Goal: Task Accomplishment & Management: Manage account settings

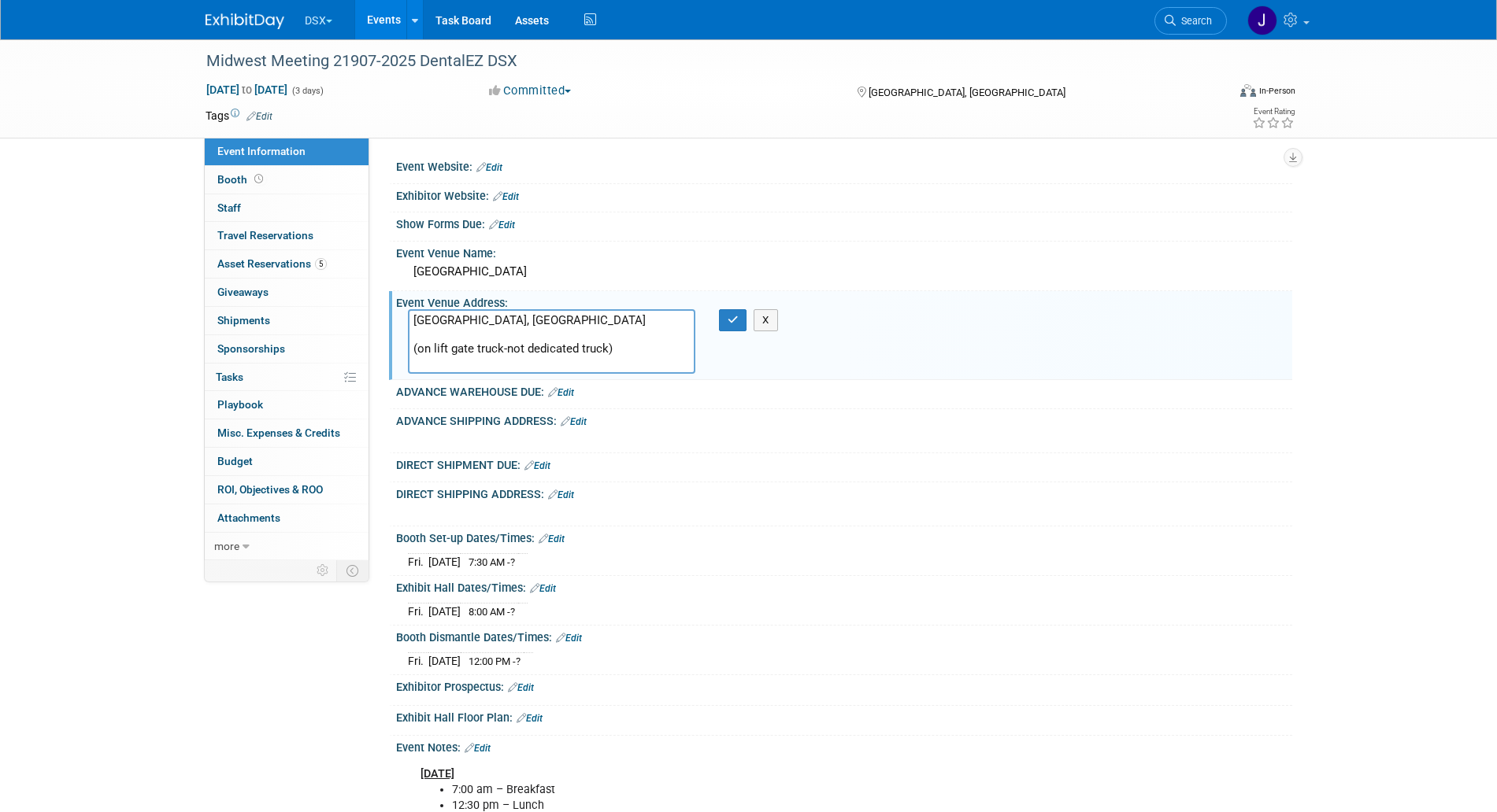
click at [685, 88] on div "Committed Committed Considering Not Going Committed DCIM" at bounding box center [657, 91] width 348 height 17
click at [699, 77] on div "Midwest Meeting 21907-2025 DentalEZ DSX" at bounding box center [708, 64] width 1014 height 26
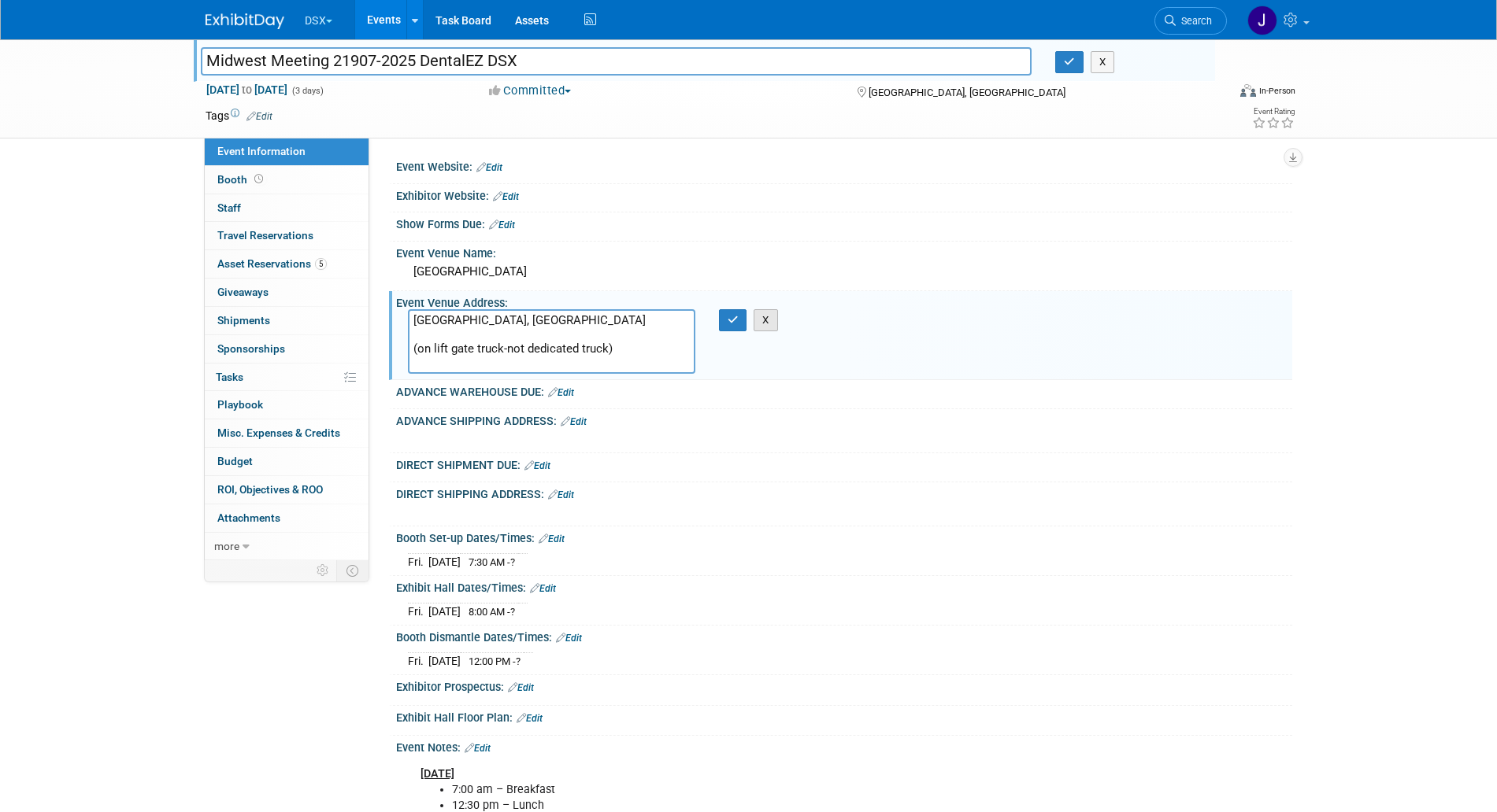
click at [768, 317] on button "X" at bounding box center [765, 320] width 24 height 22
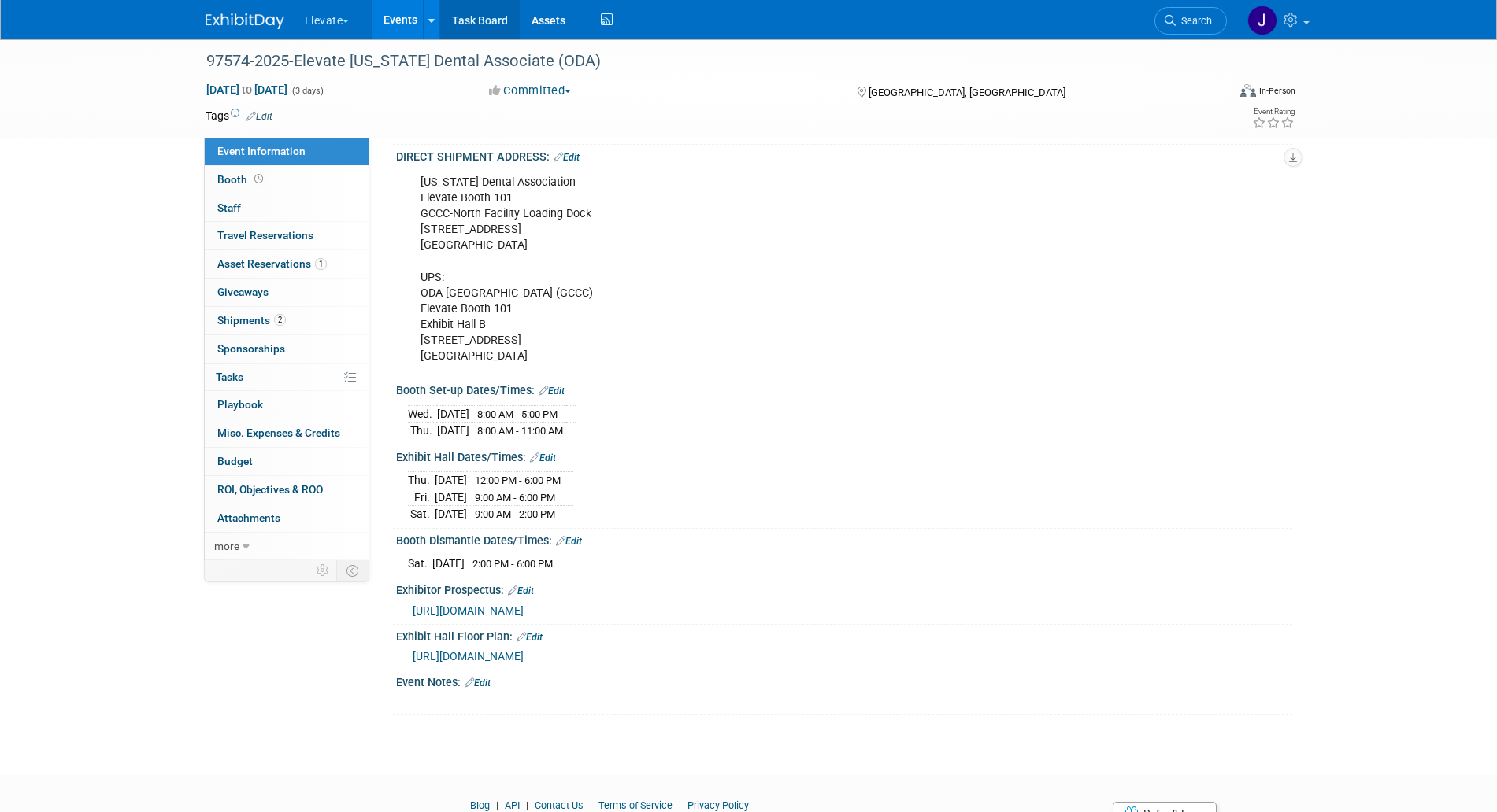
scroll to position [393, 0]
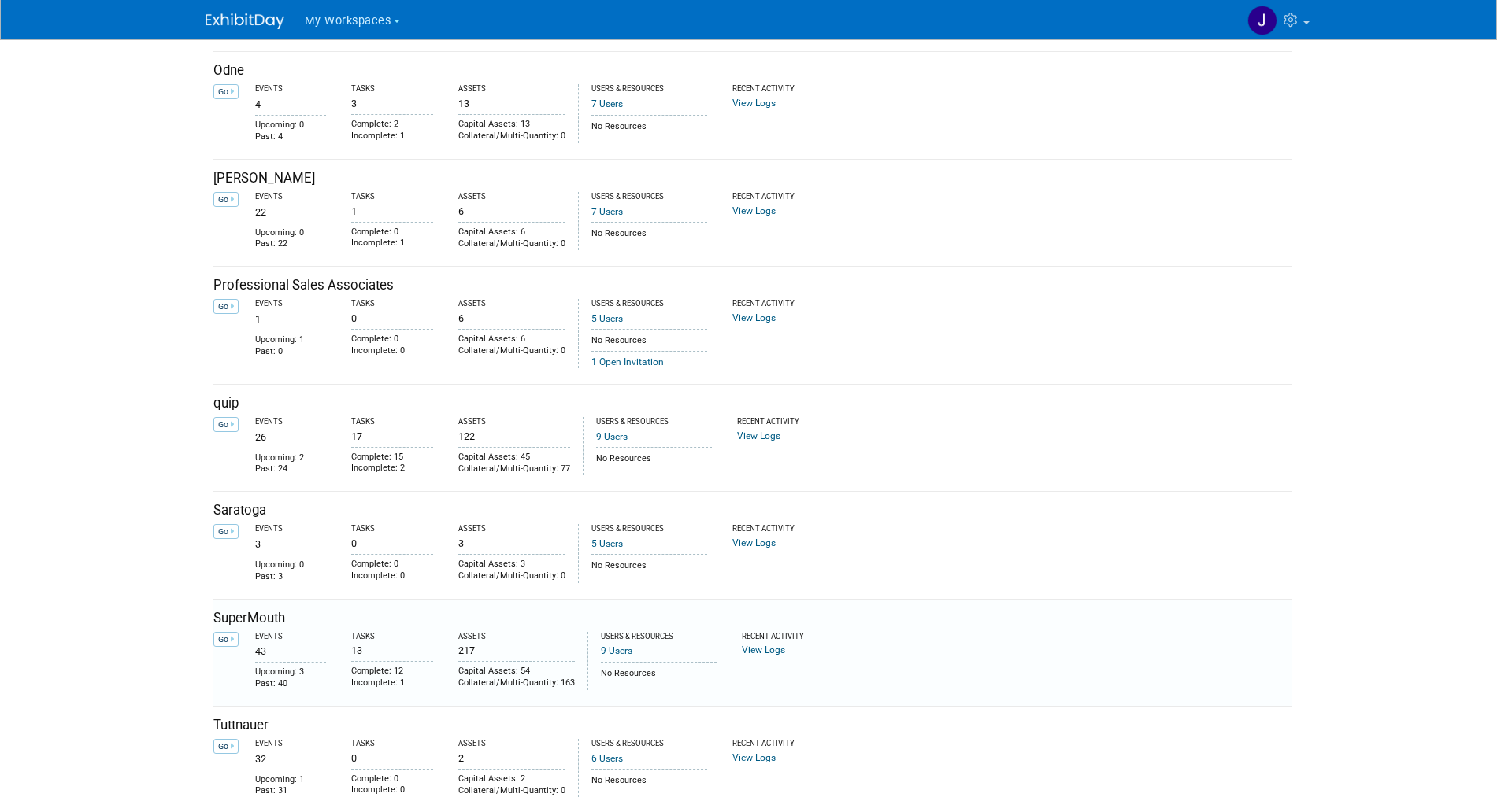
scroll to position [2360, 0]
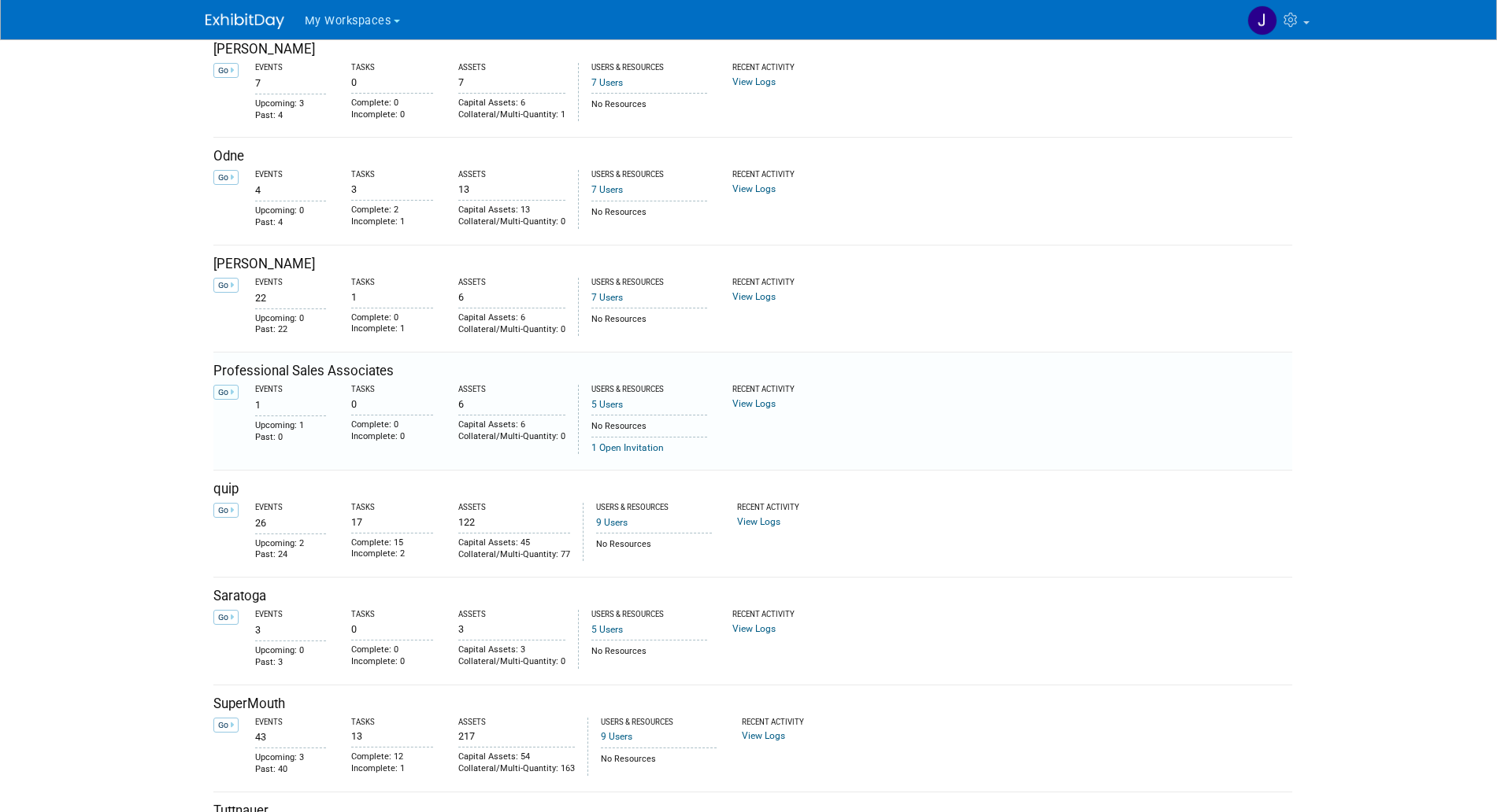
click at [233, 389] on icon at bounding box center [232, 392] width 4 height 9
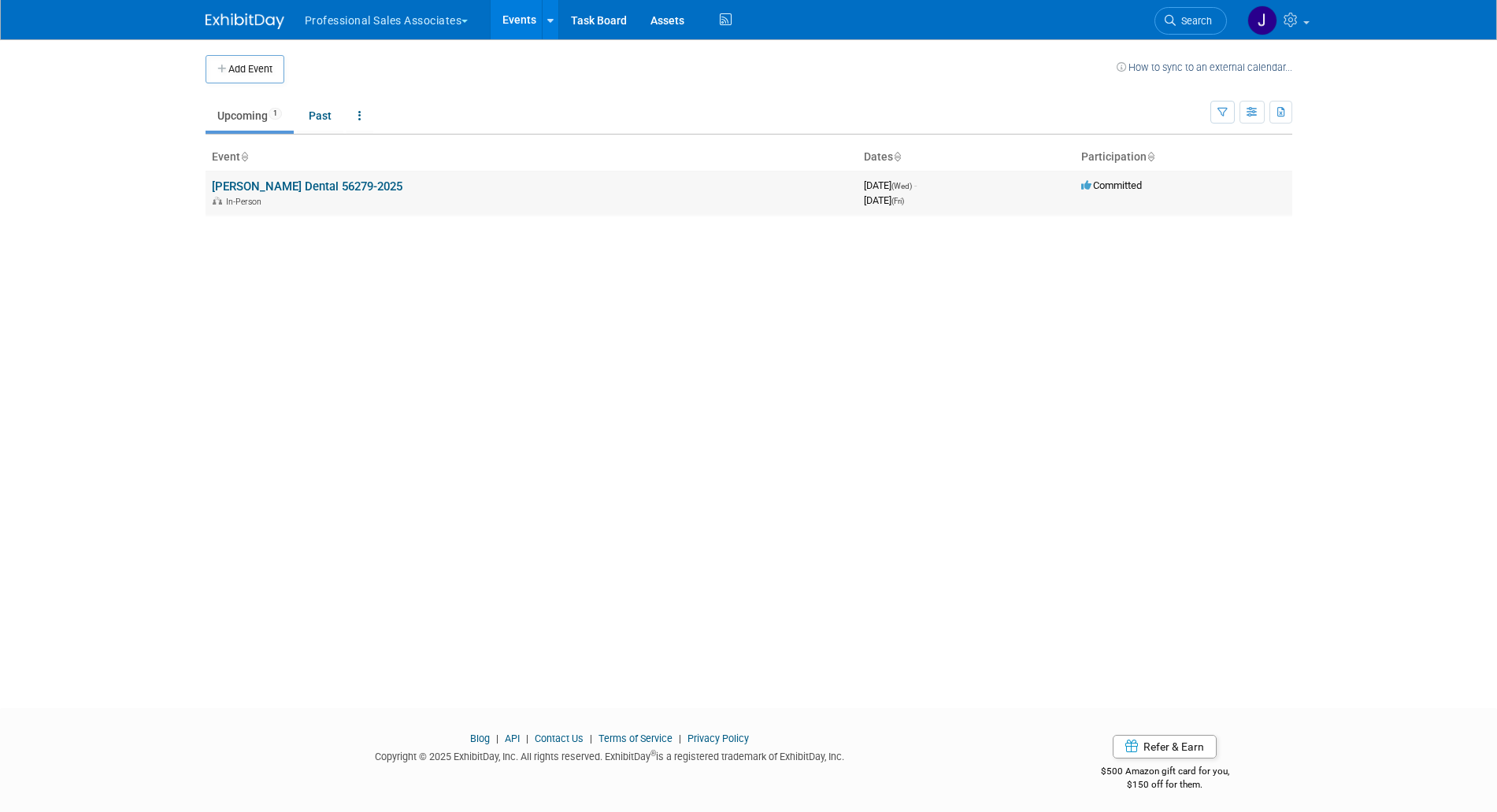
click at [307, 183] on link "Sinclair Dental 56279-2025" at bounding box center [307, 186] width 191 height 15
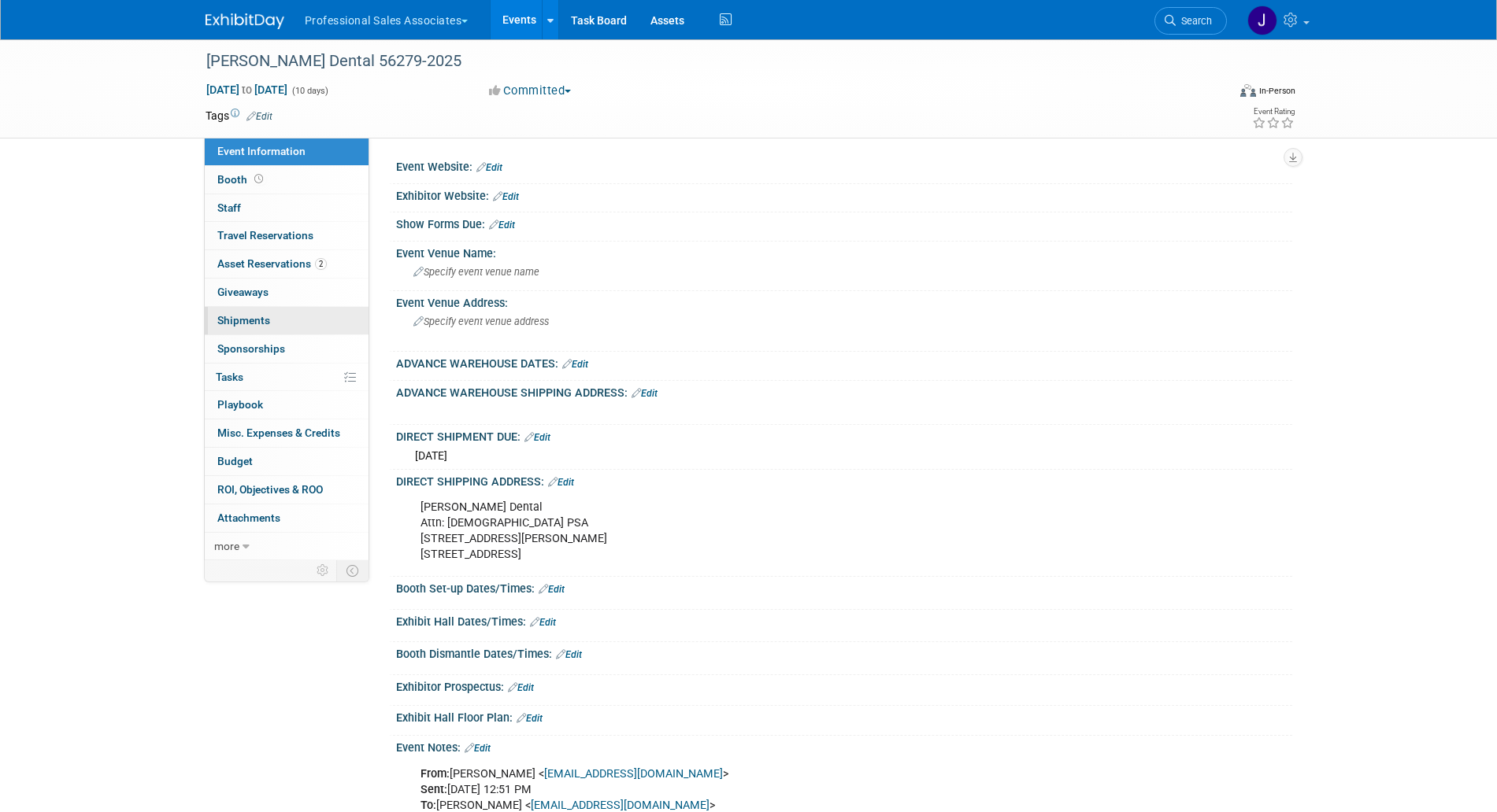
click at [283, 324] on link "0 Shipments 0" at bounding box center [286, 321] width 164 height 27
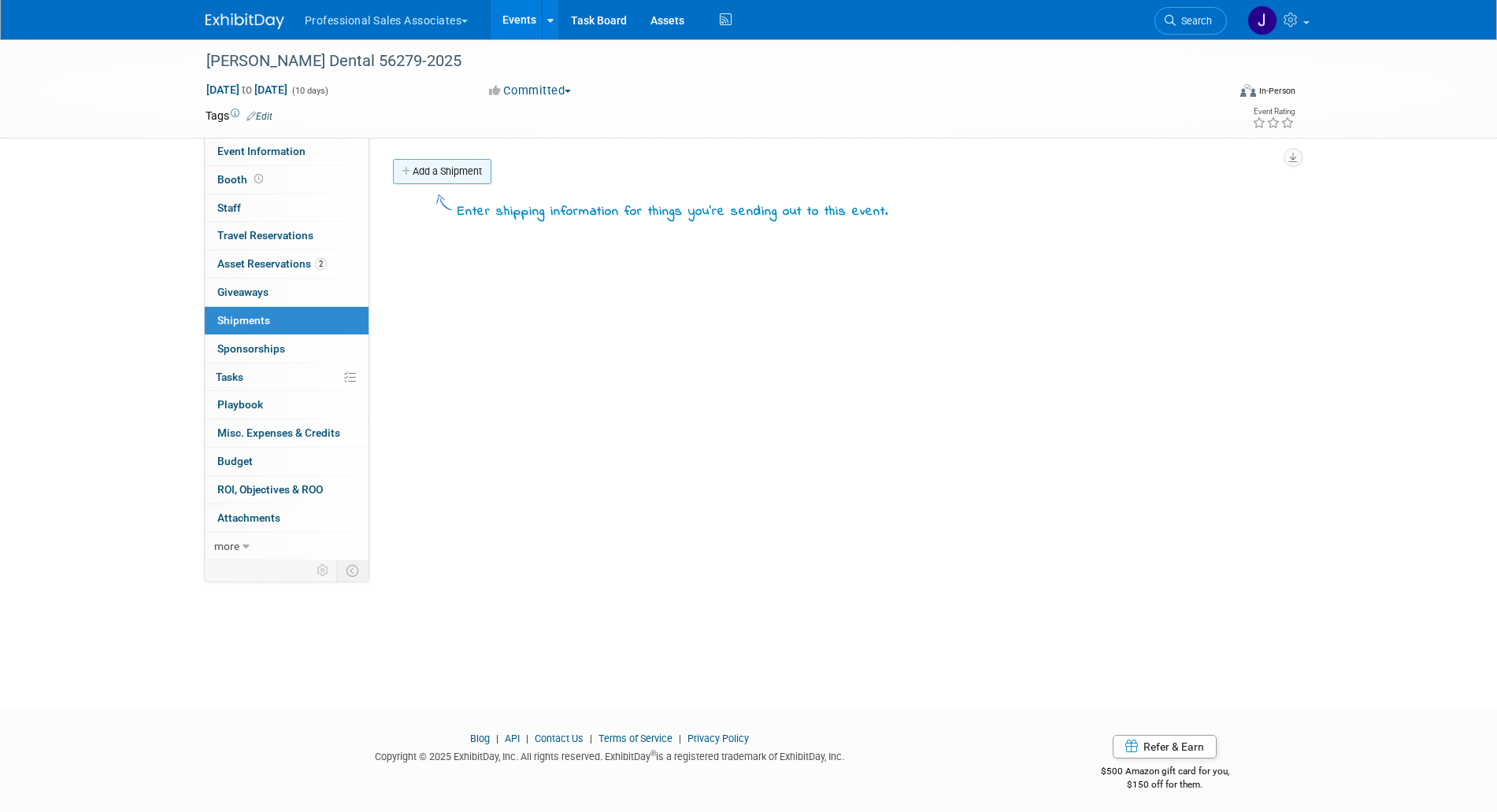
click at [444, 175] on link "Add a Shipment" at bounding box center [441, 171] width 99 height 25
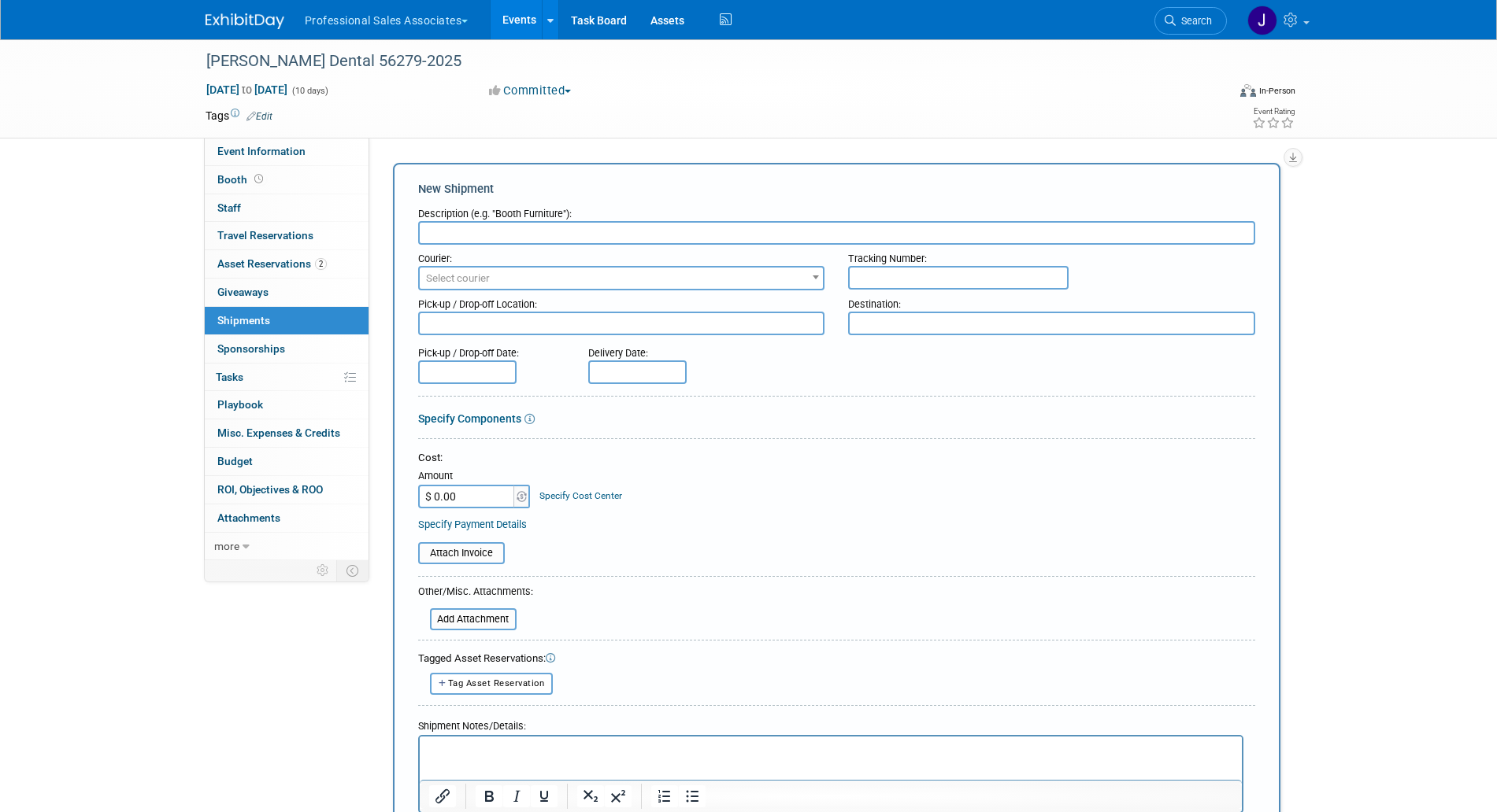
click at [924, 268] on input "text" at bounding box center [958, 278] width 221 height 24
paste input "884612250108"
type input "884612250108"
click at [523, 232] on input "text" at bounding box center [837, 233] width 837 height 24
click at [508, 235] on input "Canada FedEx DCIM to Sinclair Dental" at bounding box center [837, 233] width 837 height 24
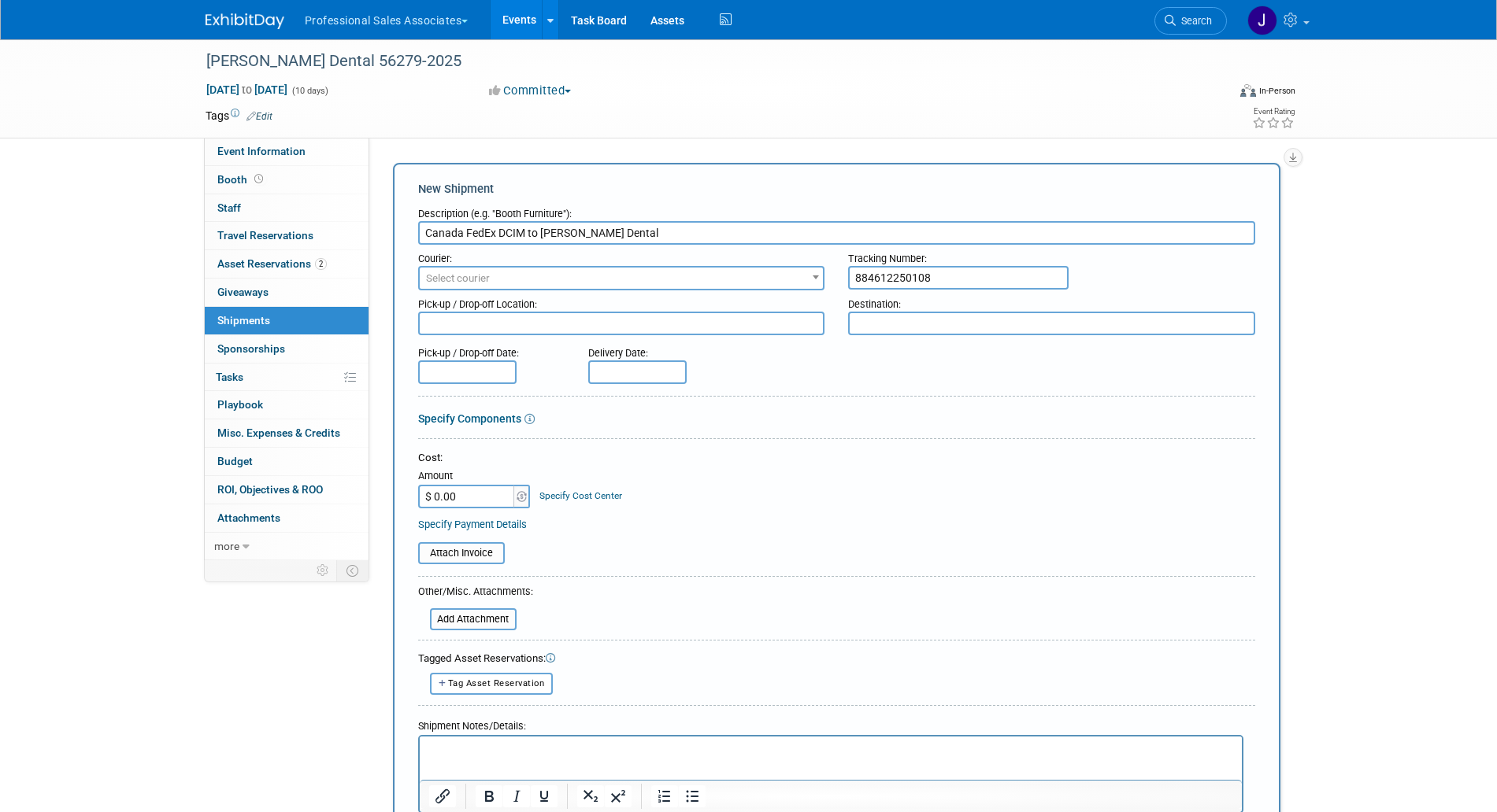
click at [508, 235] on input "Canada FedEx DCIM to Sinclair Dental" at bounding box center [837, 233] width 837 height 24
type input "Canada FedEx DCIM to Sinclair Dental"
click at [519, 324] on textarea at bounding box center [622, 324] width 407 height 24
paste textarea "DCIM"
type textarea "DCIM"
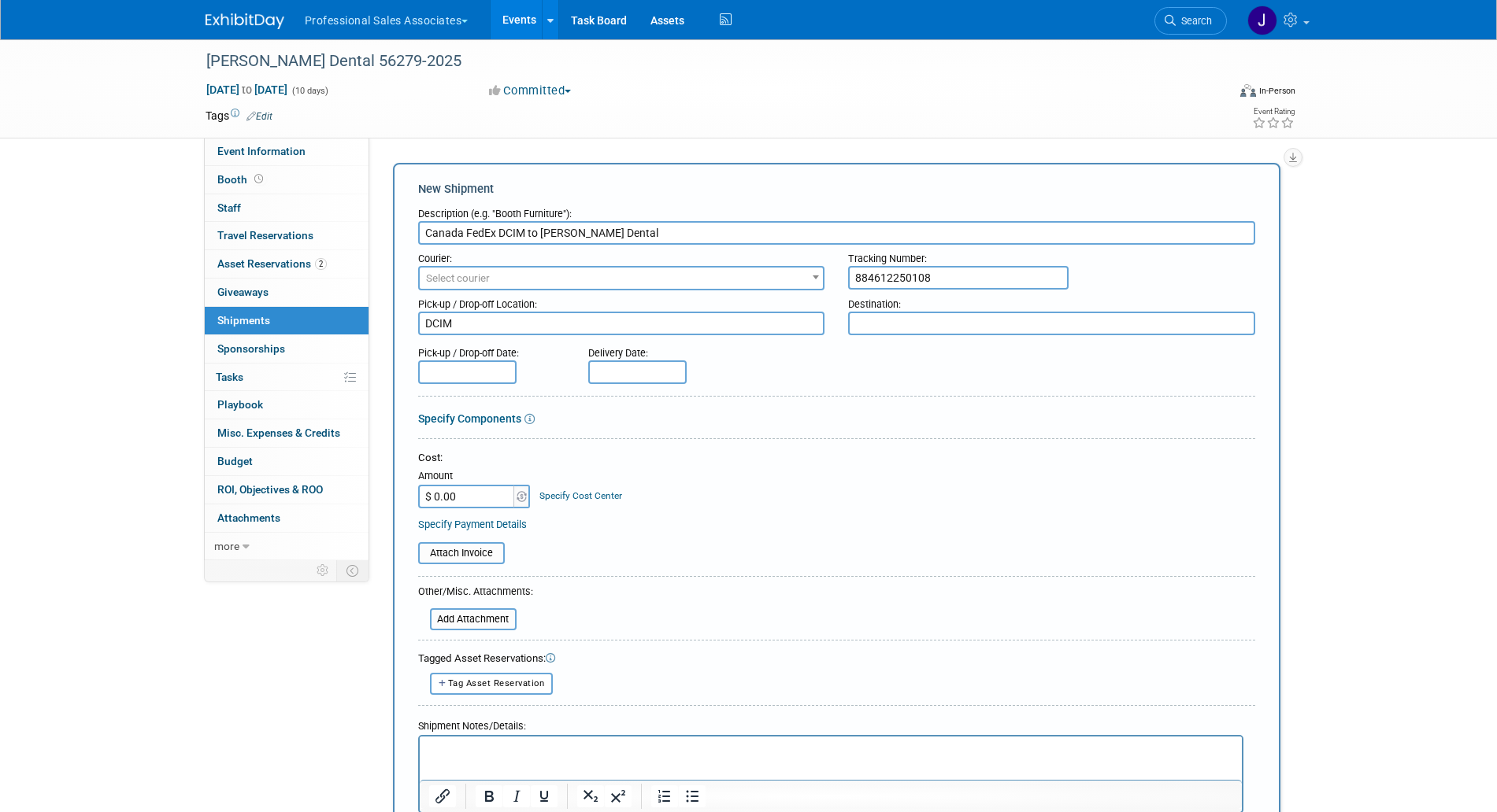
drag, startPoint x: 542, startPoint y: 230, endPoint x: 619, endPoint y: 232, distance: 77.0
click at [619, 232] on input "Canada FedEx DCIM to Sinclair Dental" at bounding box center [837, 233] width 837 height 24
click at [973, 323] on textarea at bounding box center [1051, 324] width 407 height 24
paste textarea "Sinclair Dental"
type textarea "Sinclair Dental"
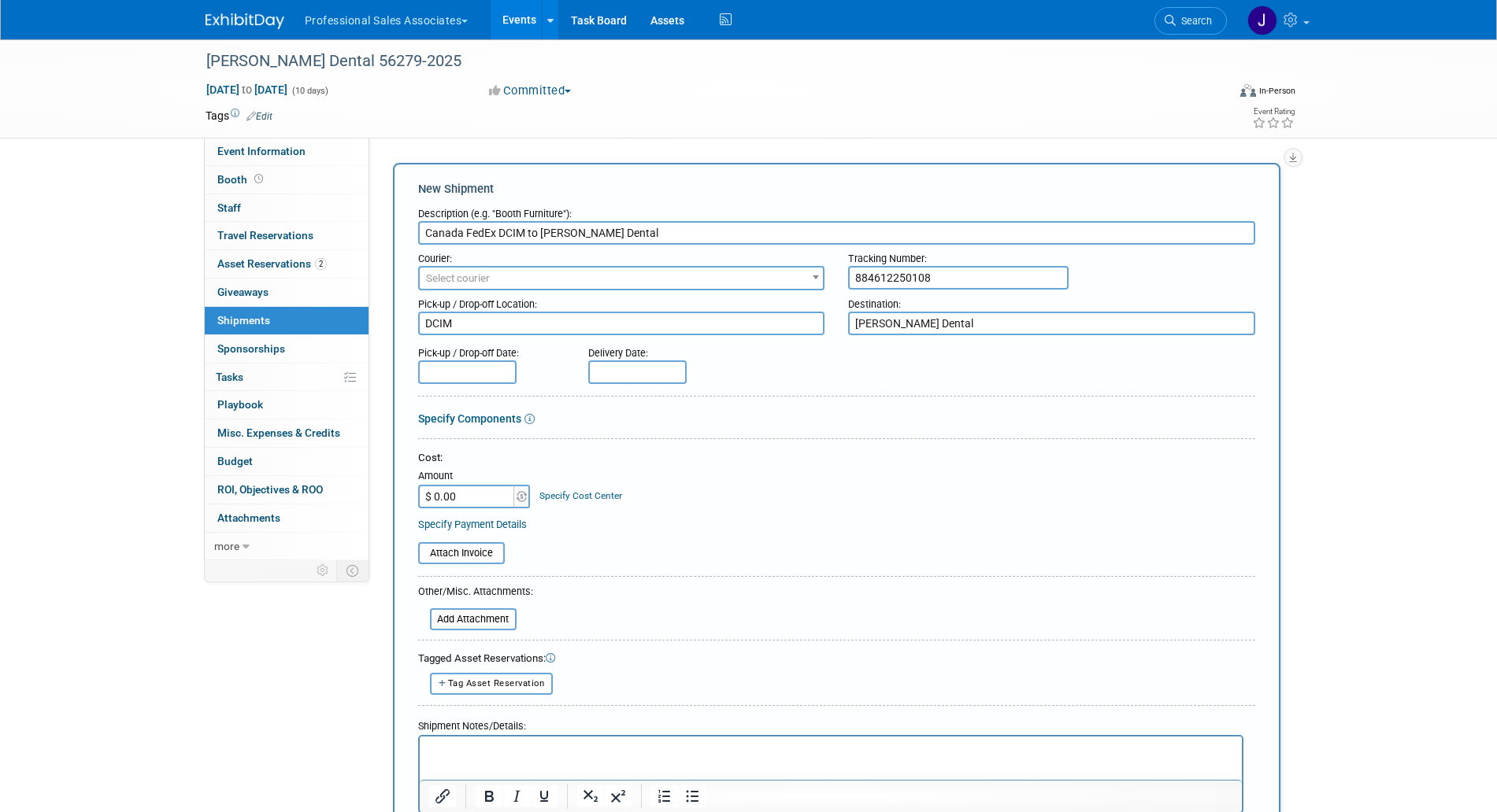
click at [531, 271] on span "Select courier" at bounding box center [622, 279] width 404 height 22
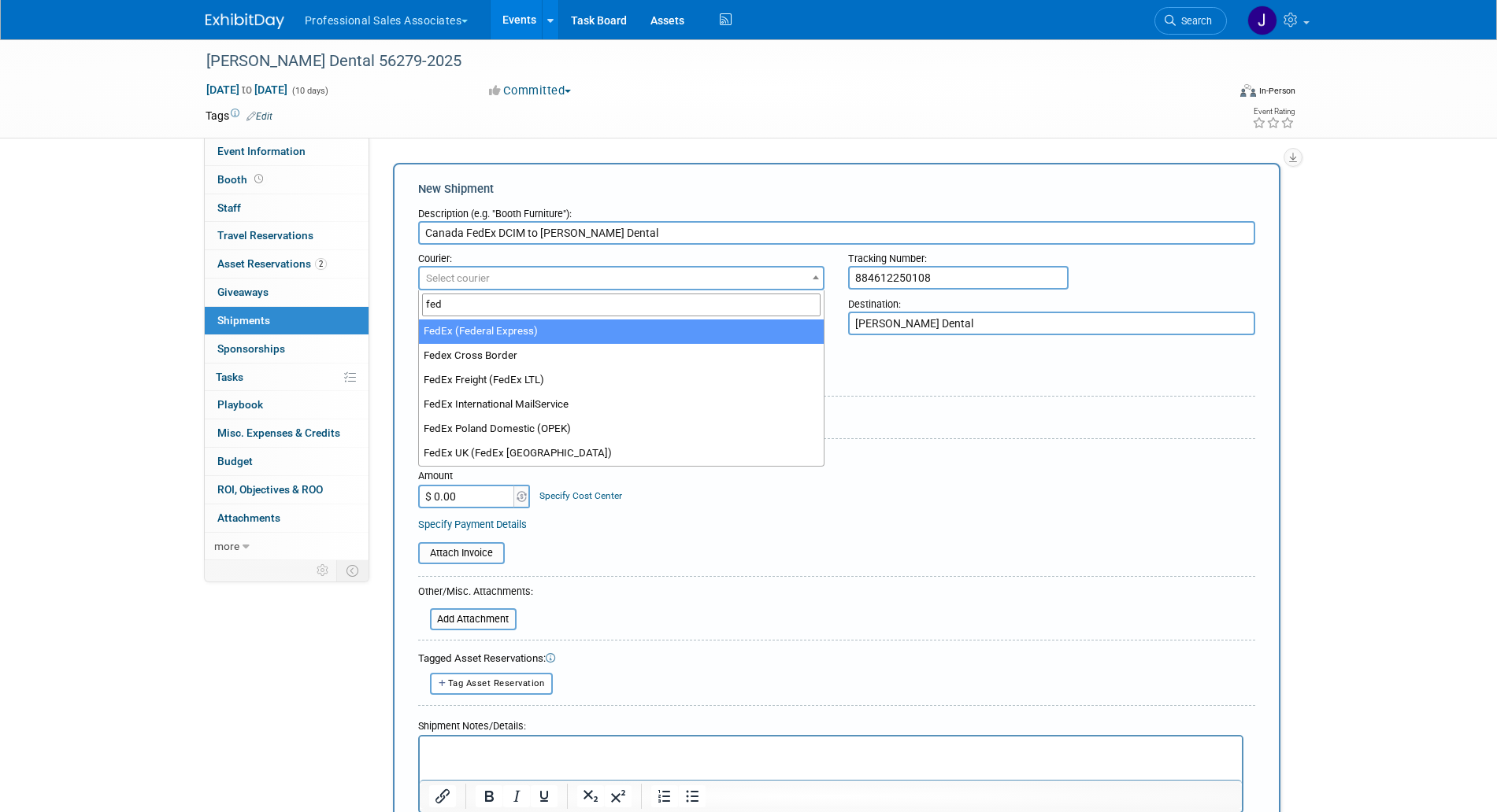
type input "fed"
select select "206"
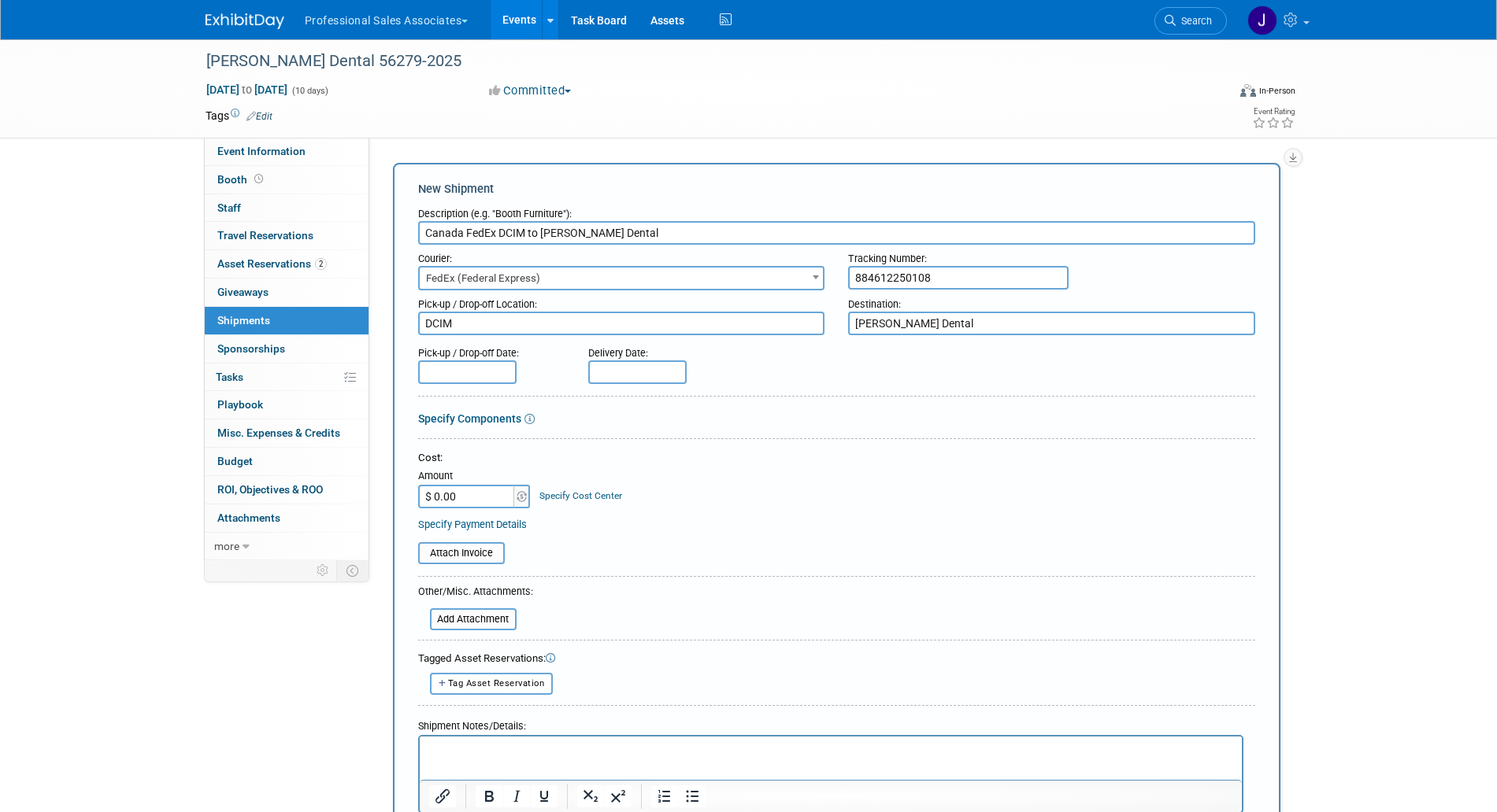
click at [575, 282] on span "FedEx (Federal Express)" at bounding box center [622, 279] width 404 height 22
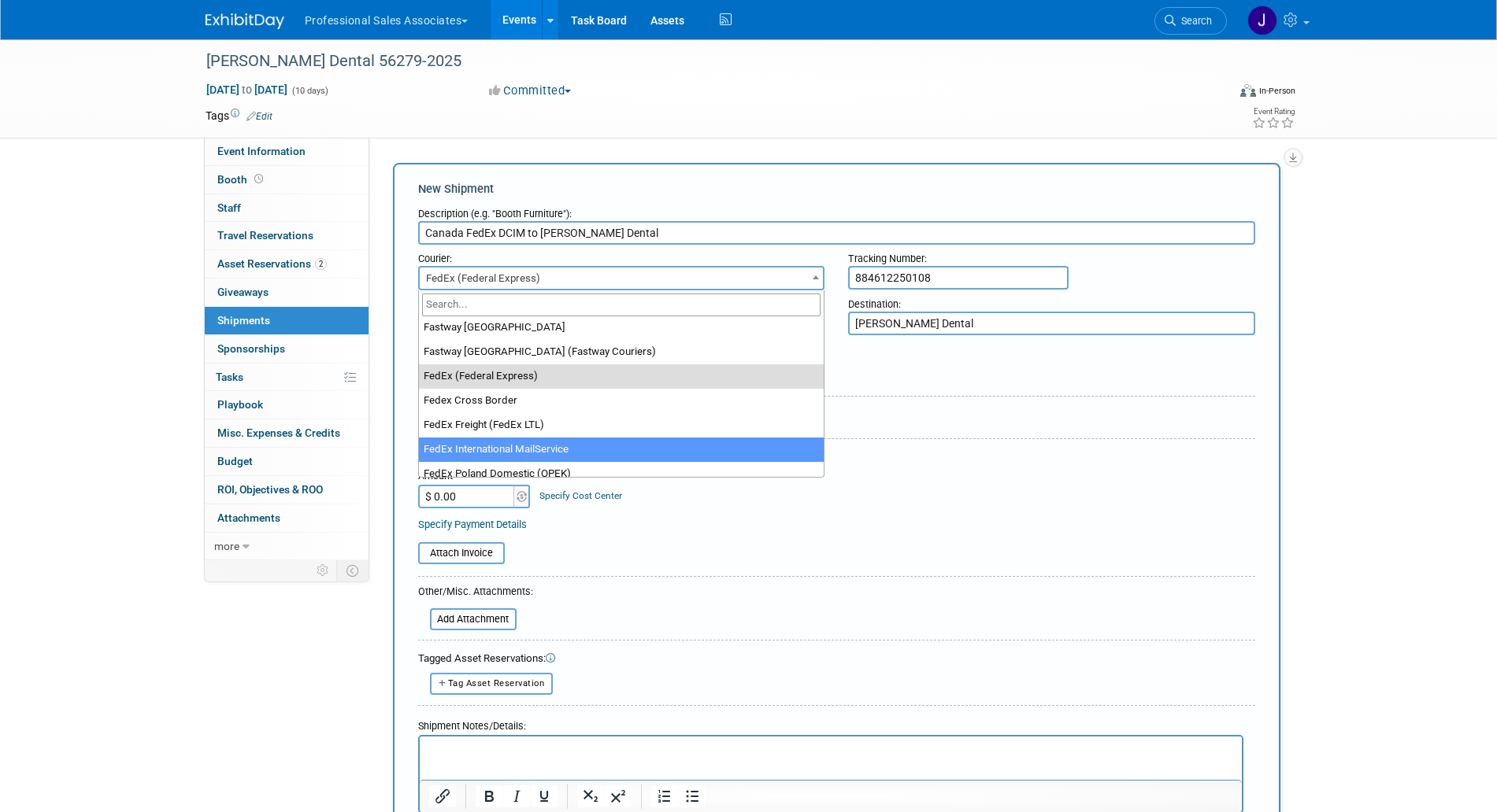
scroll to position [5120, 0]
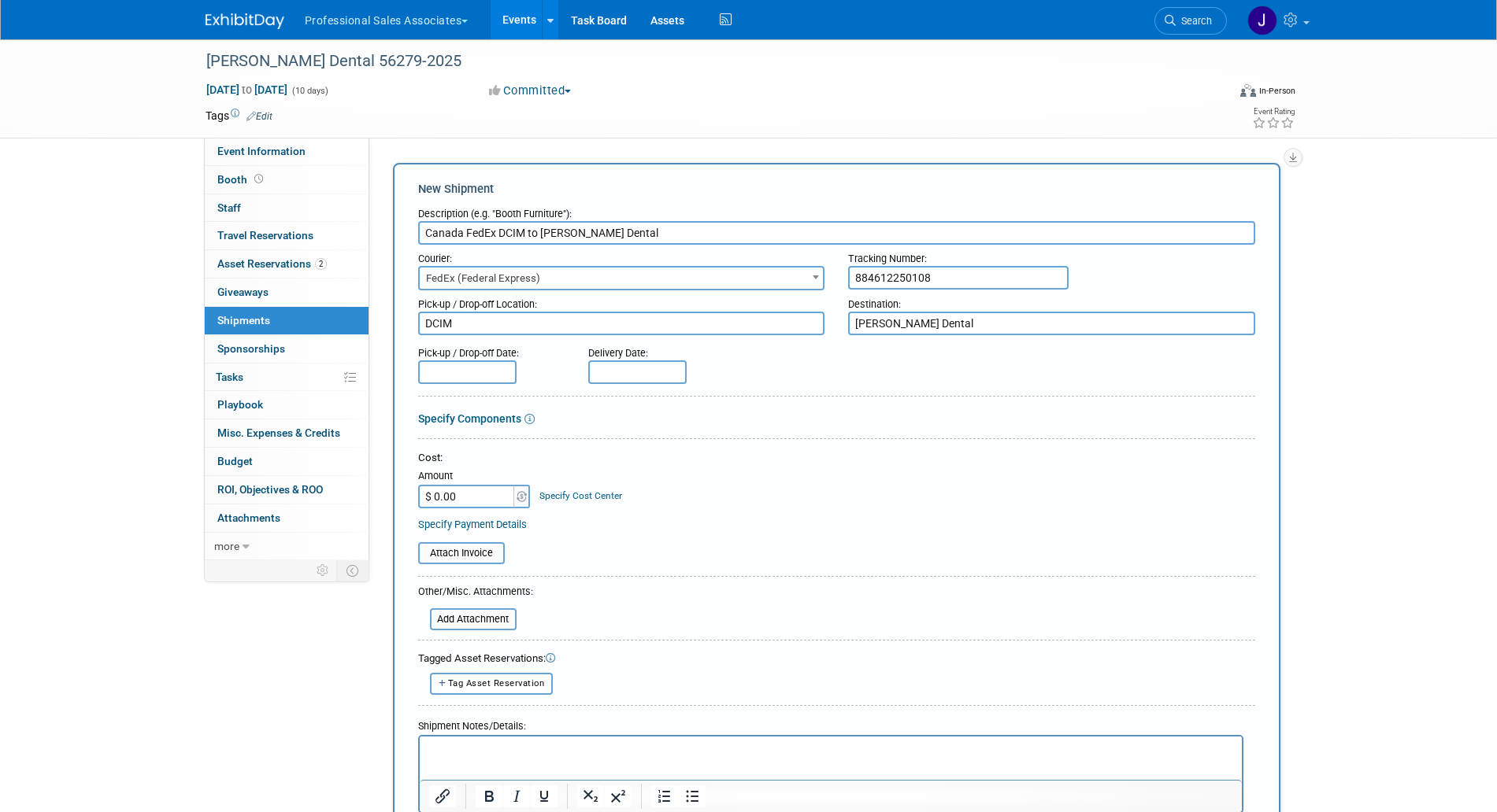
click at [589, 274] on span "FedEx (Federal Express)" at bounding box center [622, 279] width 404 height 22
click at [449, 359] on div "Pick-up / Drop-off Date:" at bounding box center [491, 349] width 147 height 21
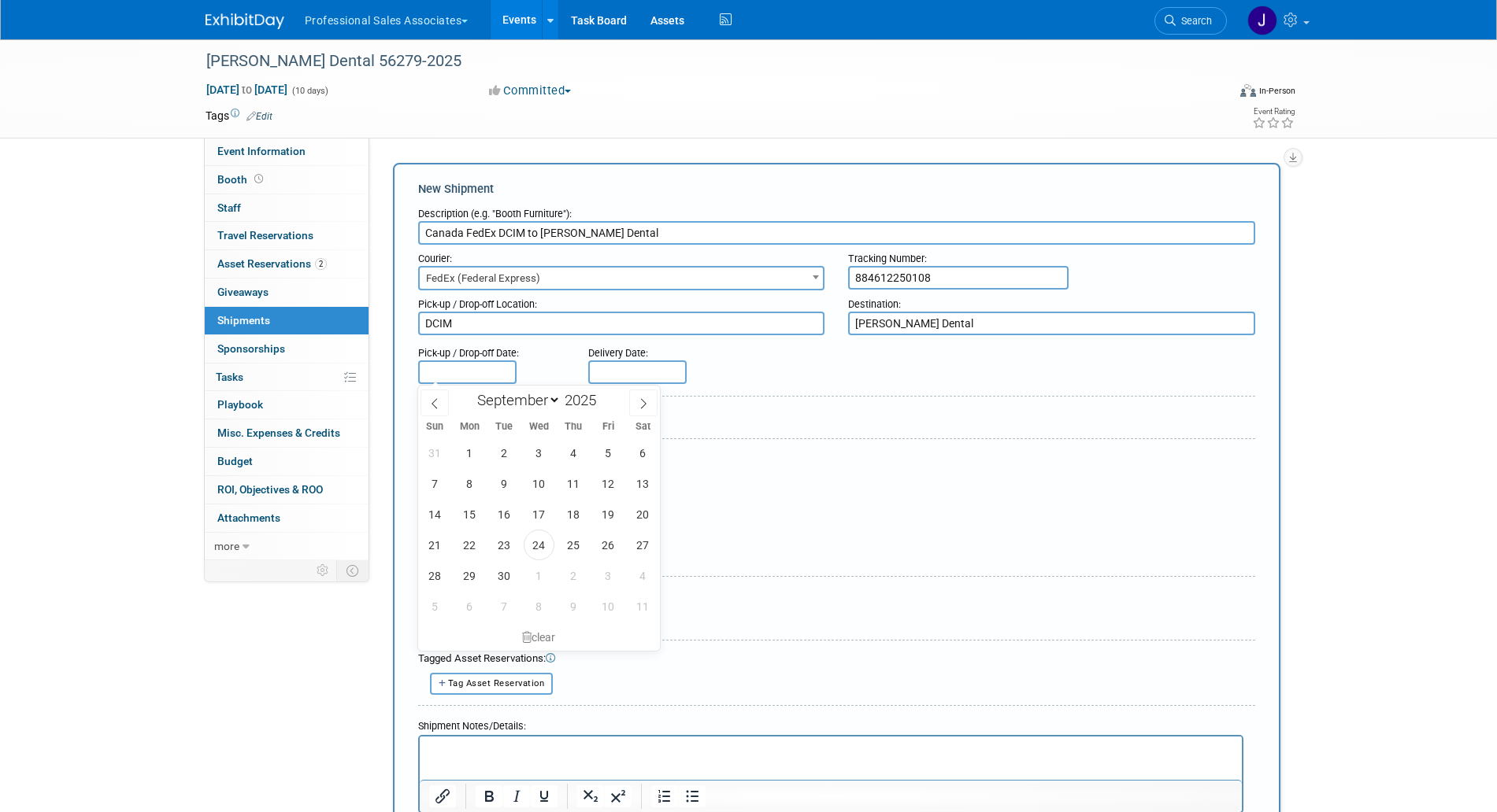
click at [449, 365] on input "text" at bounding box center [467, 373] width 99 height 24
click at [539, 547] on span "24" at bounding box center [539, 545] width 31 height 31
type input "Sep 24, 2025"
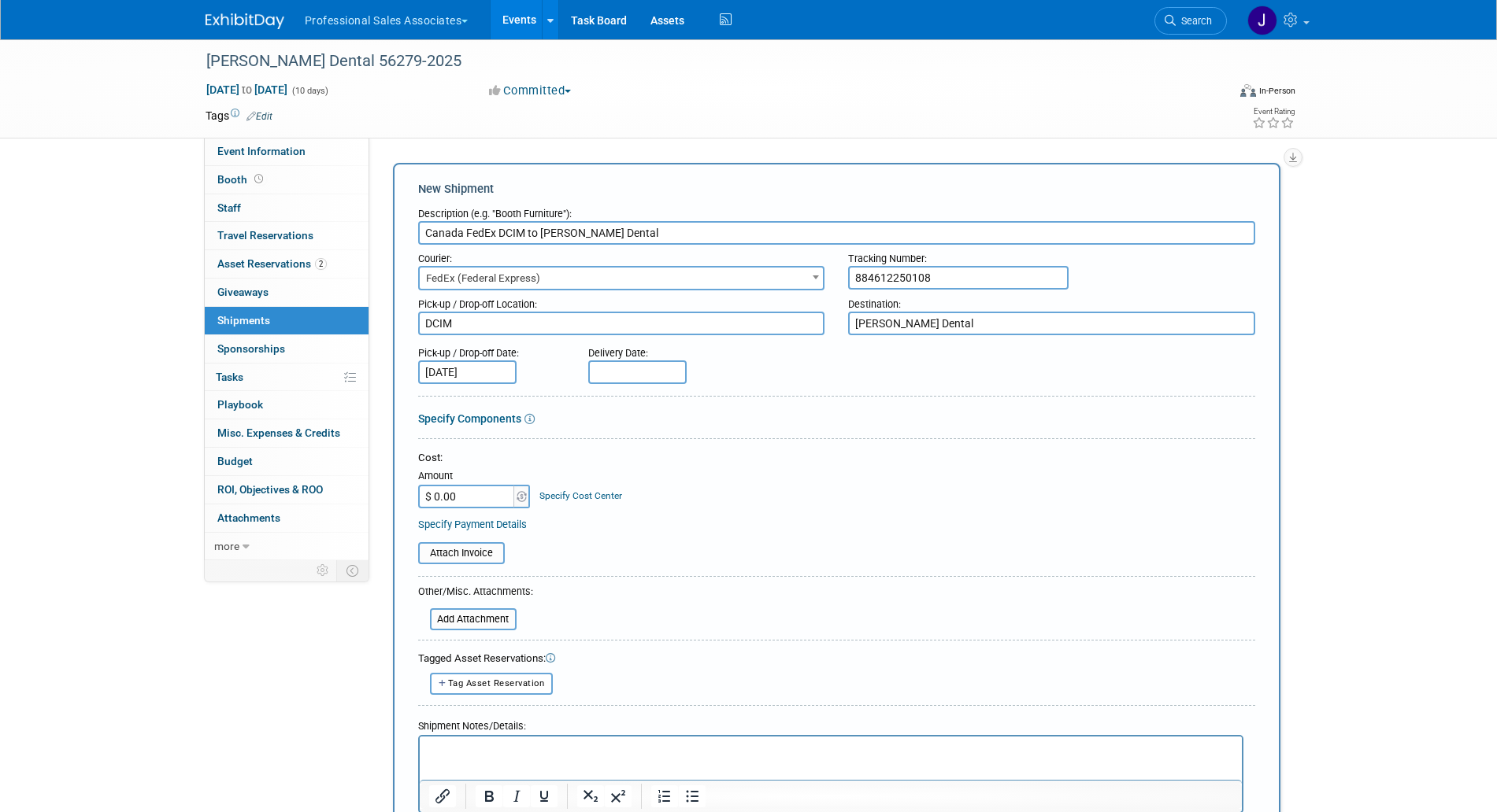
click at [649, 375] on input "text" at bounding box center [637, 373] width 99 height 24
click at [650, 581] on span "29" at bounding box center [640, 576] width 31 height 31
type input "Sep 29, 2025"
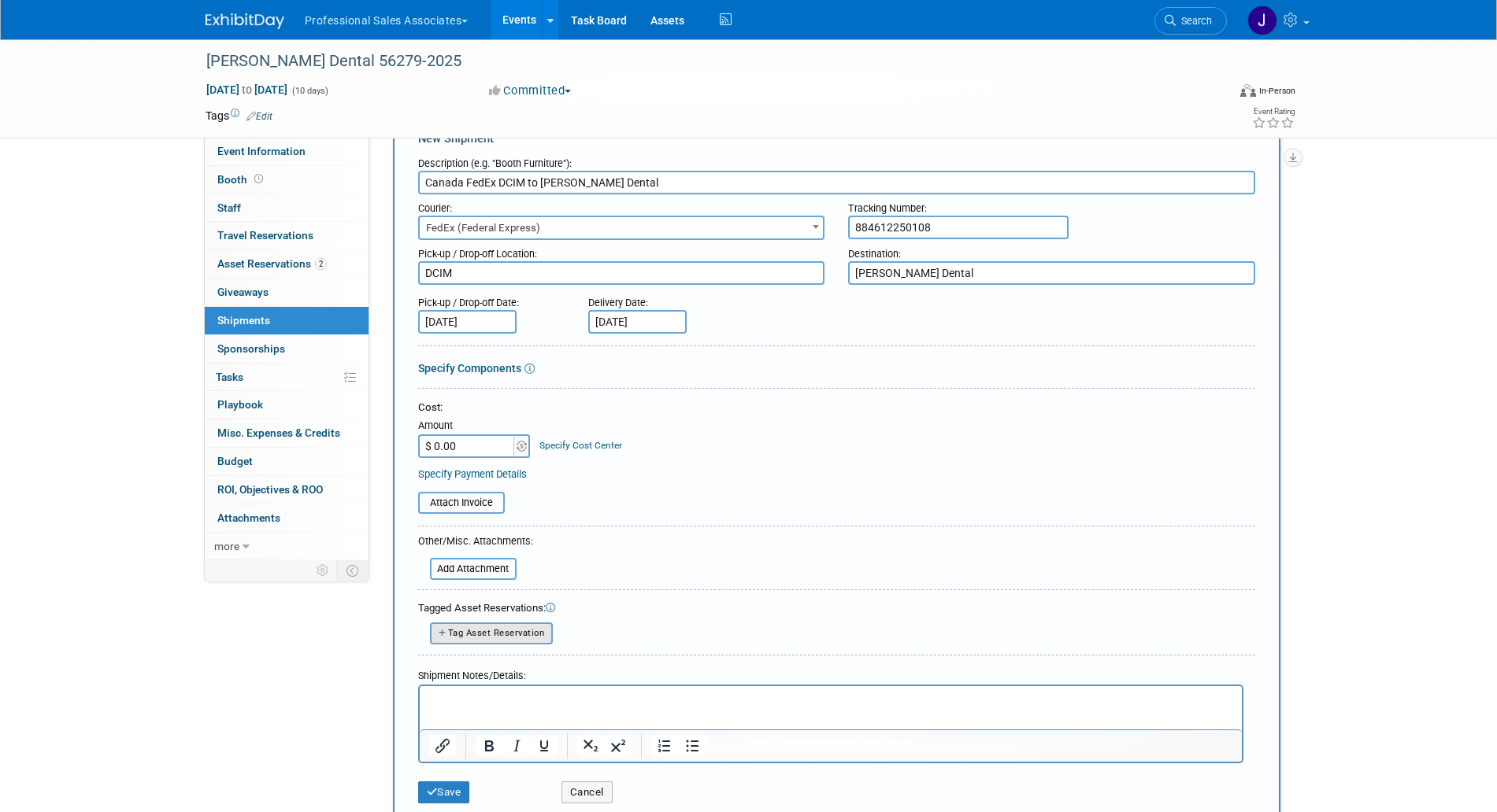
scroll to position [99, 0]
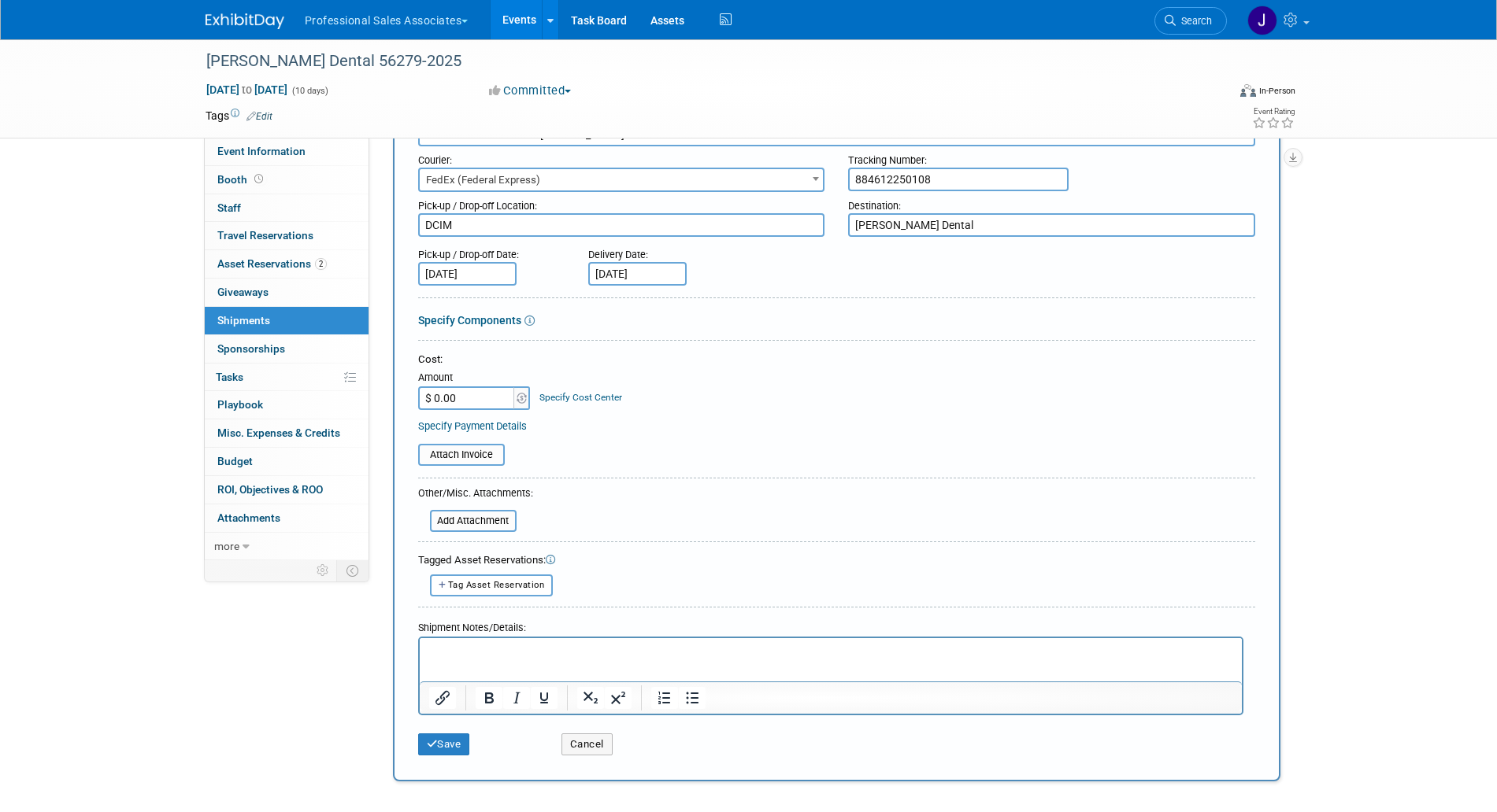
click at [501, 650] on p "Rich Text Area. Press ALT-0 for help." at bounding box center [831, 651] width 804 height 15
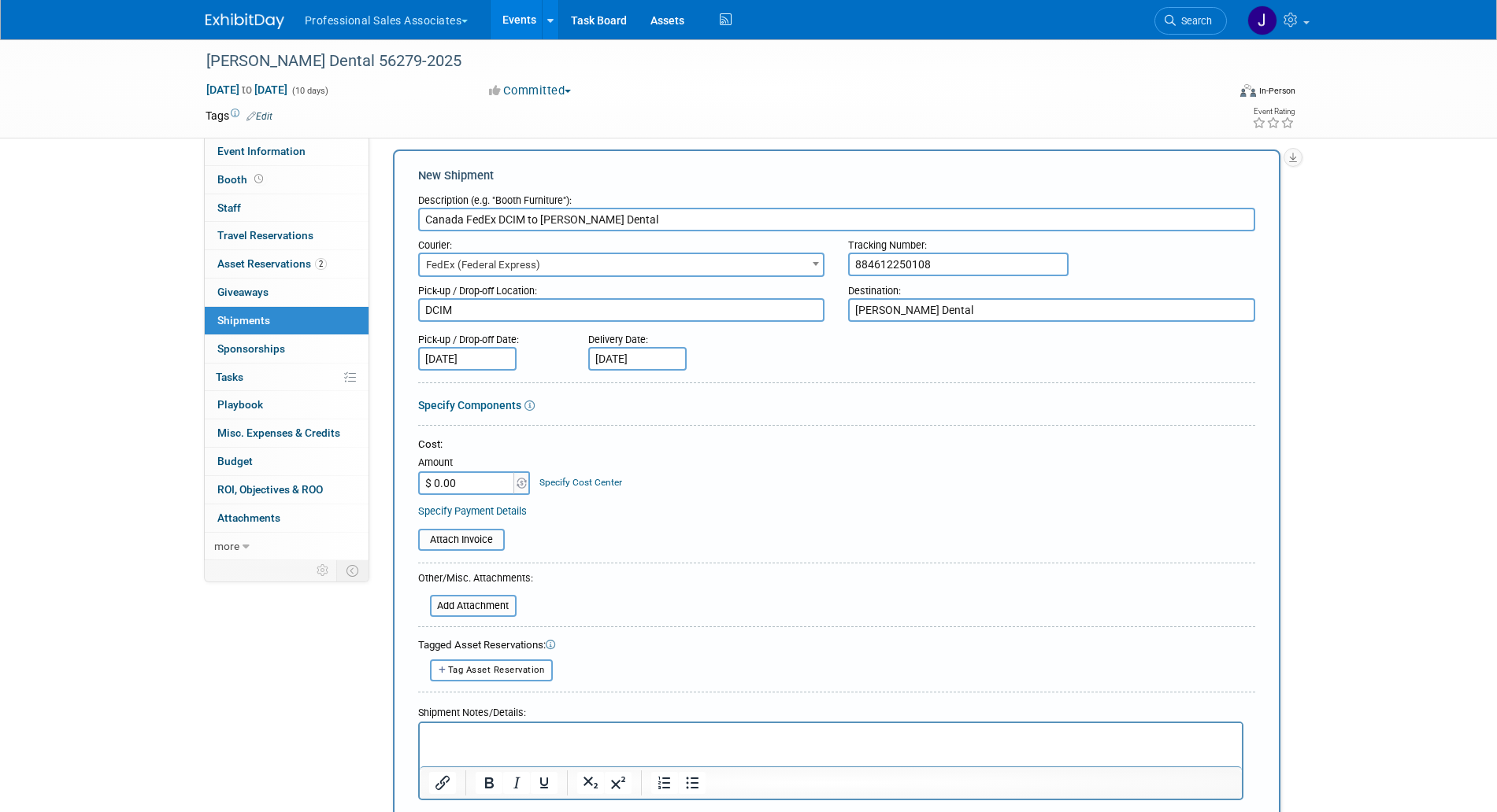
scroll to position [0, 0]
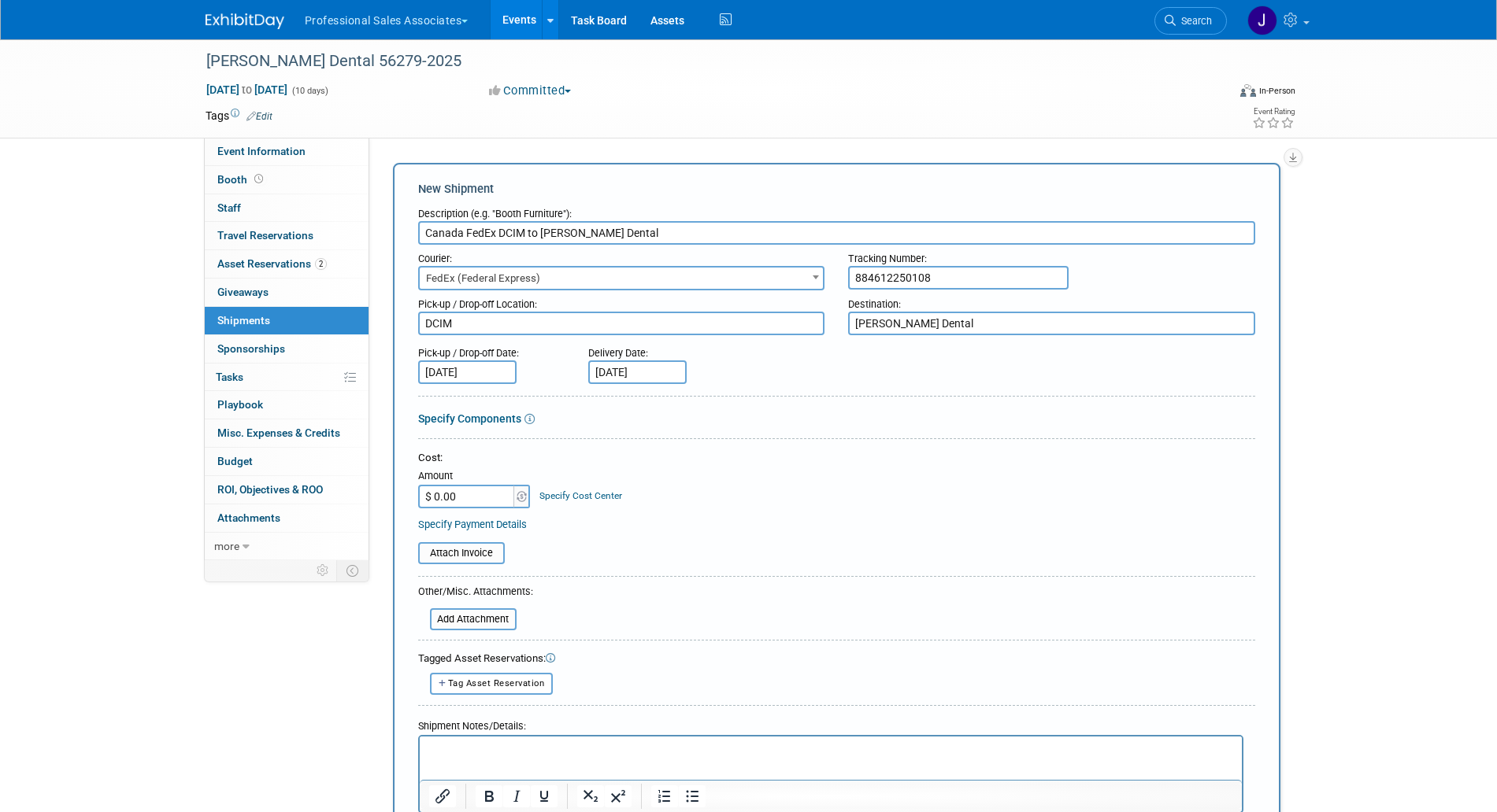
click at [581, 220] on div "Description (e.g. "Booth Furniture"):" at bounding box center [837, 210] width 837 height 21
click at [577, 231] on input "Canada FedEx DCIM to Sinclair Dental" at bounding box center [837, 233] width 837 height 24
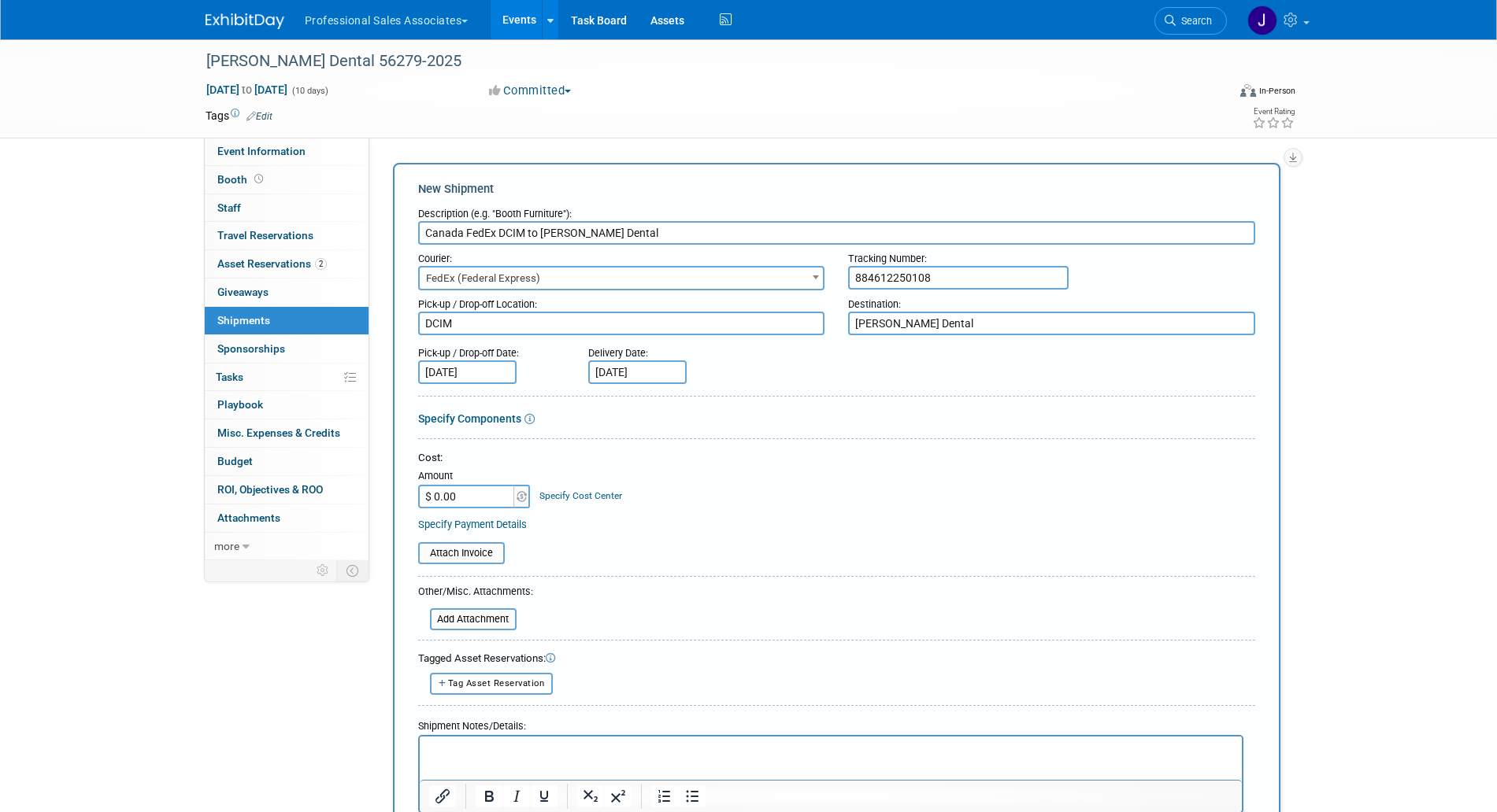
click at [577, 231] on input "Canada FedEx DCIM to Sinclair Dental" at bounding box center [837, 233] width 837 height 24
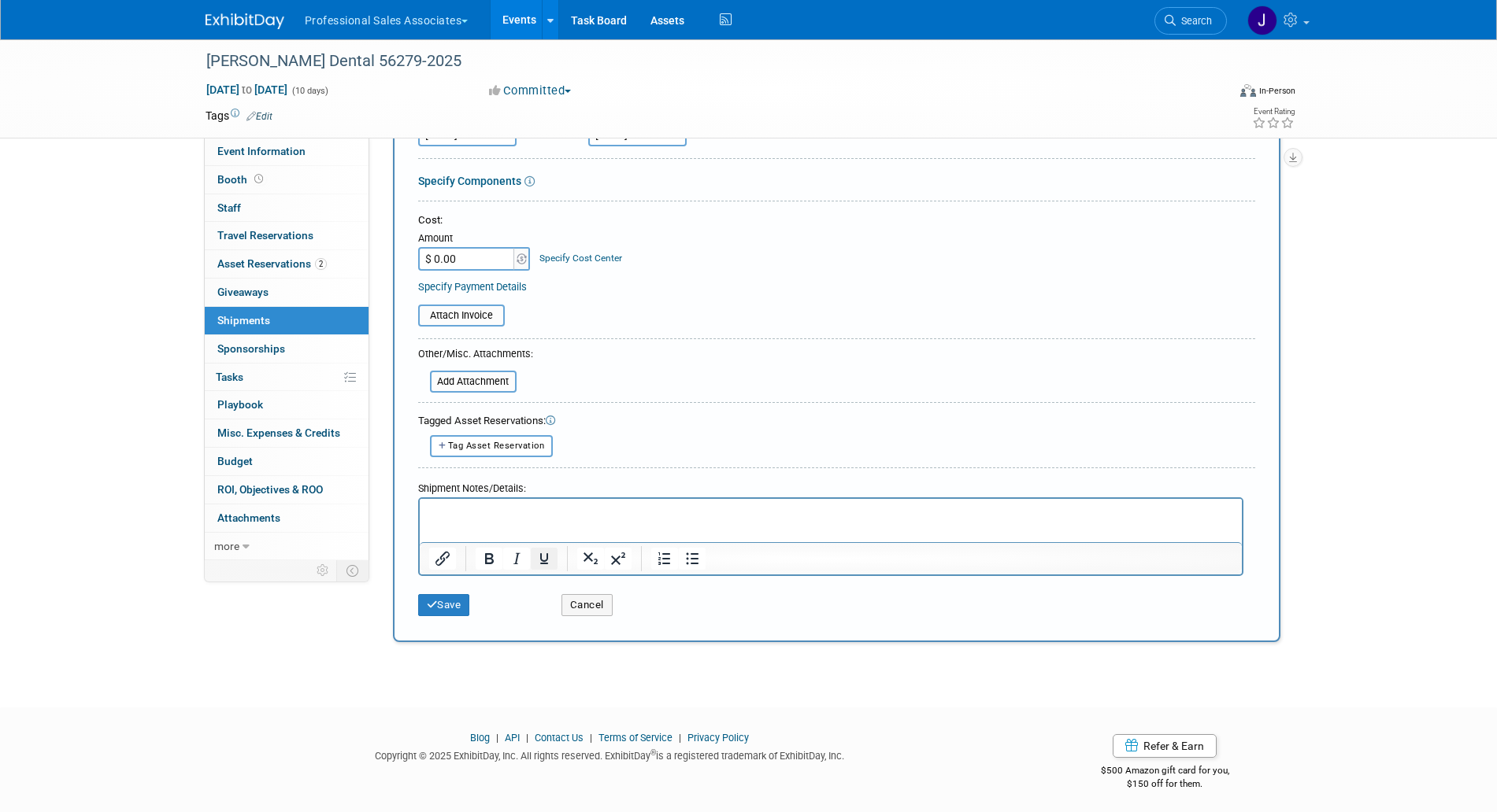
scroll to position [242, 0]
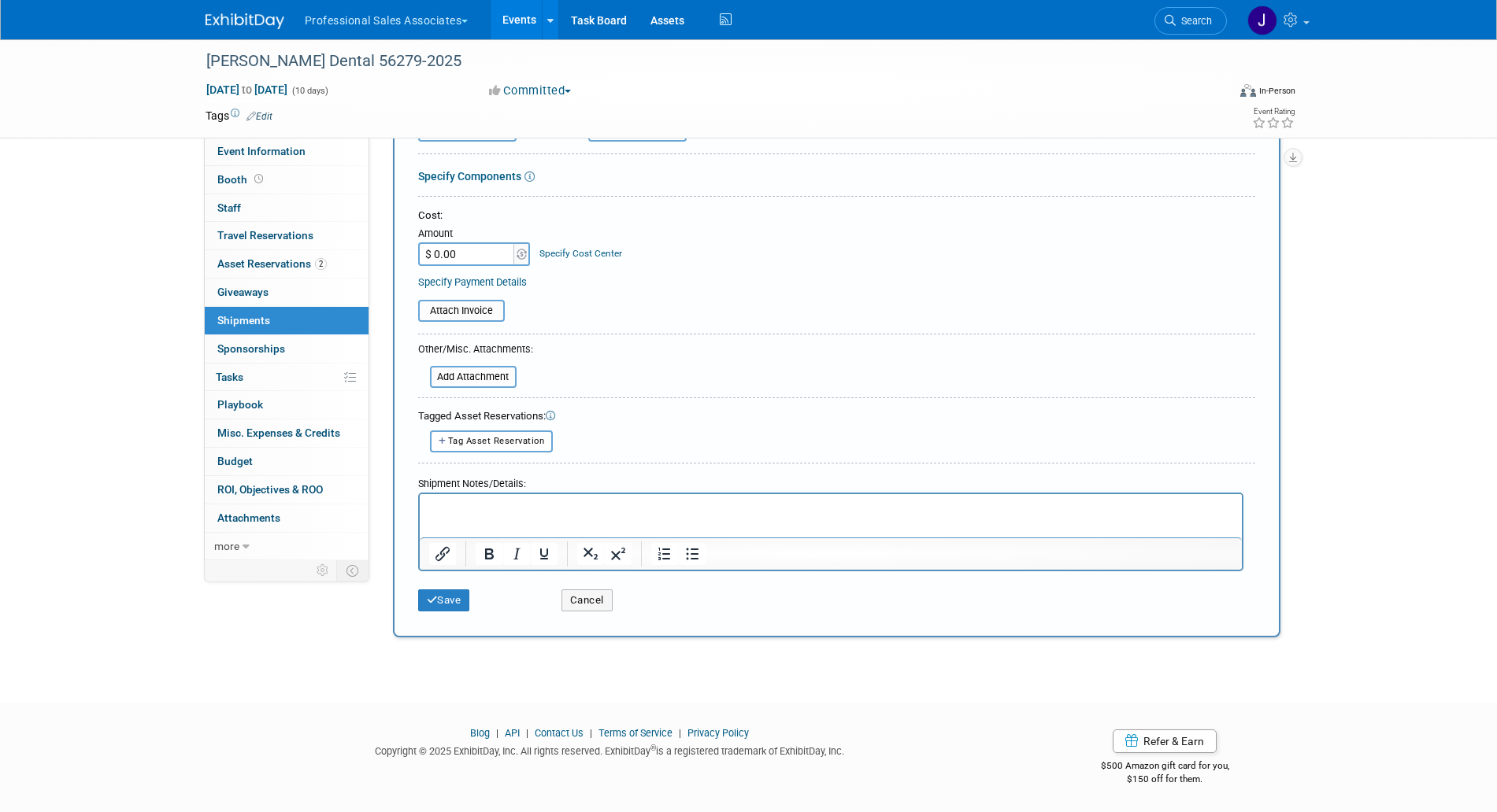
click at [556, 484] on div "Shipment Notes/Details:" at bounding box center [831, 481] width 825 height 23
click at [555, 494] on iframe at bounding box center [831, 516] width 822 height 43
click at [550, 506] on p "Rich Text Area. Press ALT-0 for help." at bounding box center [831, 507] width 804 height 15
click at [667, 511] on p "1 Box Canada FedEx DCIM to Sinclair Dental" at bounding box center [831, 507] width 804 height 15
click at [456, 506] on p "1 Box Canada FedEx DCIM to Sinclair Dental" at bounding box center [831, 507] width 804 height 15
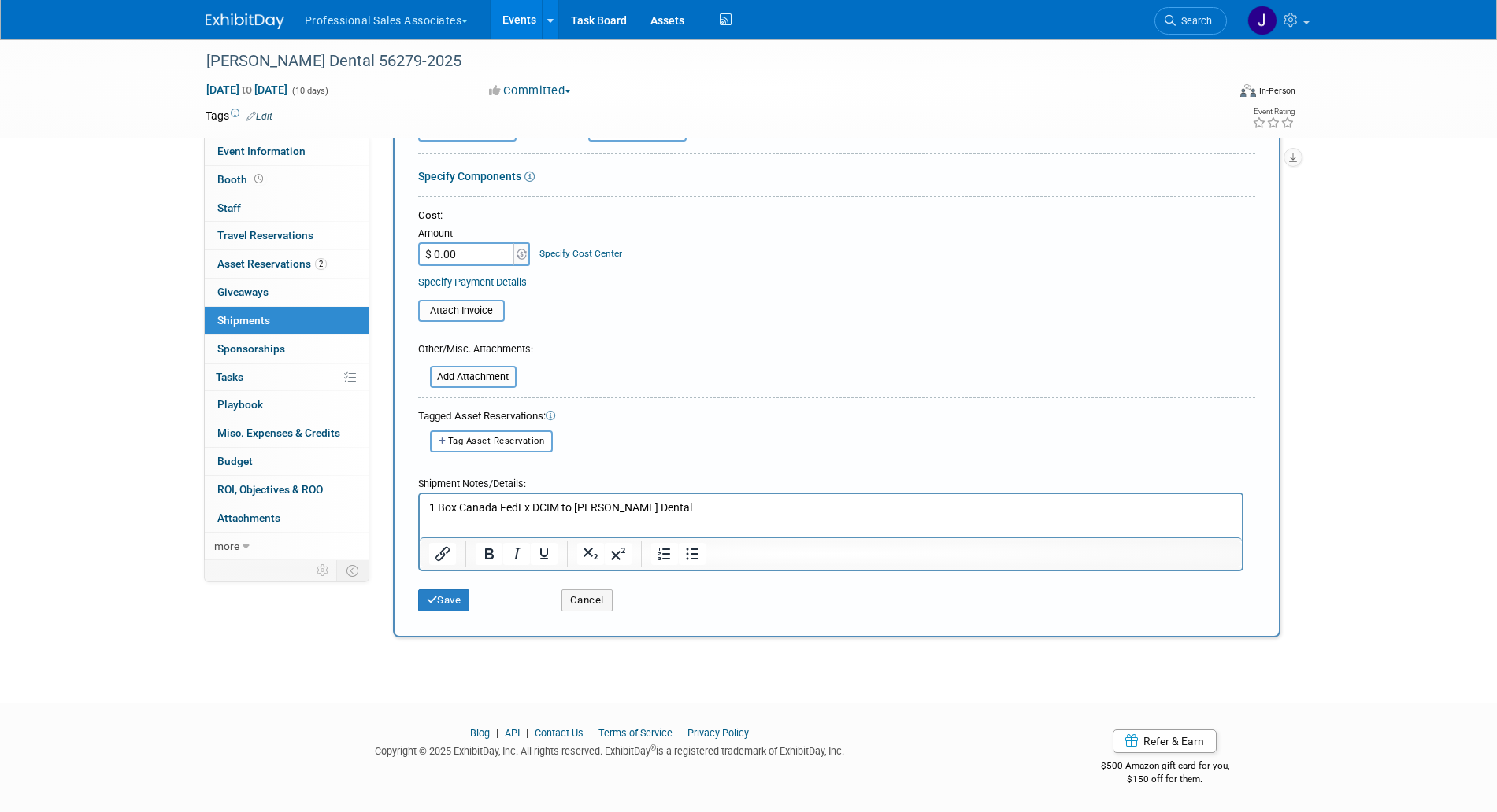
click at [447, 511] on p "1 Box Canada FedEx DCIM to Sinclair Dental" at bounding box center [831, 507] width 804 height 15
click at [468, 507] on p "1 lightbox Canada FedEx DCIM to Sinclair Dental" at bounding box center [831, 507] width 804 height 15
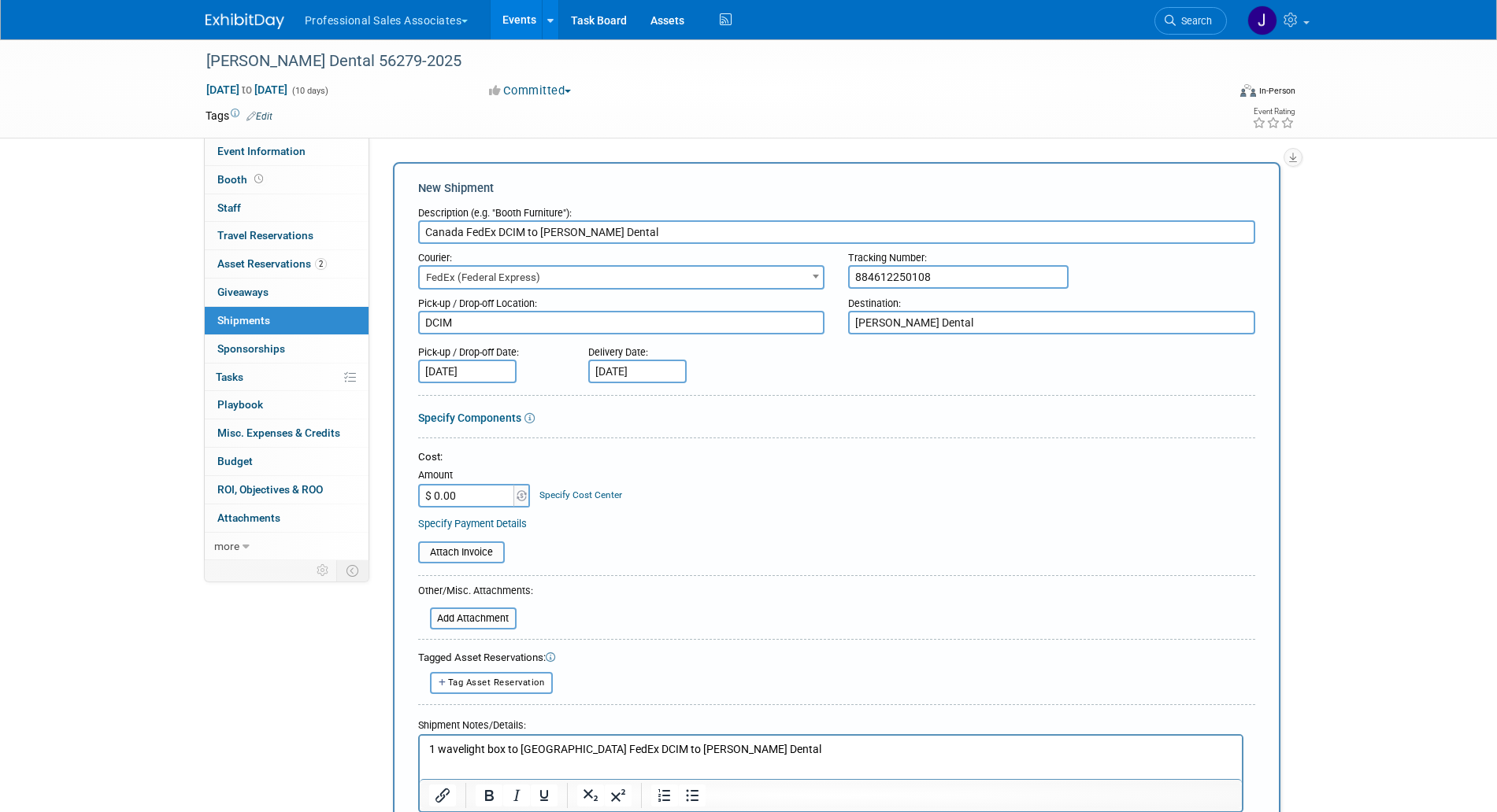
scroll to position [0, 0]
click at [944, 325] on textarea "Sinclair Dental" at bounding box center [1051, 324] width 407 height 24
click at [856, 326] on textarea "Sinclair Dental" at bounding box center [1051, 324] width 407 height 24
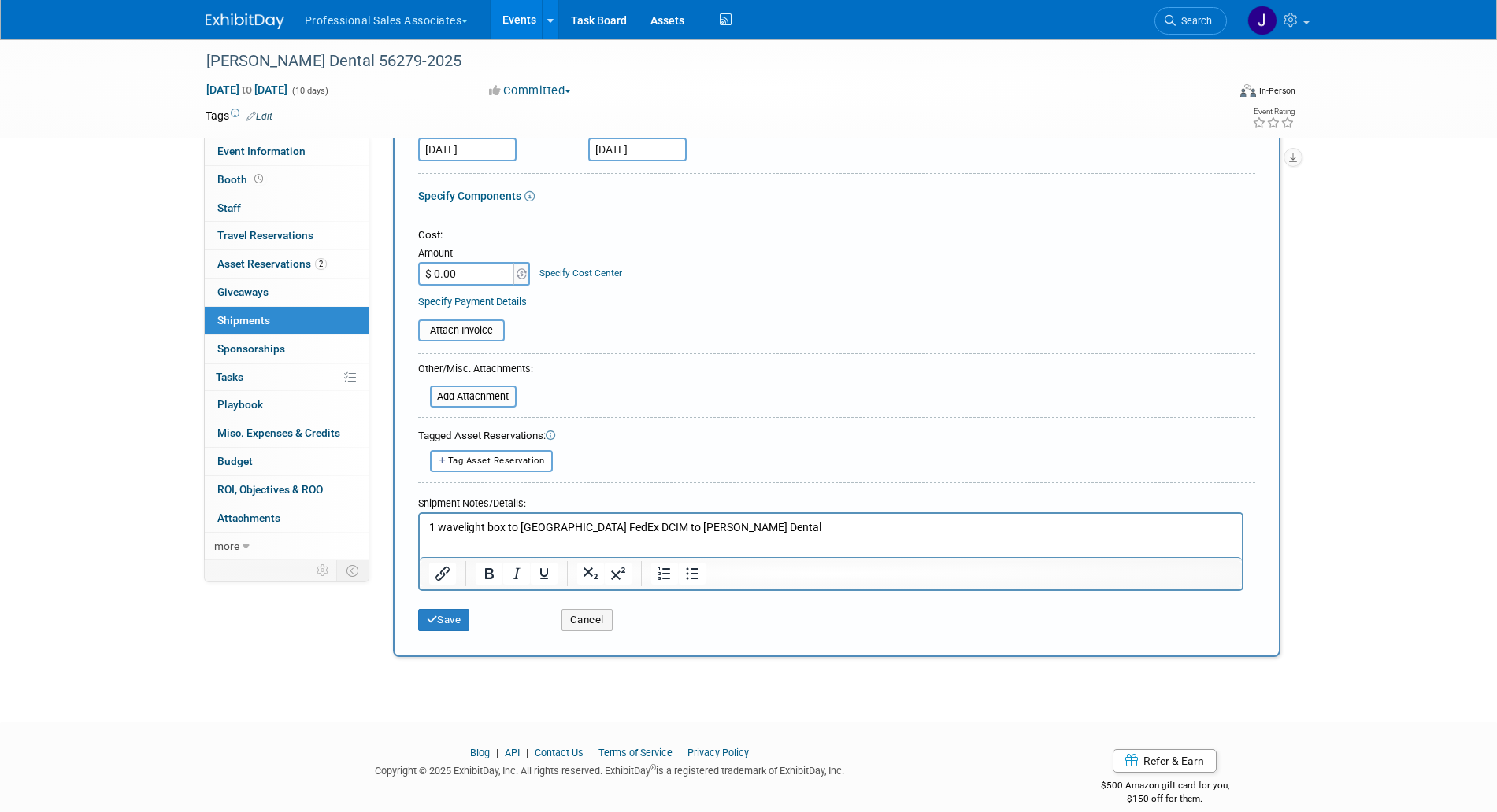
scroll to position [242, 0]
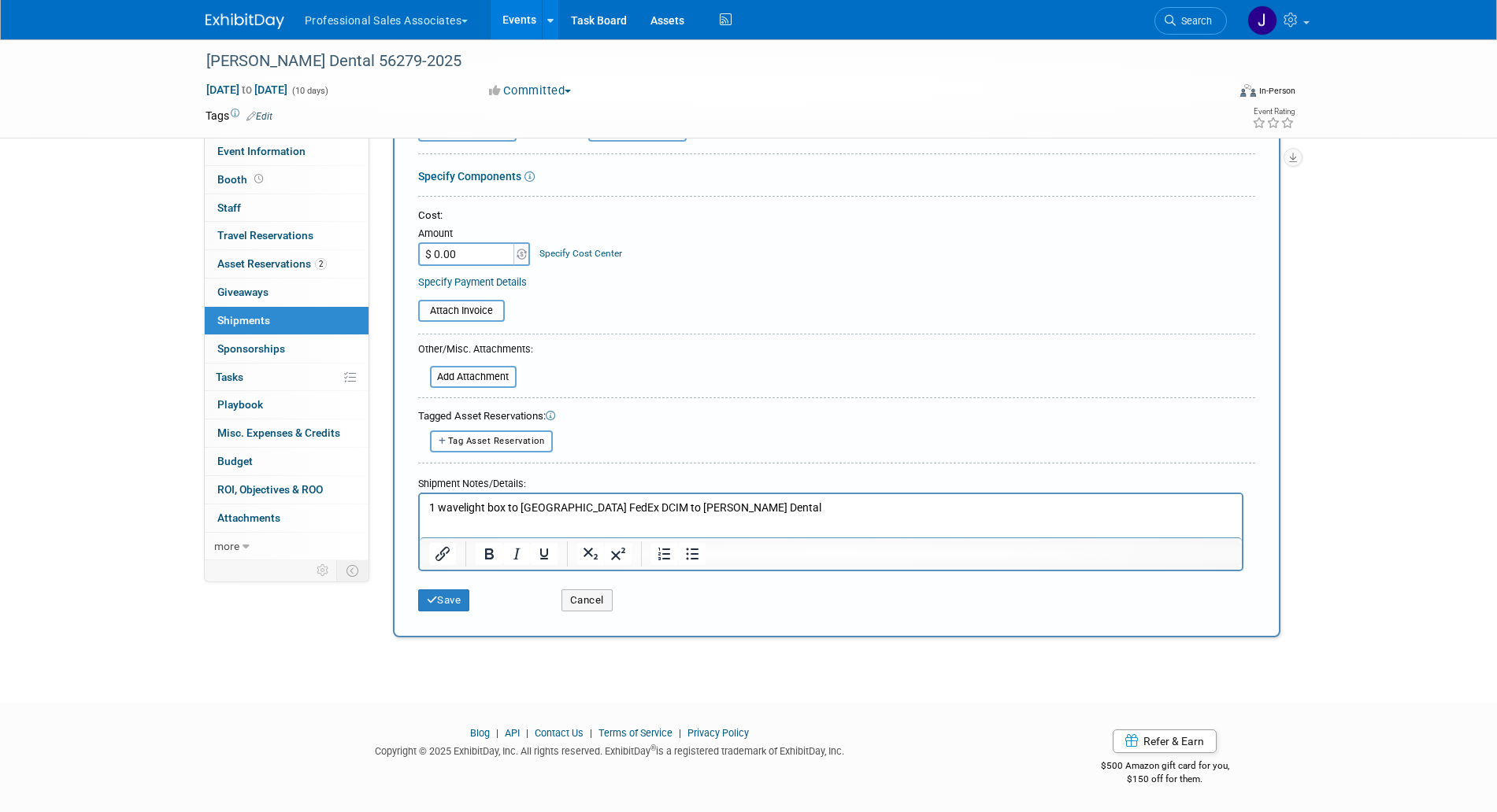
click at [724, 503] on p "1 wavelight box to Canada FedEx DCIM to Sinclair Dental" at bounding box center [831, 507] width 804 height 15
click at [752, 512] on p "1 wavelight box to Canada FedEx DCIM to Sinclair Dental" at bounding box center [831, 507] width 804 height 15
click at [708, 508] on p "1 wavelight box to Canada FedEx DCIM to Sinclair Dental QUEBEC" at bounding box center [831, 507] width 804 height 15
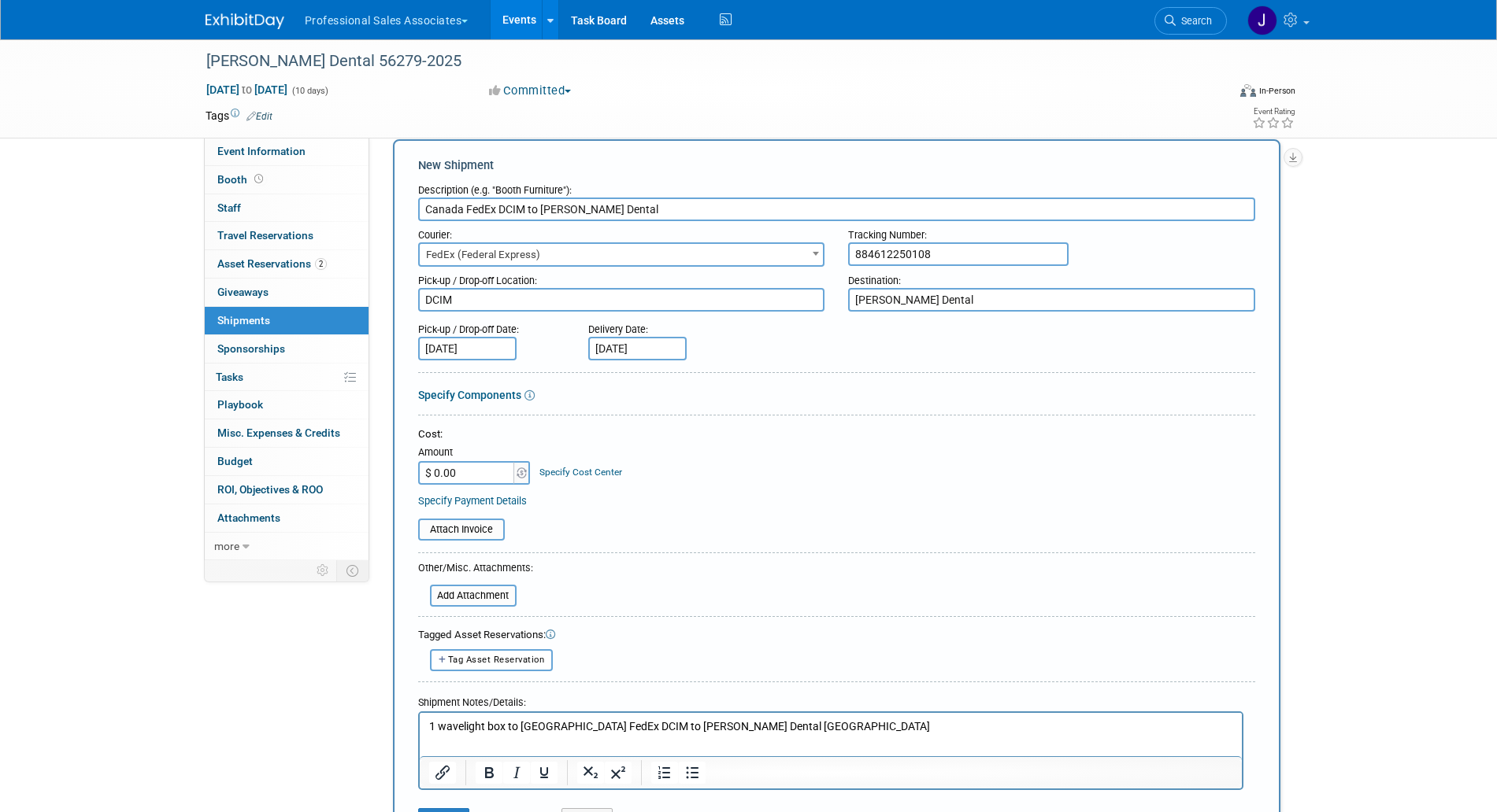
scroll to position [0, 0]
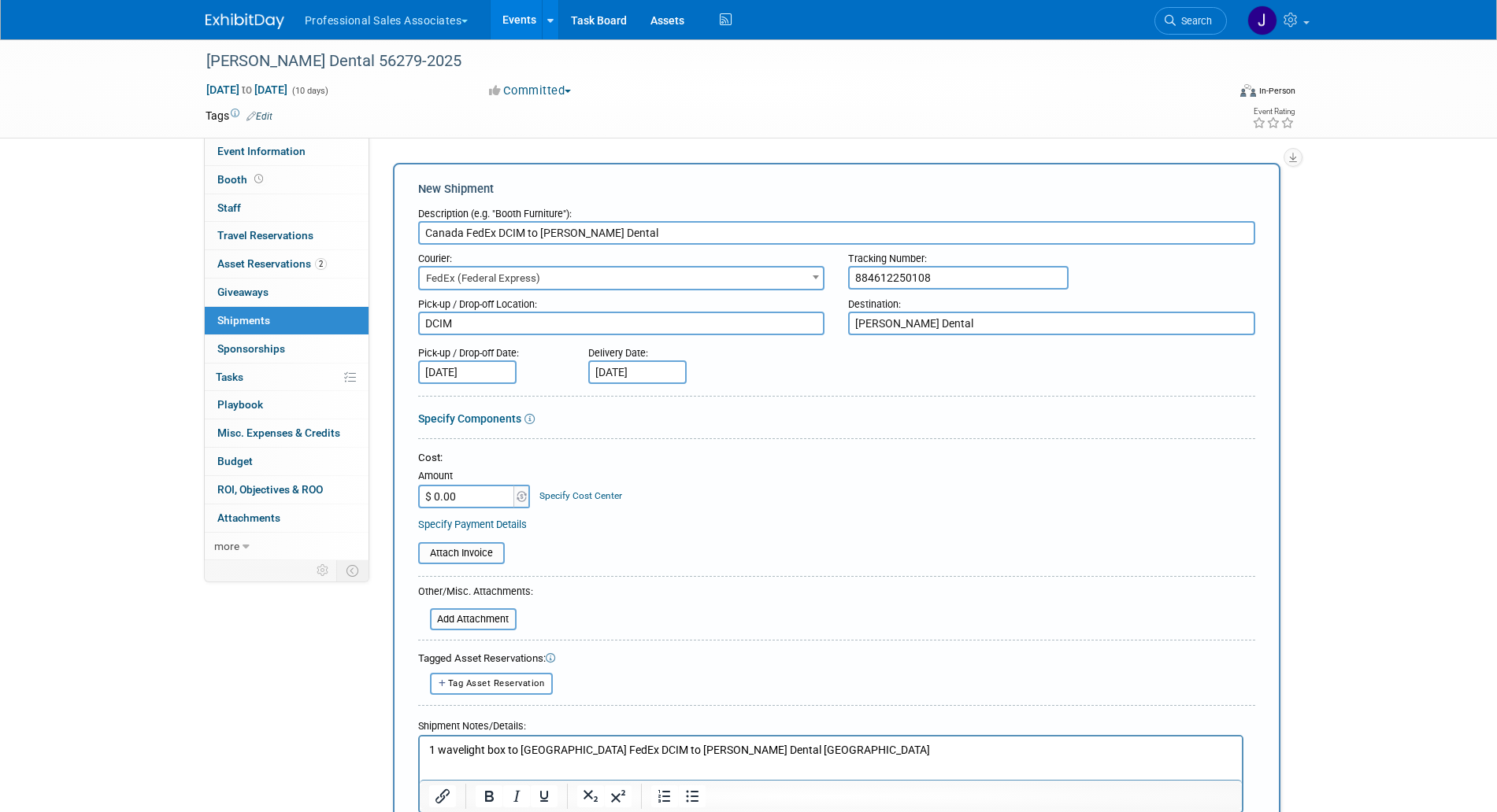
click at [854, 330] on textarea "Sinclair Dental" at bounding box center [1051, 324] width 407 height 24
click at [956, 328] on textarea "Sinclair Dental" at bounding box center [1051, 324] width 407 height 24
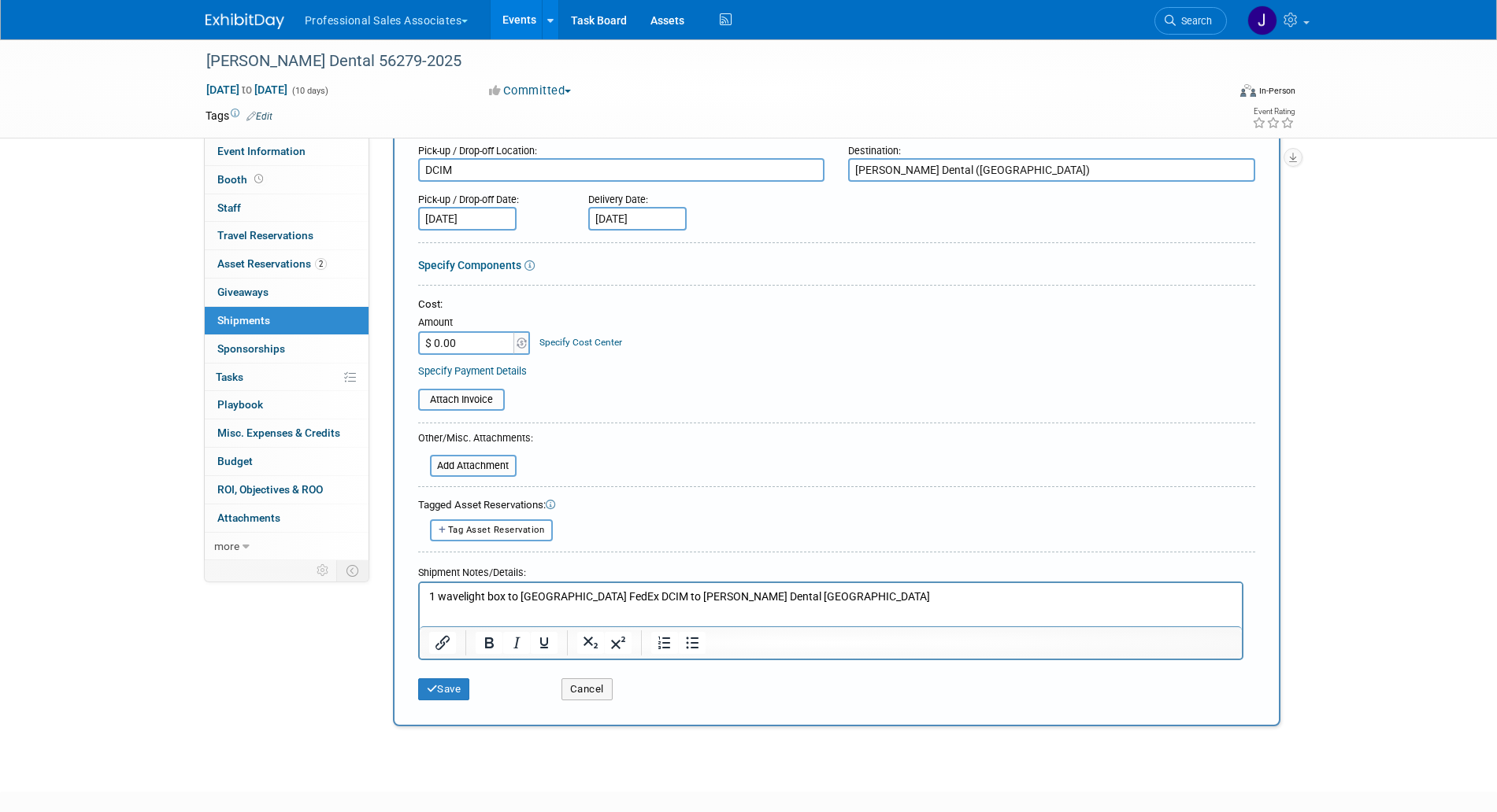
scroll to position [197, 0]
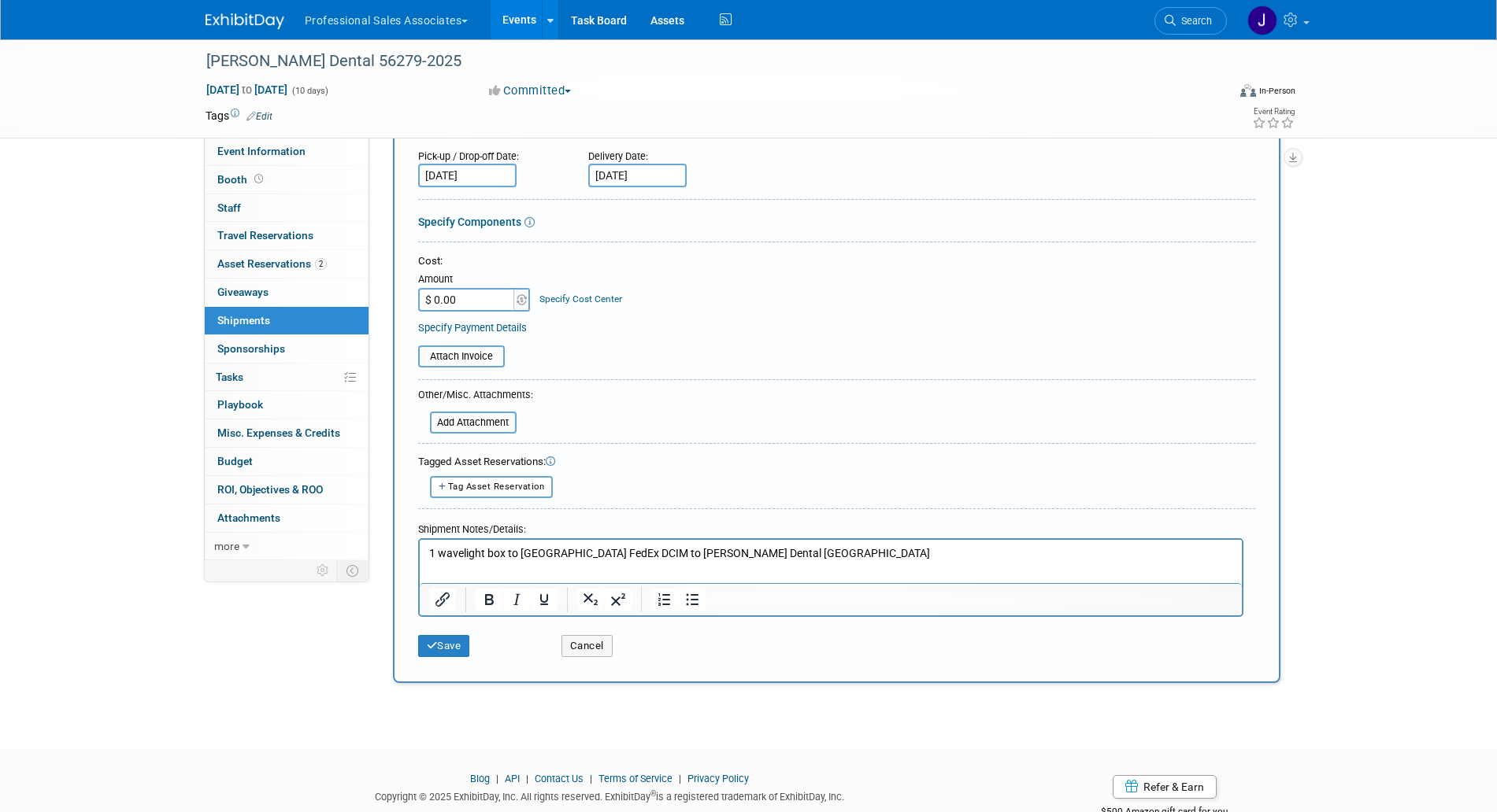
type textarea "Sinclair Dental (QUEBEC)"
click at [745, 546] on p "1 wavelight box to Canada FedEx DCIM to Sinclair Dental QUEBEC" at bounding box center [831, 553] width 804 height 15
click at [745, 549] on p "1 wavelight box to Canada FedEx DCIM to Sinclair Dental QUEBEC" at bounding box center [831, 553] width 804 height 15
click at [711, 553] on p "1 wavelight box to Canada FedEx DCIM to Sinclair Dental QUEBEC)" at bounding box center [831, 553] width 804 height 15
click at [773, 554] on p "1 wavelight box to Canada FedEx DCIM to Sinclair Dental (QUEBEC)" at bounding box center [831, 553] width 804 height 15
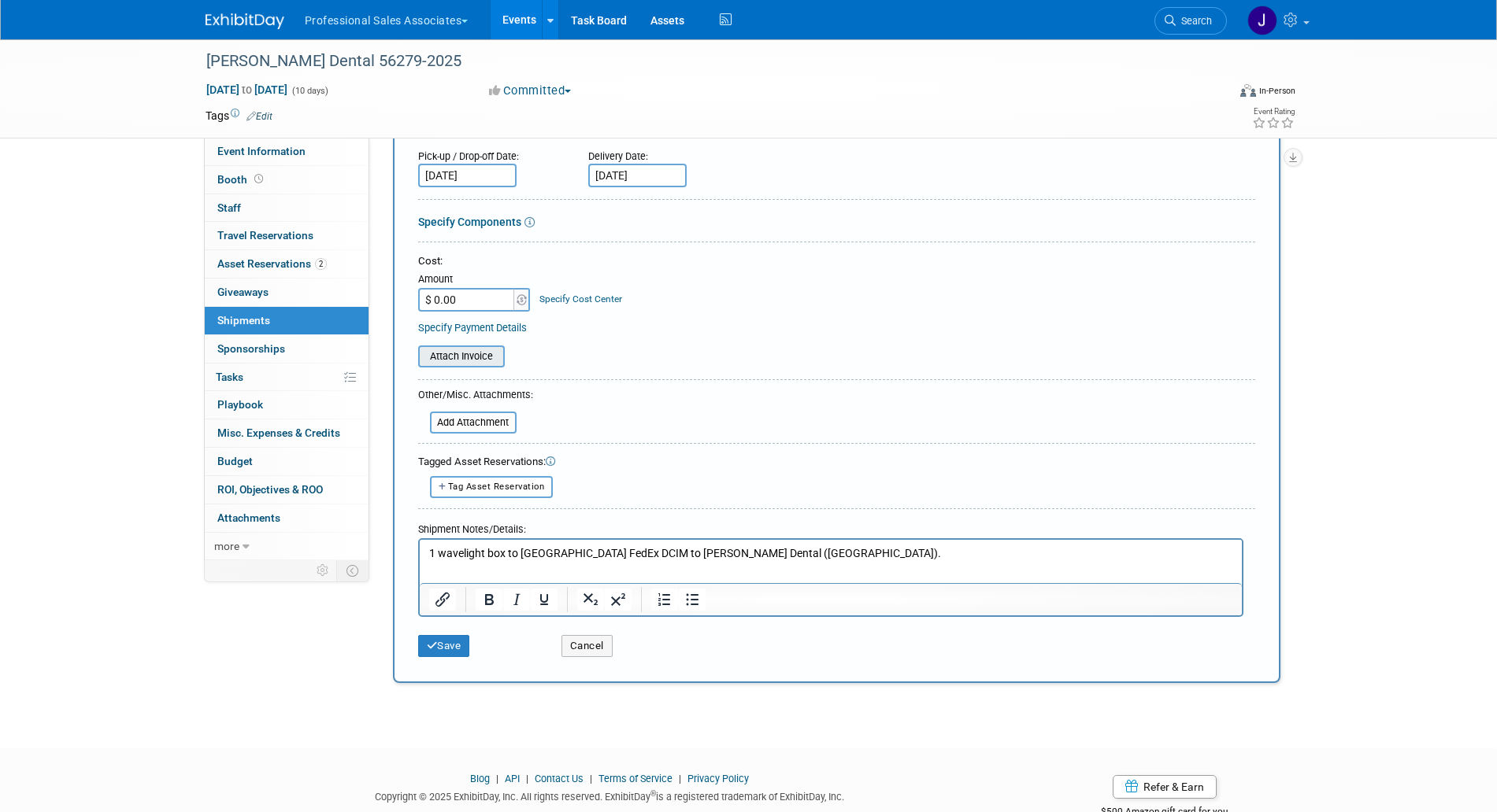
click at [503, 361] on div "Attach Invoice" at bounding box center [461, 356] width 87 height 22
click at [502, 362] on input "file" at bounding box center [410, 356] width 187 height 19
click at [498, 360] on input "file" at bounding box center [410, 356] width 187 height 19
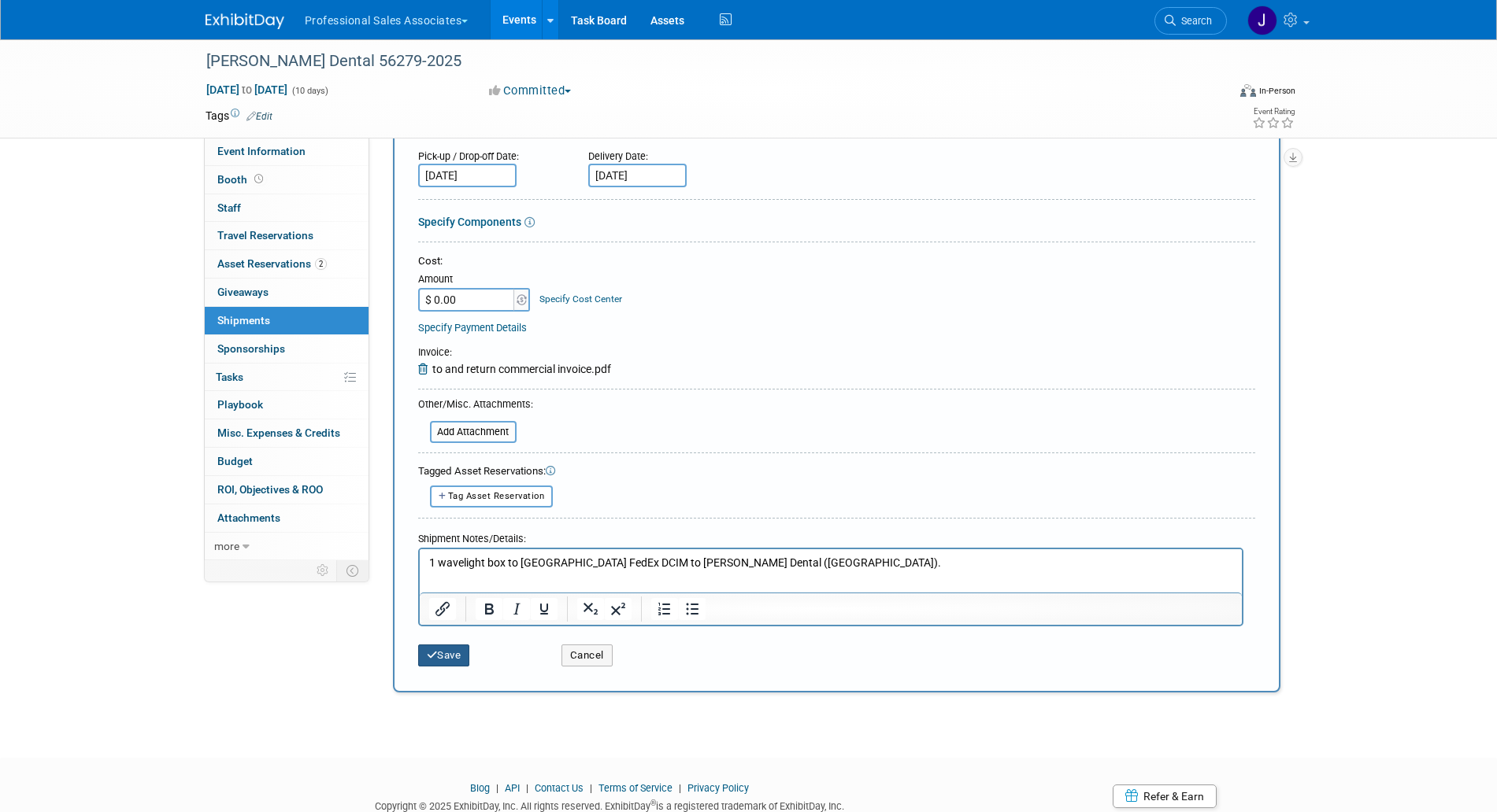
click at [447, 657] on button "Save" at bounding box center [444, 656] width 52 height 22
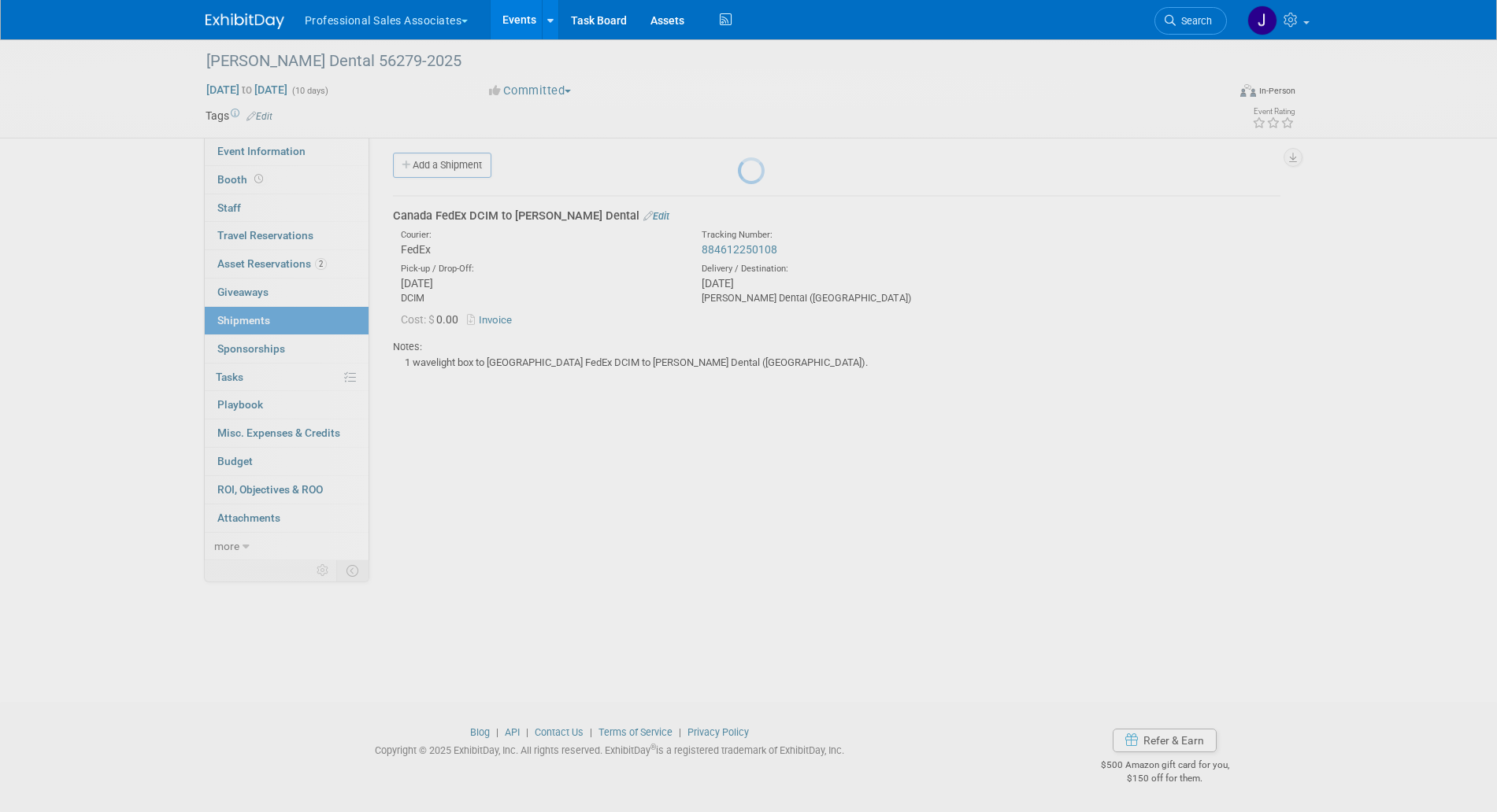
scroll to position [6, 0]
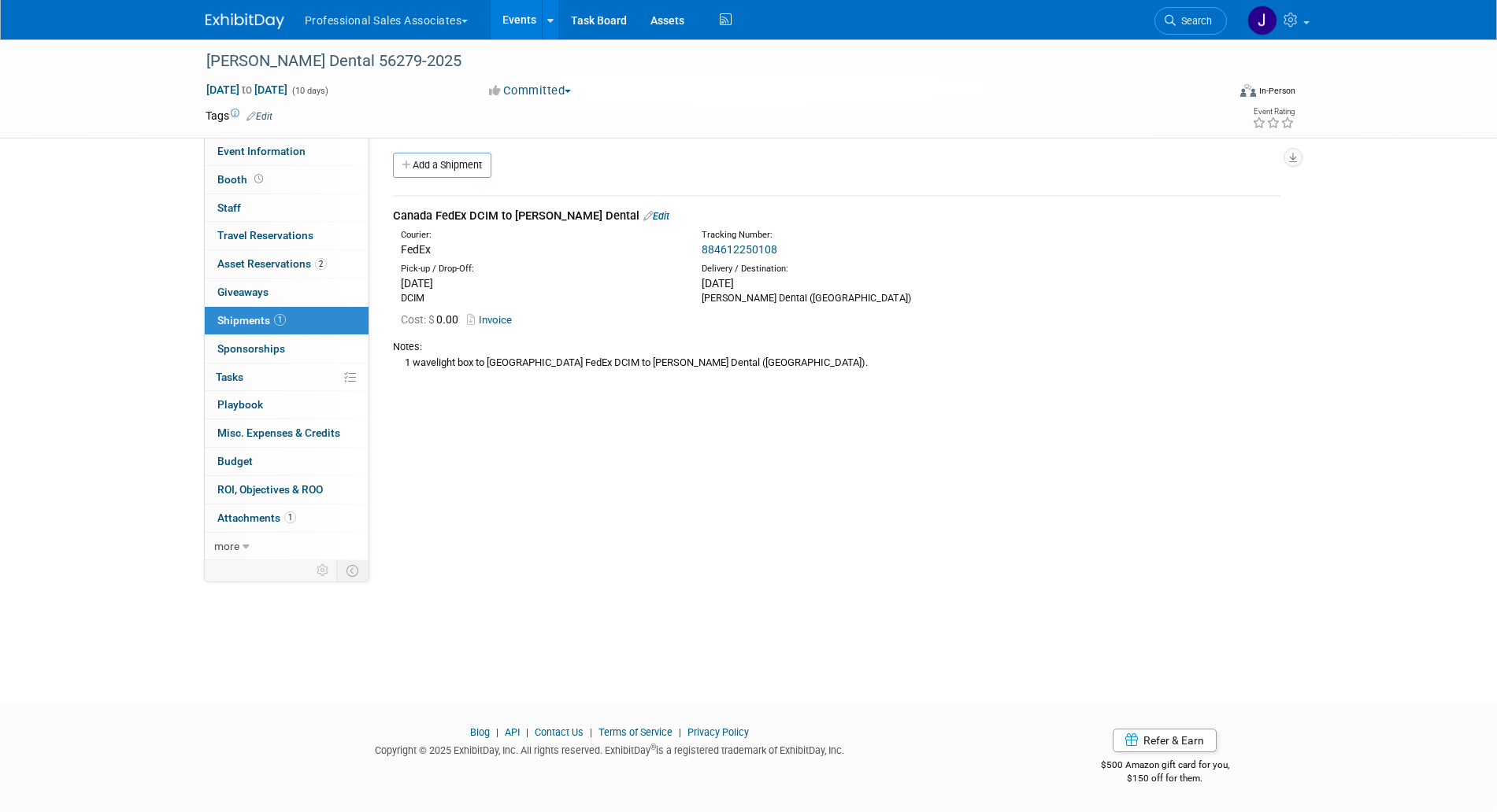
click at [643, 213] on icon at bounding box center [648, 216] width 9 height 10
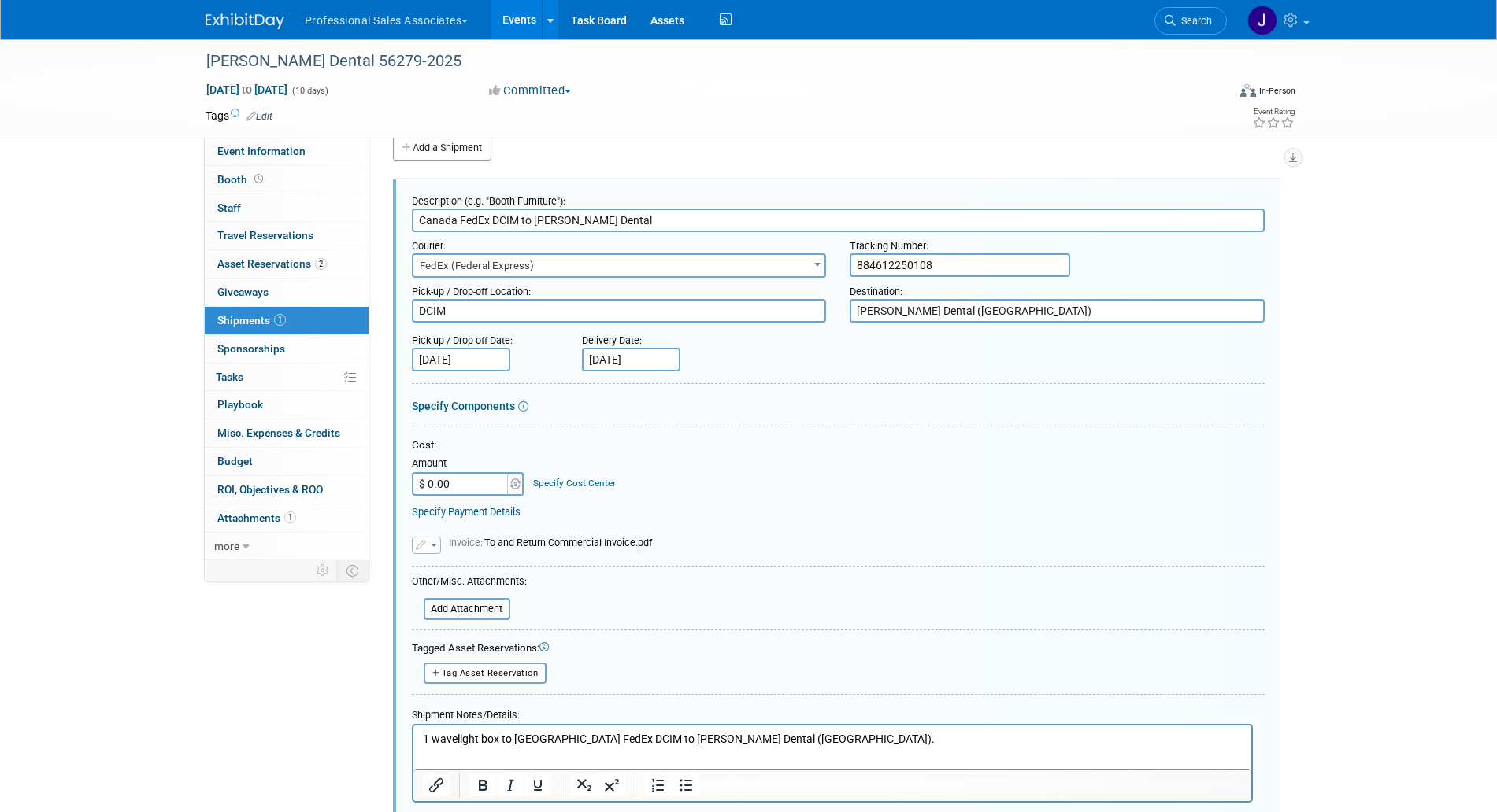
scroll to position [0, 0]
click at [652, 349] on input "Sep 29, 2025" at bounding box center [630, 360] width 99 height 24
click at [787, 531] on span "26" at bounding box center [772, 532] width 31 height 31
type input "Sep 26, 2025"
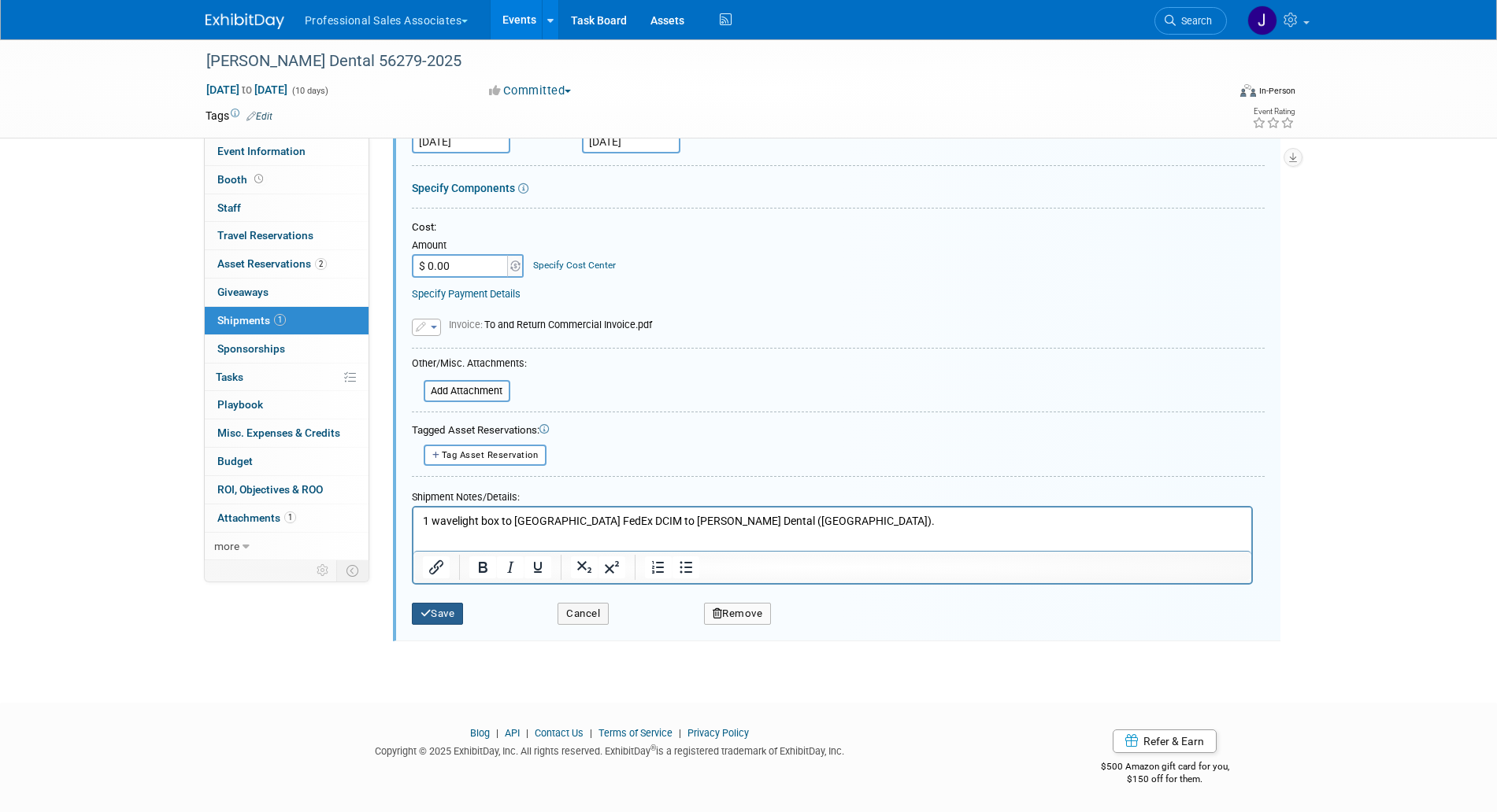
click at [437, 619] on button "Save" at bounding box center [437, 614] width 52 height 22
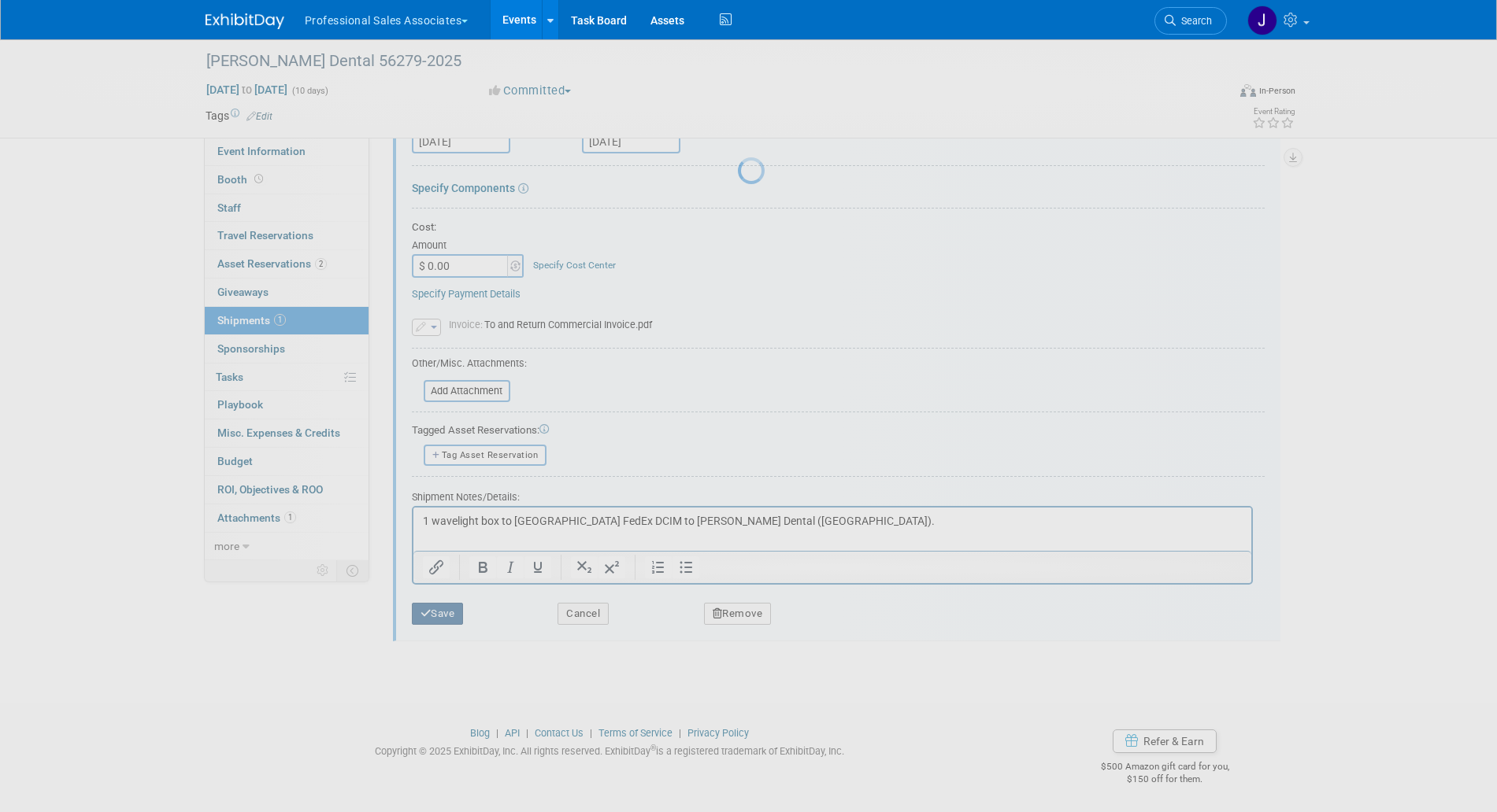
scroll to position [6, 0]
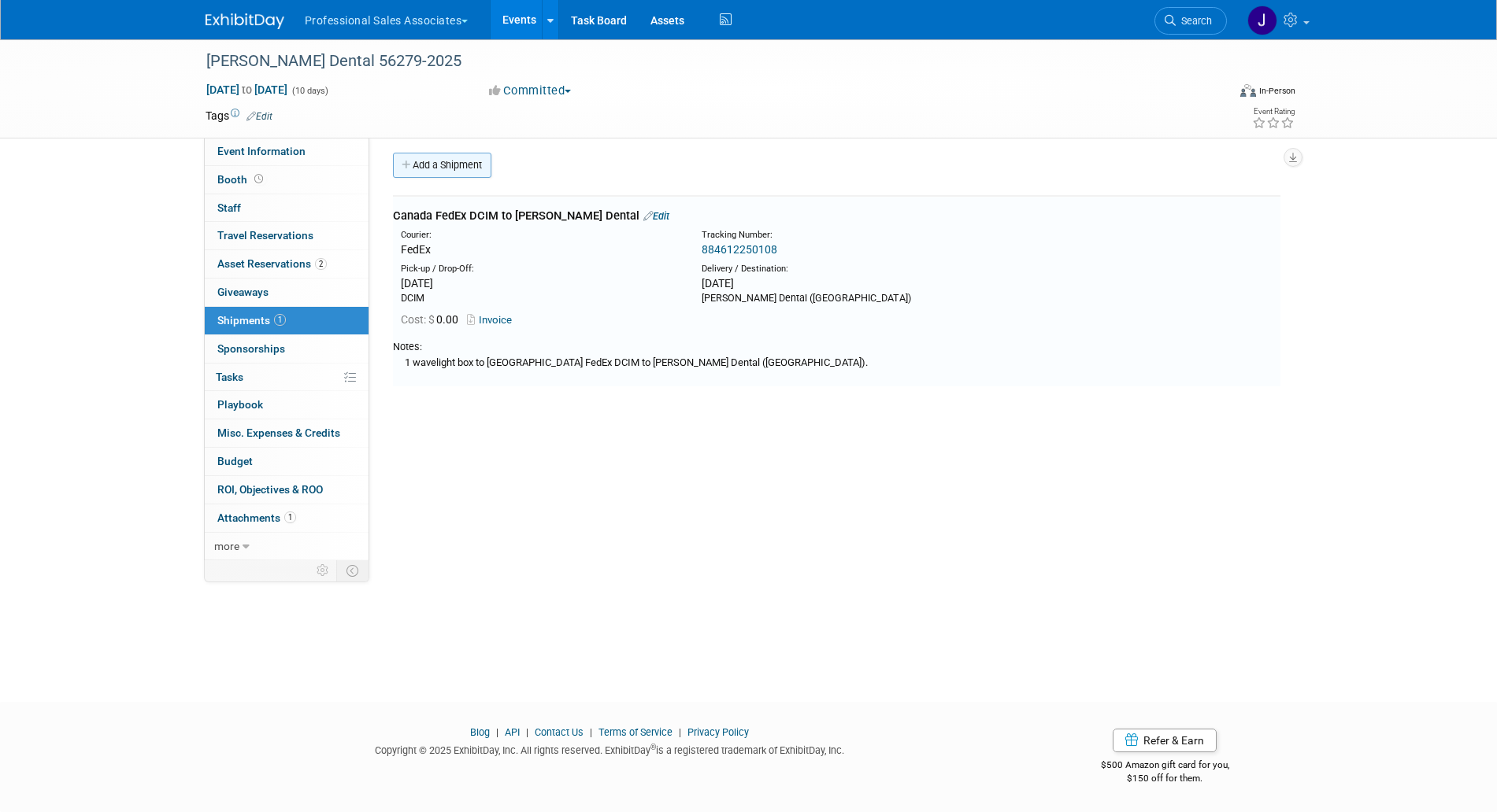
click at [475, 165] on link "Add a Shipment" at bounding box center [441, 165] width 99 height 25
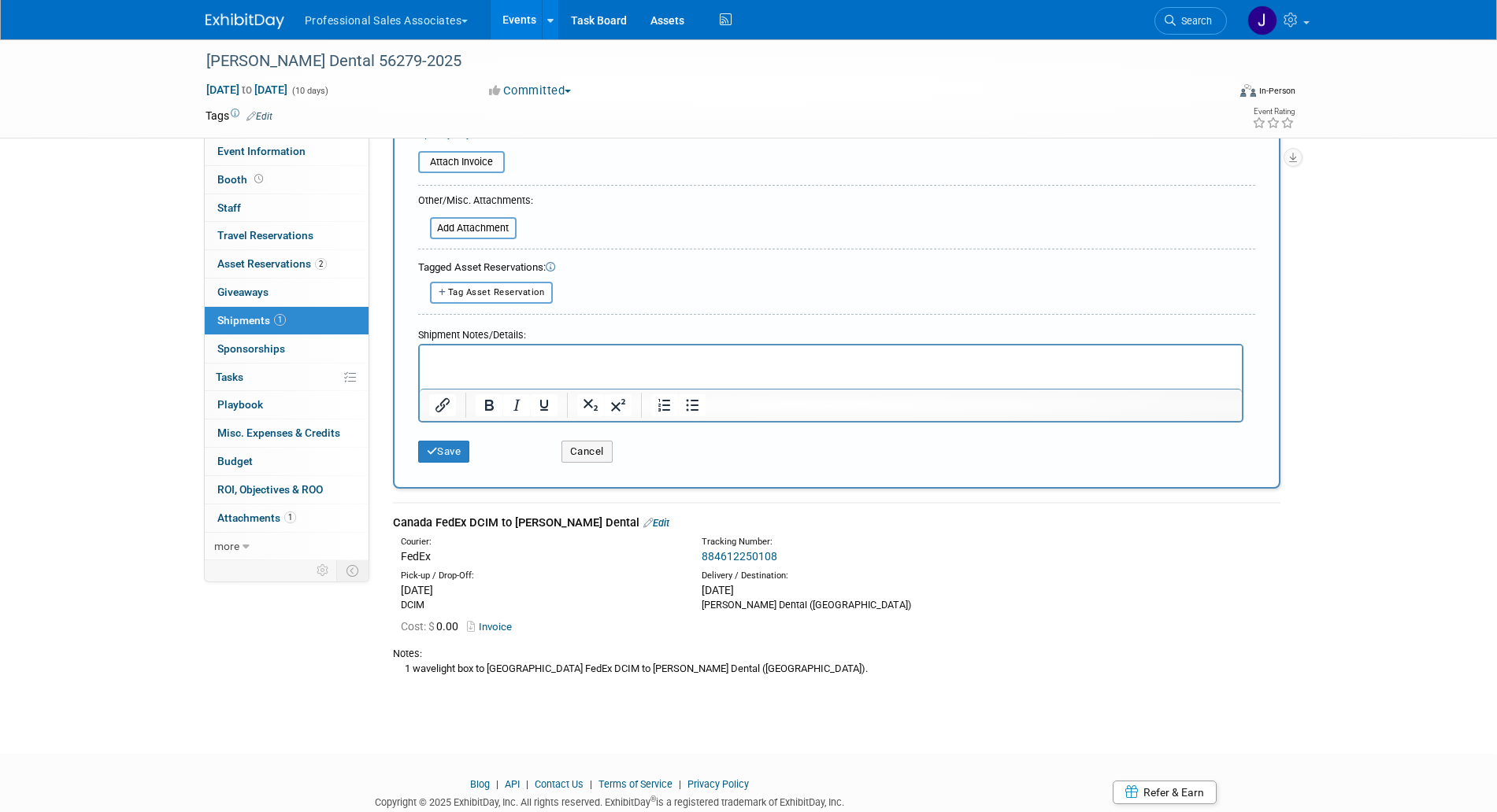
scroll to position [442, 0]
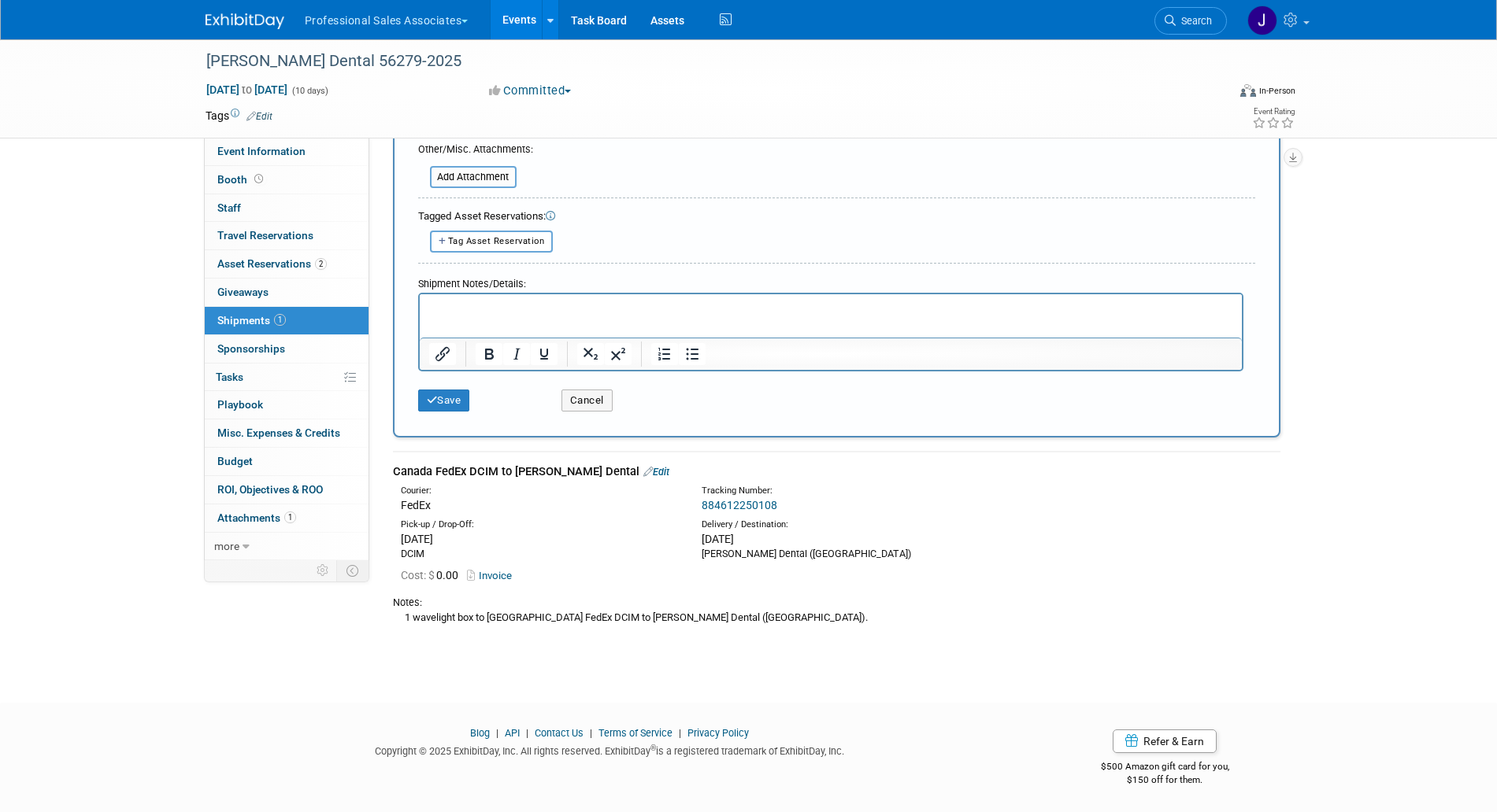
click at [515, 464] on div "Canada FedEx DCIM to Sinclair Dental Edit" at bounding box center [836, 471] width 887 height 16
click at [514, 467] on div "Canada FedEx DCIM to Sinclair Dental Edit" at bounding box center [836, 471] width 887 height 16
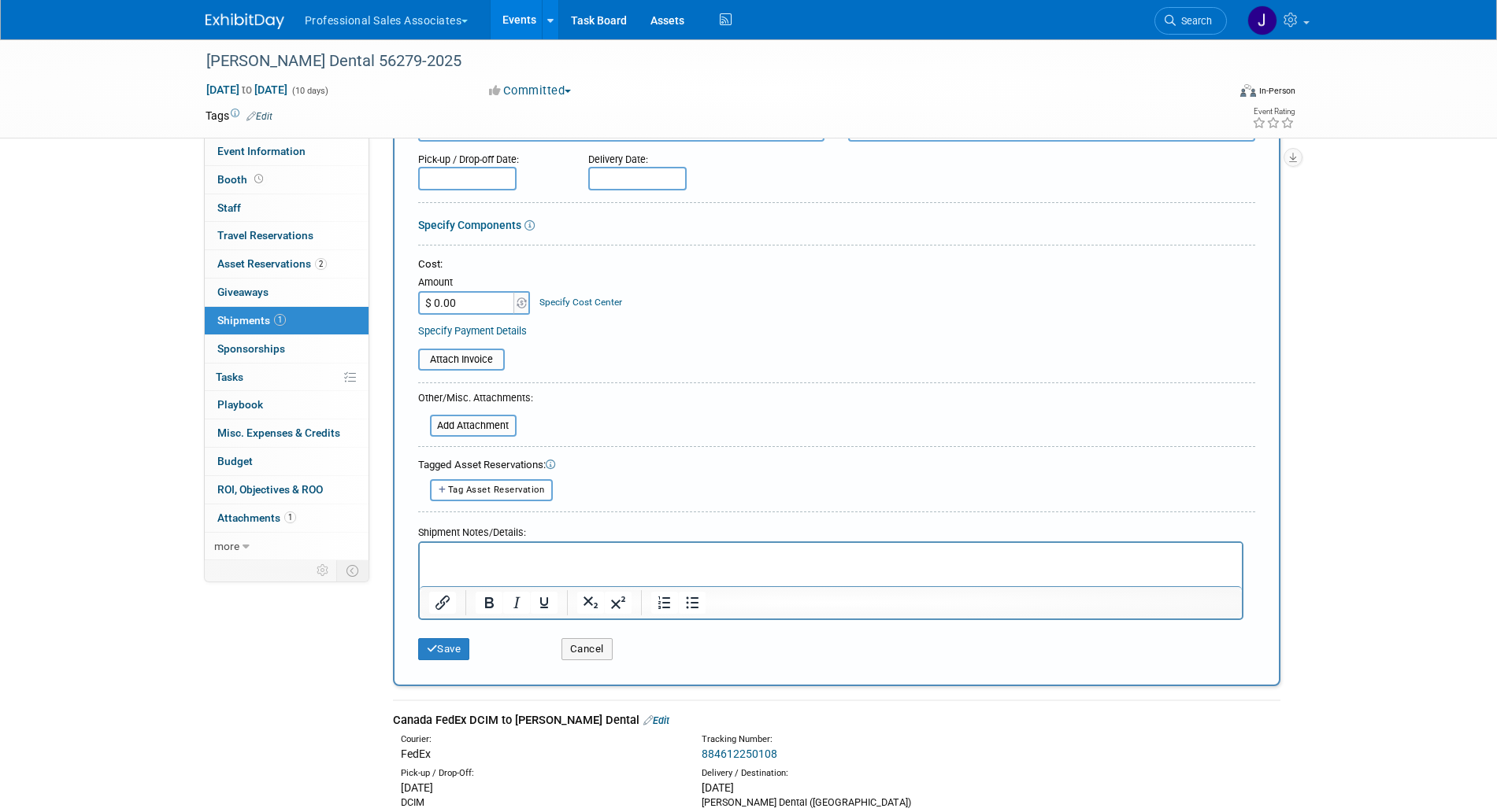
scroll to position [0, 0]
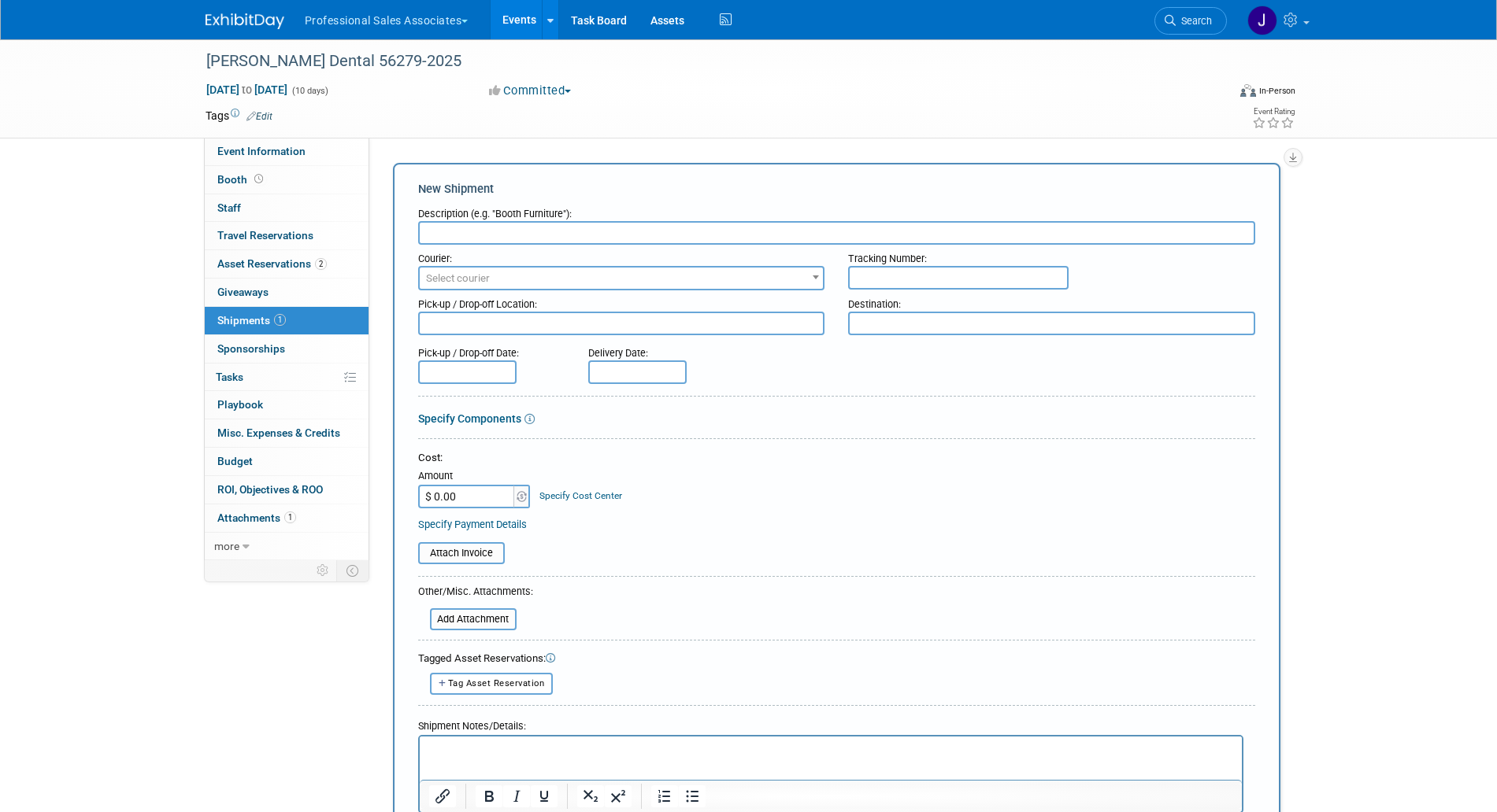
click at [587, 222] on input "text" at bounding box center [837, 233] width 837 height 24
paste input "Canada FedEx DCIM to Sinclair Dental"
click at [520, 227] on input "Canada FedEx DCIM to Sinclair Dental" at bounding box center [837, 233] width 837 height 24
click at [503, 237] on input "Canada FedEx DCIM to Sinclair Dental" at bounding box center [837, 233] width 837 height 24
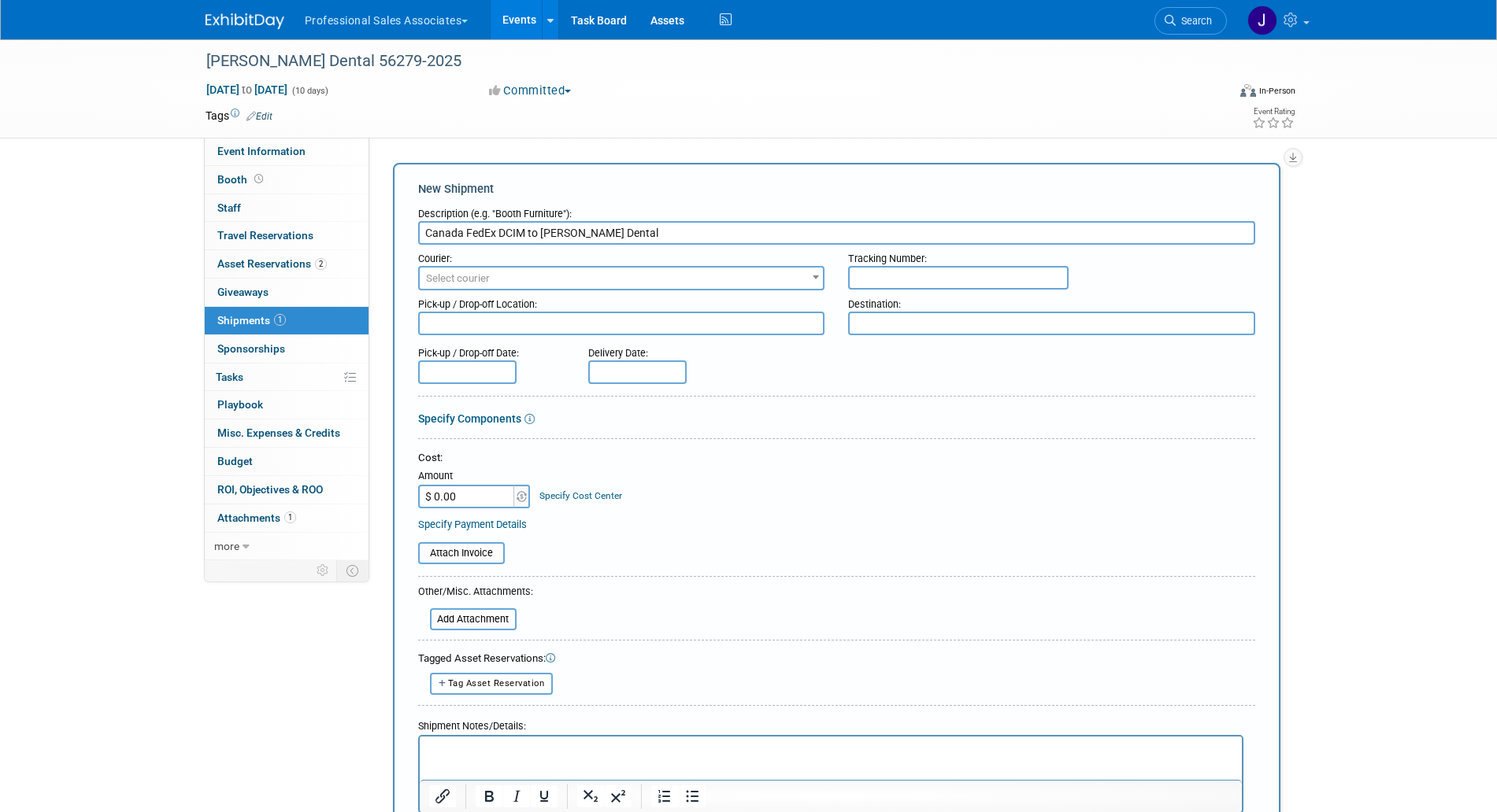
click at [502, 232] on input "Canada FedEx DCIM to Sinclair Dental" at bounding box center [837, 233] width 837 height 24
click at [502, 232] on input "Canada FedEx DCIM to Sinclair Dental" at bounding box center [837, 233] width 837 height 24
click at [680, 232] on input "Canada FedEx DCIM to Sinclair Dental" at bounding box center [837, 233] width 837 height 24
paste input "DCIM"
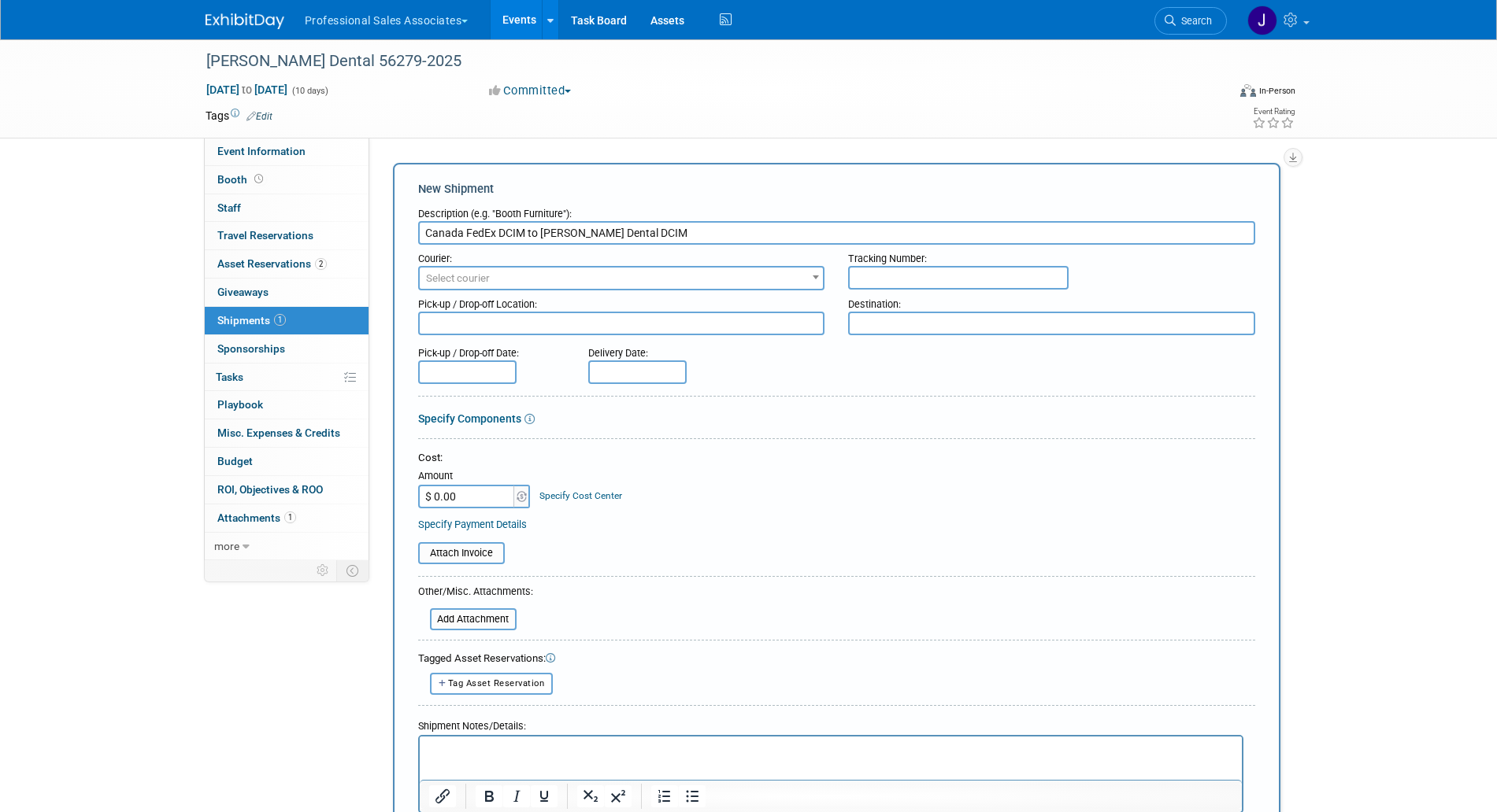
click at [531, 235] on input "Canada FedEx DCIM to Sinclair Dental DCIM" at bounding box center [837, 233] width 837 height 24
click at [612, 223] on input "Canada FedEx DCIM to Sinclair Dental DCIM" at bounding box center [837, 233] width 837 height 24
paste input "to"
drag, startPoint x: 538, startPoint y: 226, endPoint x: 496, endPoint y: 228, distance: 42.0
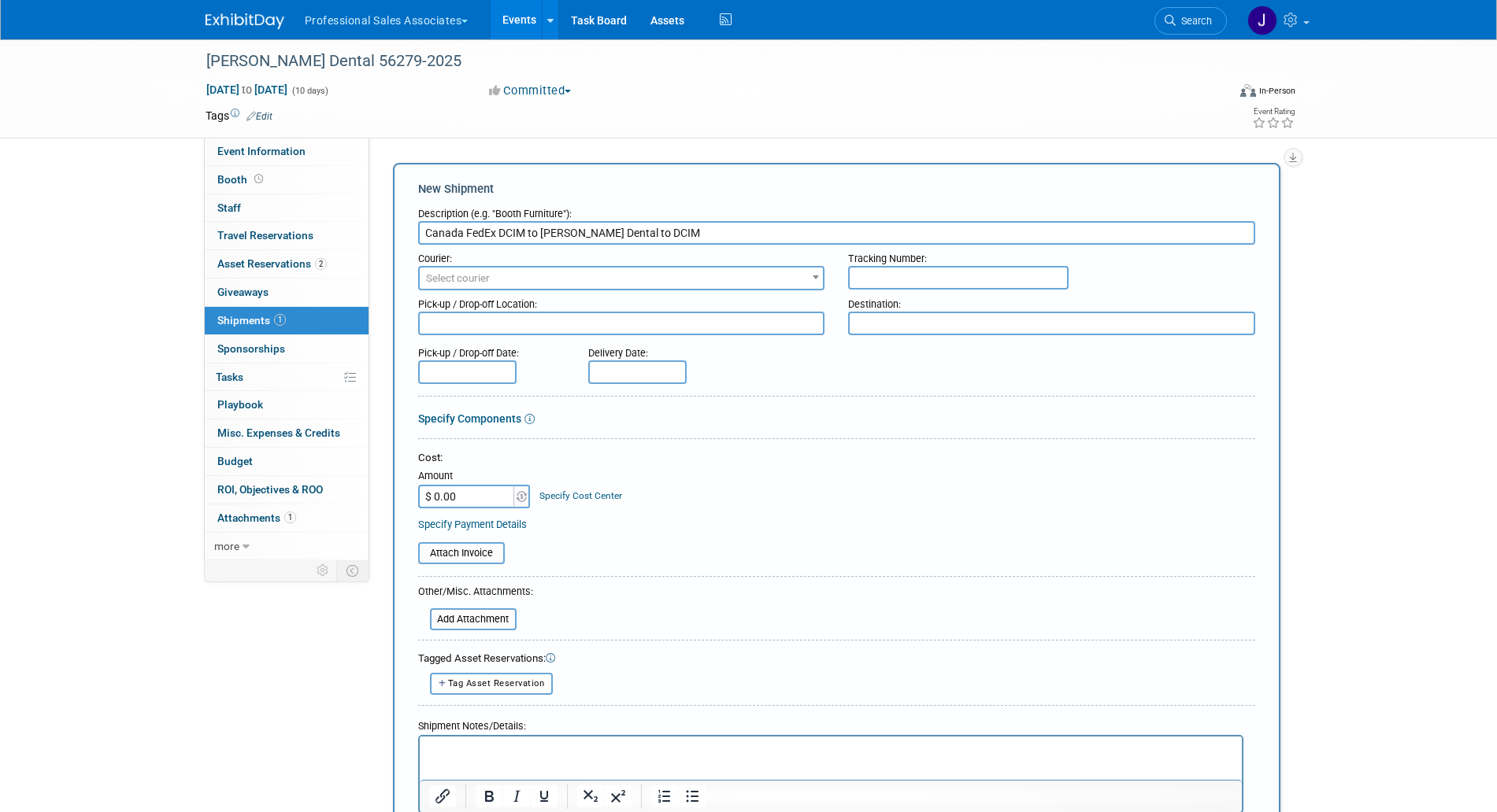
click at [496, 228] on input "Canada FedEx DCIM to Sinclair Dental to DCIM" at bounding box center [837, 233] width 837 height 24
type input "Canada FedEx Sinclair Dental to DCIM"
click at [581, 278] on span "Select courier" at bounding box center [622, 279] width 404 height 22
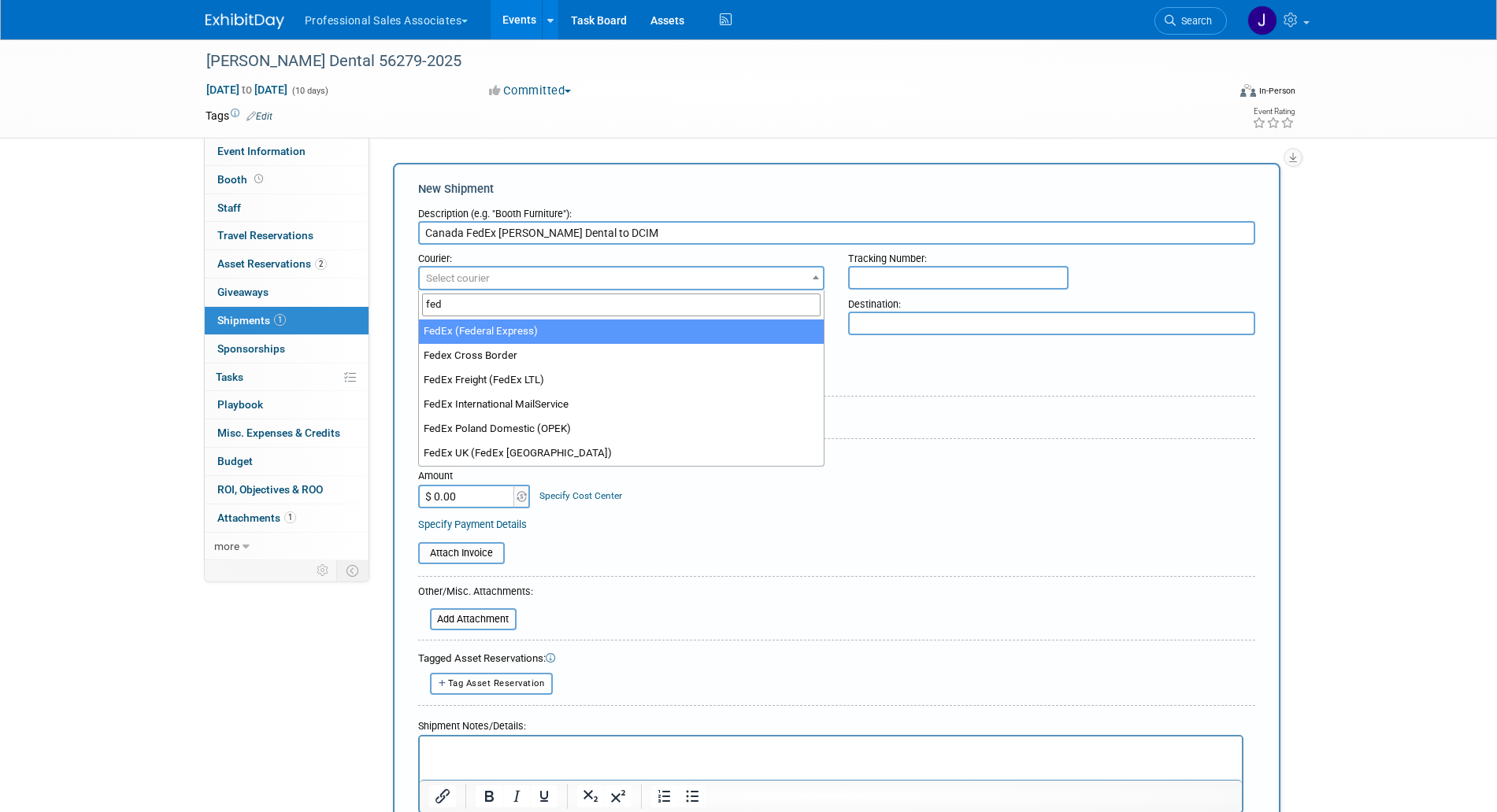
type input "fed"
select select "206"
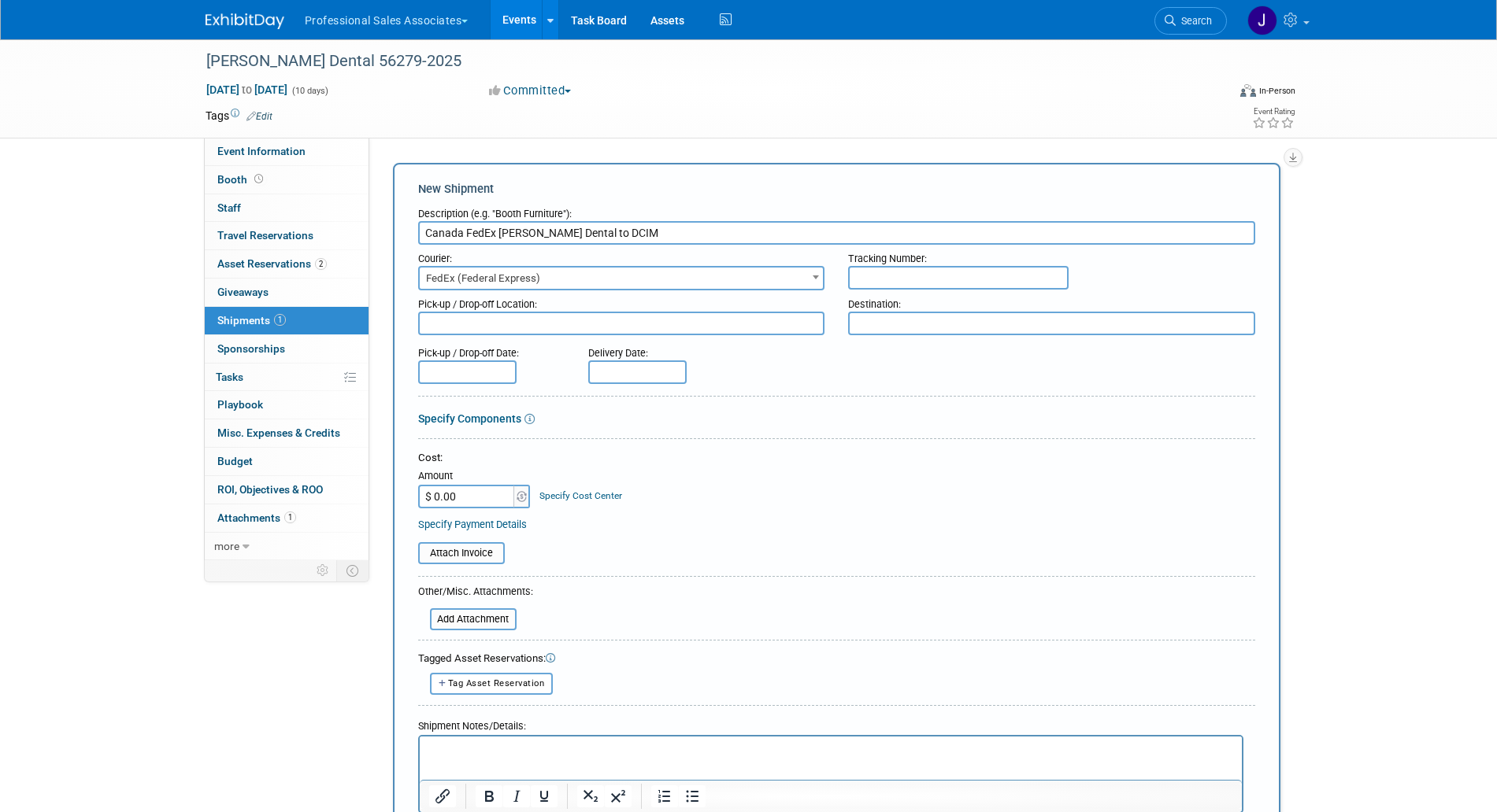
click at [993, 283] on input "text" at bounding box center [958, 278] width 221 height 24
paste input "791953683440"
type input "791953683440"
click at [715, 327] on textarea at bounding box center [622, 324] width 407 height 24
drag, startPoint x: 498, startPoint y: 227, endPoint x: 546, endPoint y: 219, distance: 48.7
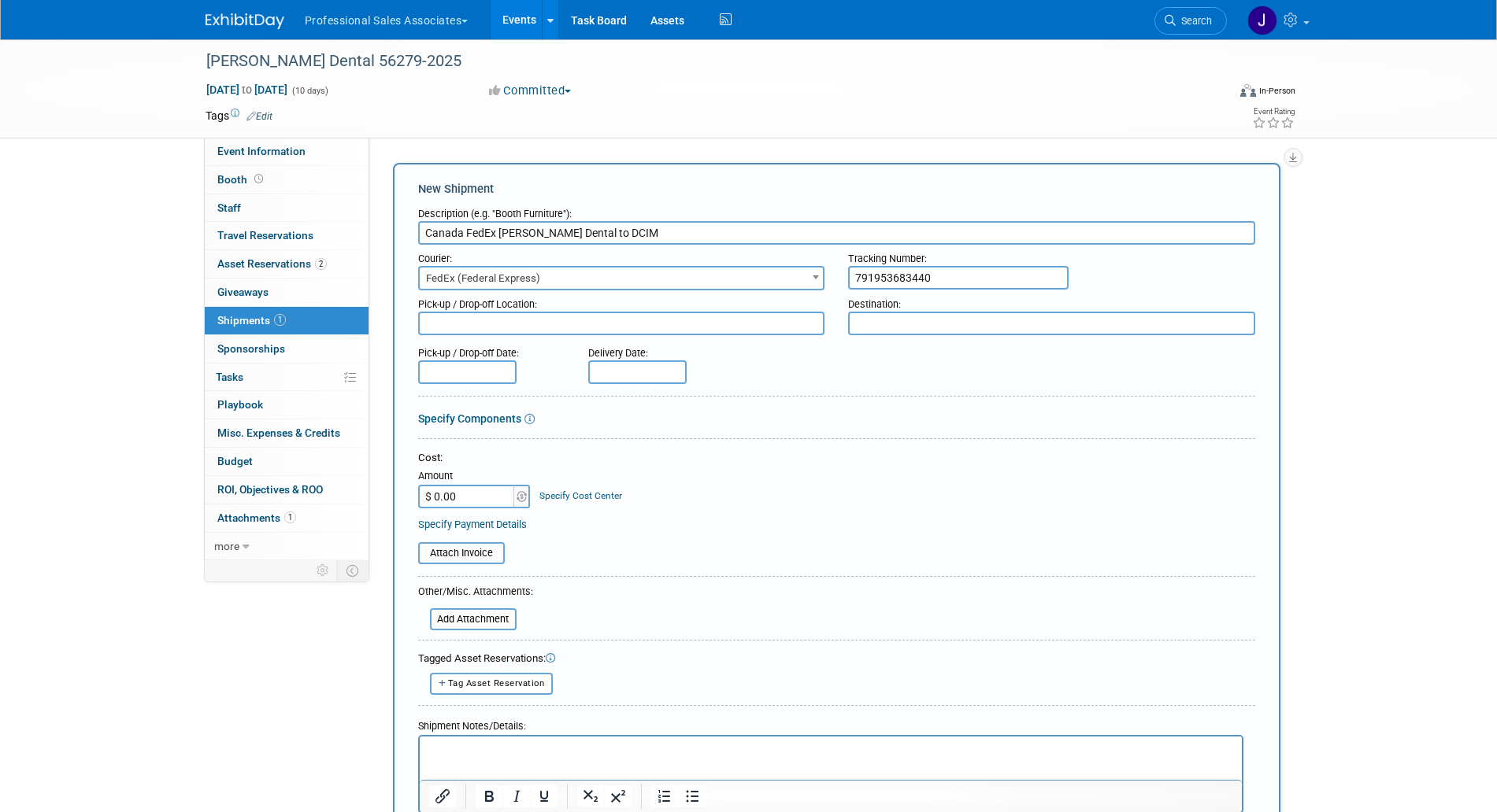
click at [546, 219] on div "Description (e.g. "Booth Furniture"): Canada FedEx Sinclair Dental to DCIM" at bounding box center [837, 222] width 837 height 45
click at [512, 388] on form "Description (e.g. "Booth Furniture"): Canada FedEx Sinclair Dental to DCIM Cour…" at bounding box center [837, 530] width 837 height 662
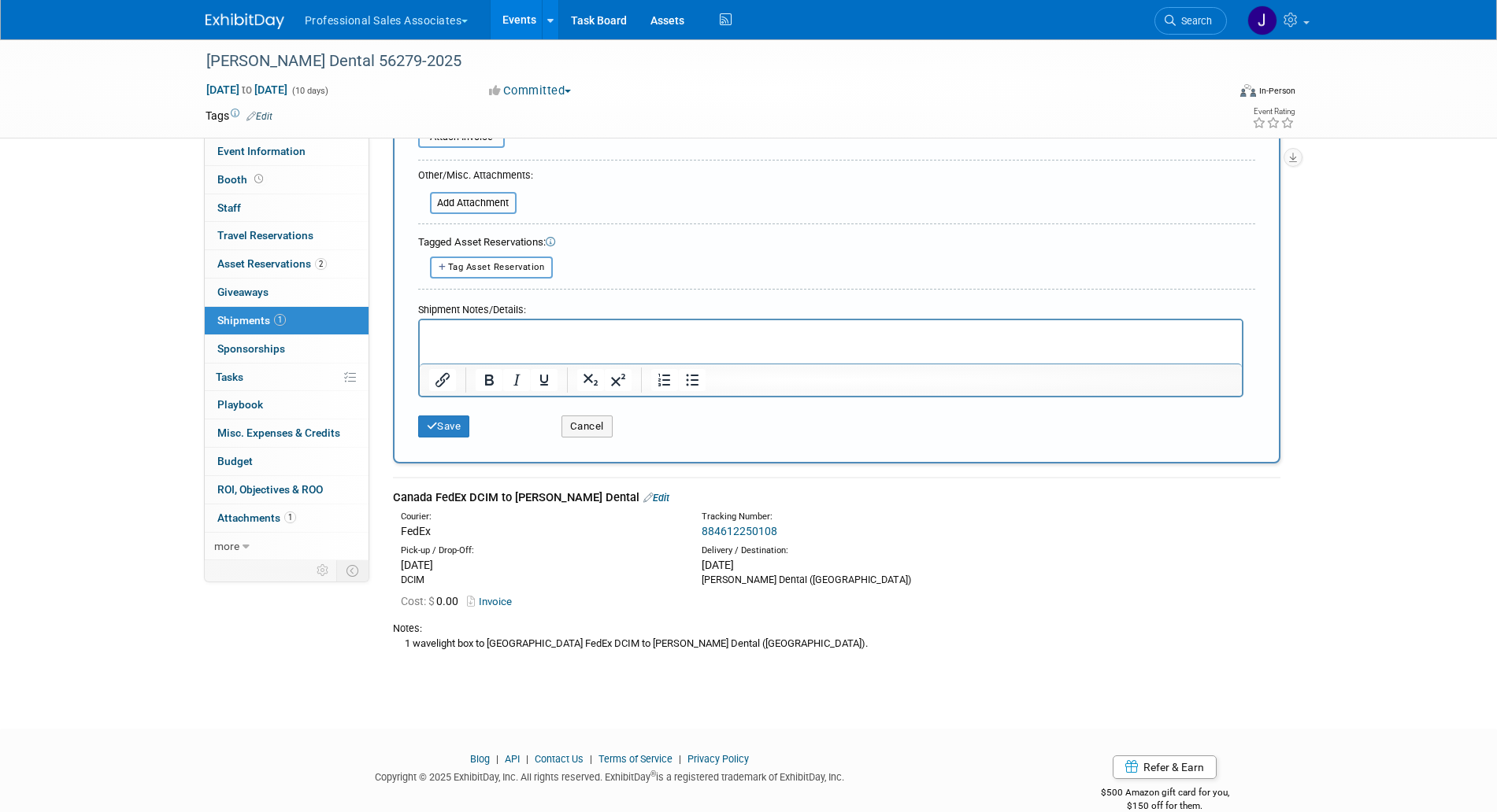
scroll to position [442, 0]
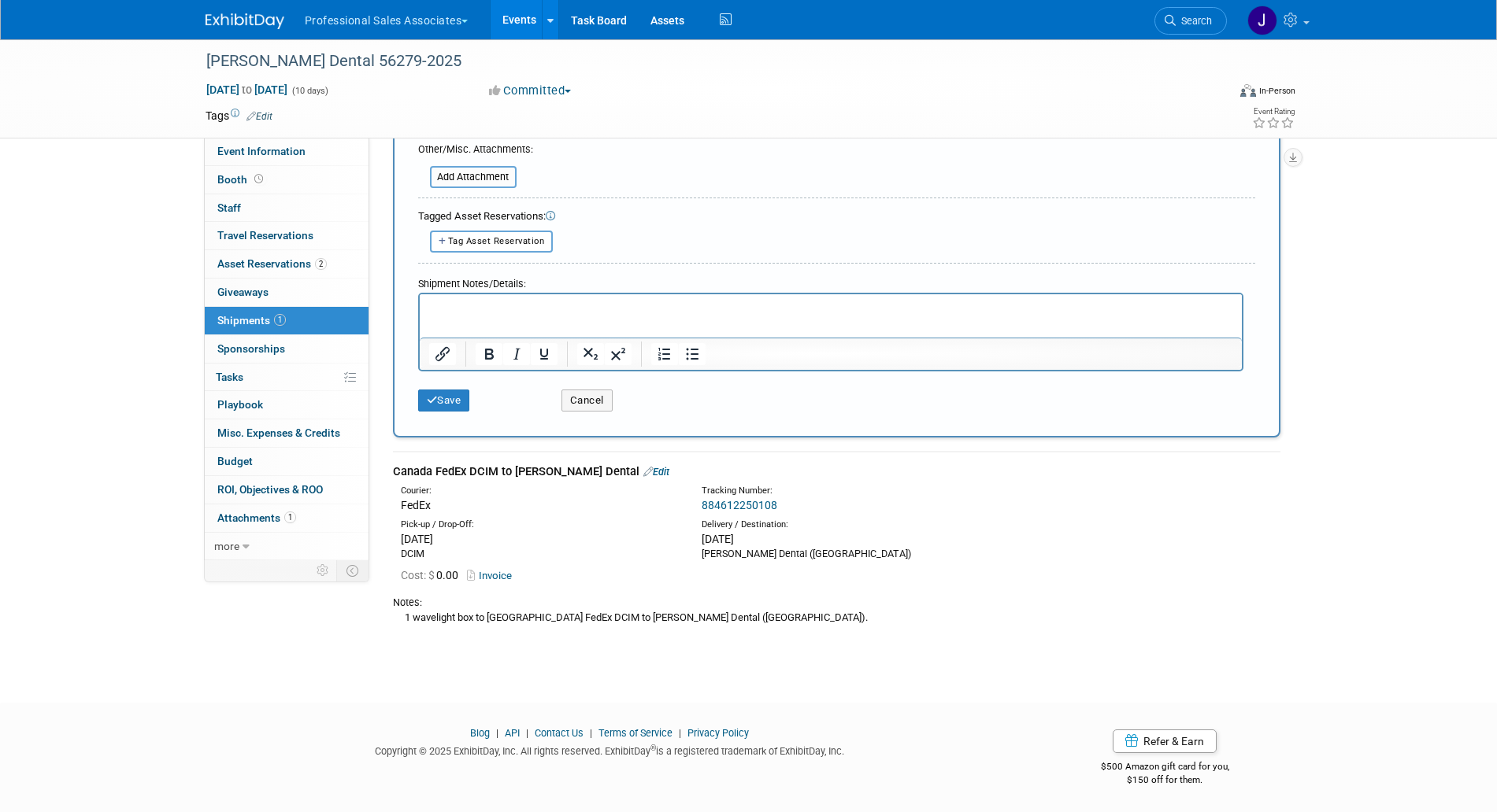
click at [758, 547] on div "Sinclair Dental (QUEBEC)" at bounding box center [840, 554] width 277 height 15
click at [757, 549] on div "Sinclair Dental (QUEBEC)" at bounding box center [840, 554] width 277 height 15
copy td "Sinclair Dental (QUEBEC)"
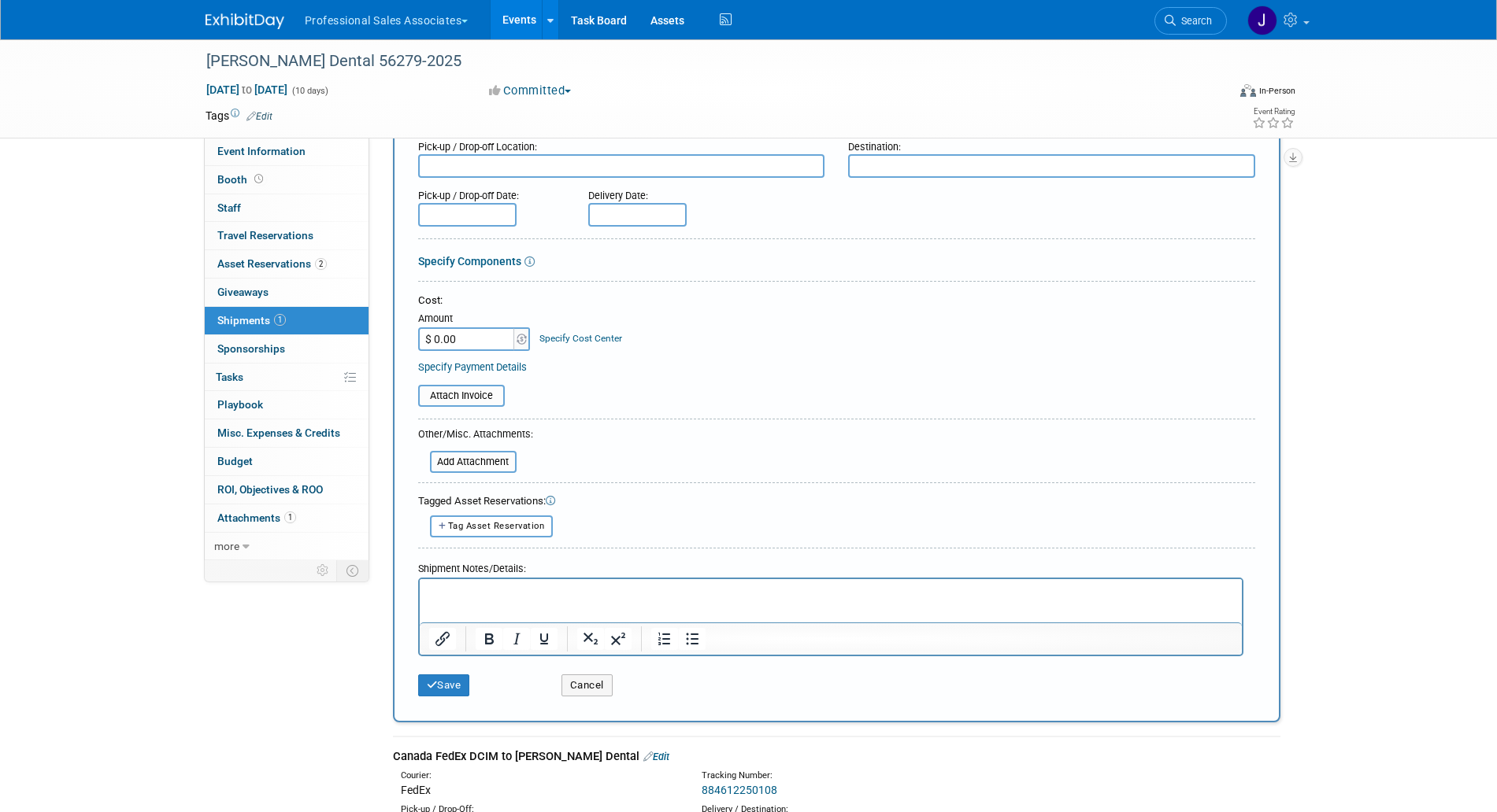
scroll to position [0, 0]
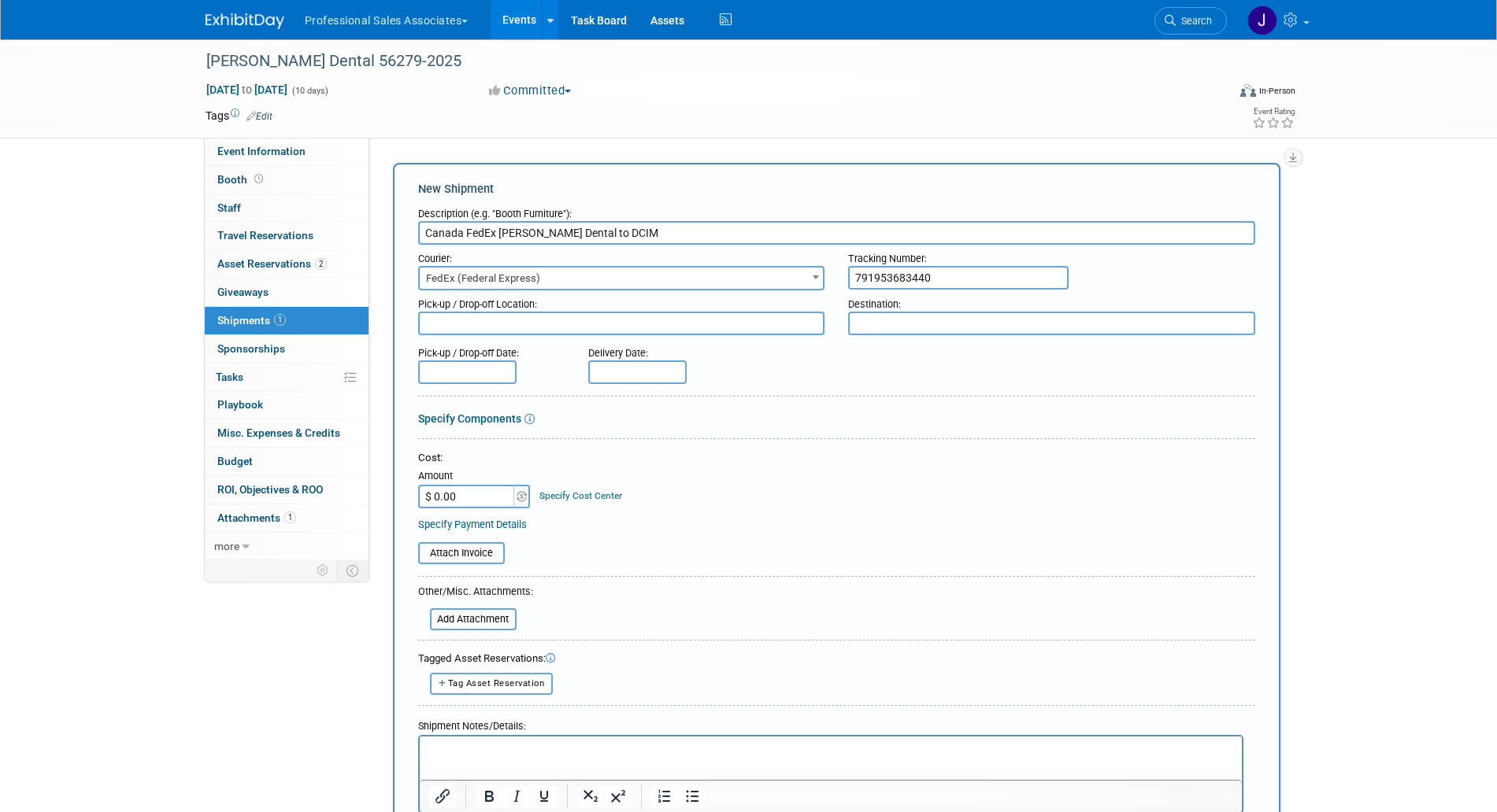
click at [530, 311] on div "Pick-up / Drop-off Location:" at bounding box center [622, 300] width 407 height 21
click at [530, 323] on textarea at bounding box center [622, 324] width 407 height 24
paste textarea "Sinclair Dental (QUEBEC)"
type textarea "Sinclair Dental (QUEBEC)"
click at [607, 229] on input "Canada FedEx Sinclair Dental to DCIM" at bounding box center [837, 233] width 837 height 24
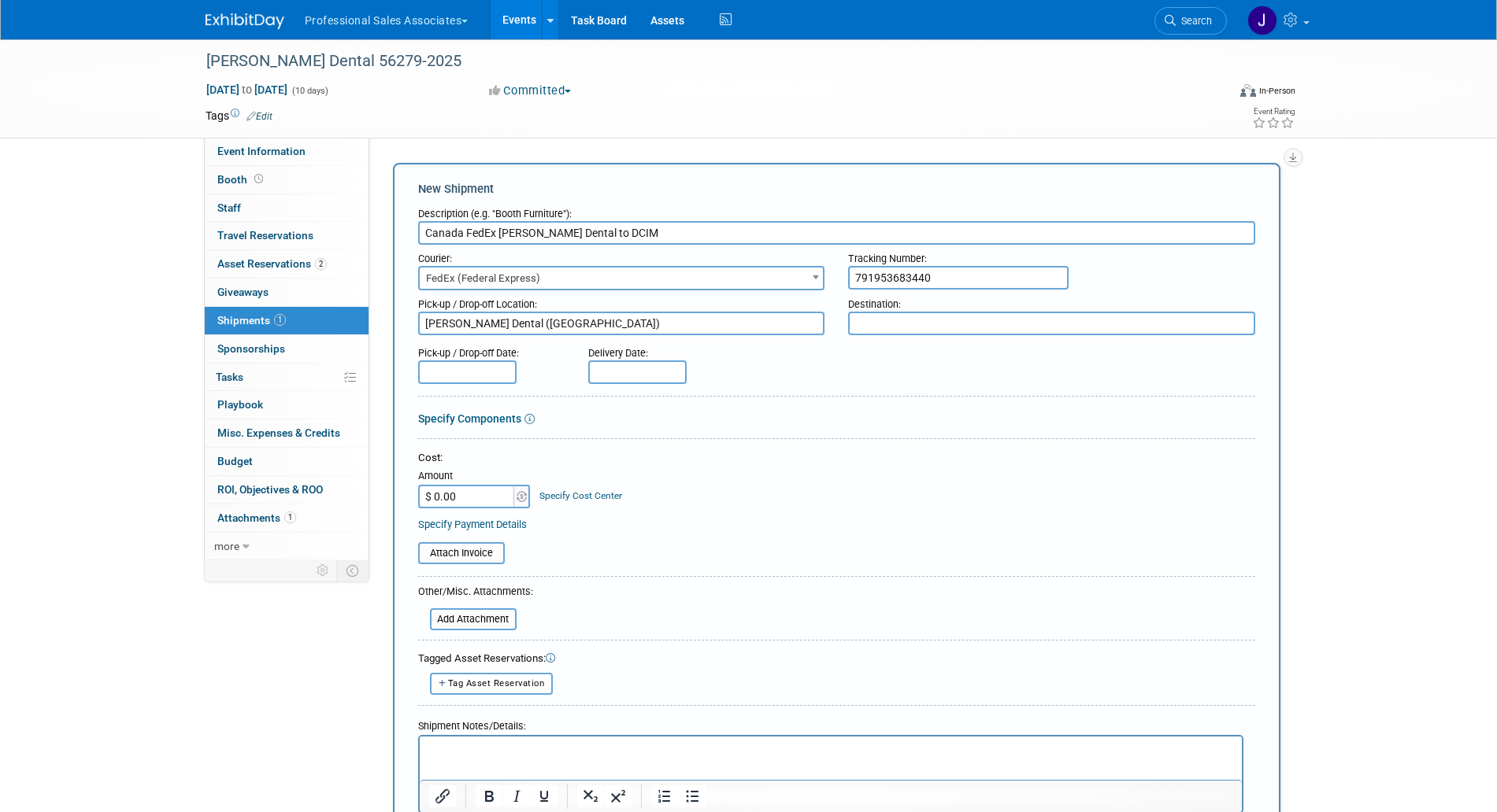
click at [607, 229] on input "Canada FedEx Sinclair Dental to DCIM" at bounding box center [837, 233] width 837 height 24
click at [605, 229] on input "Canada FedEx Sinclair Dental to DCIM" at bounding box center [837, 233] width 837 height 24
click at [898, 313] on textarea at bounding box center [1051, 324] width 407 height 24
paste textarea "DCIM"
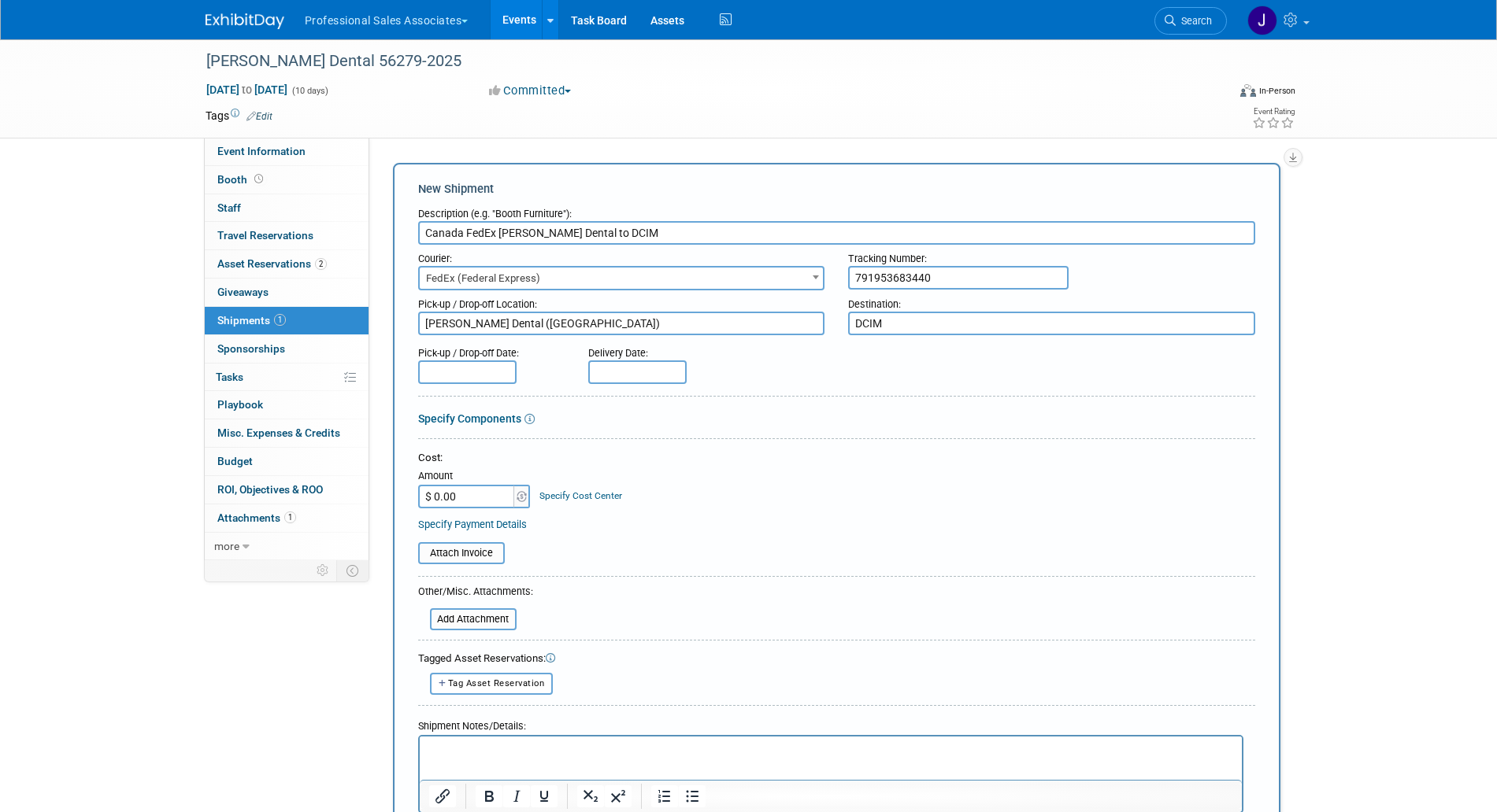
type textarea "DCIM"
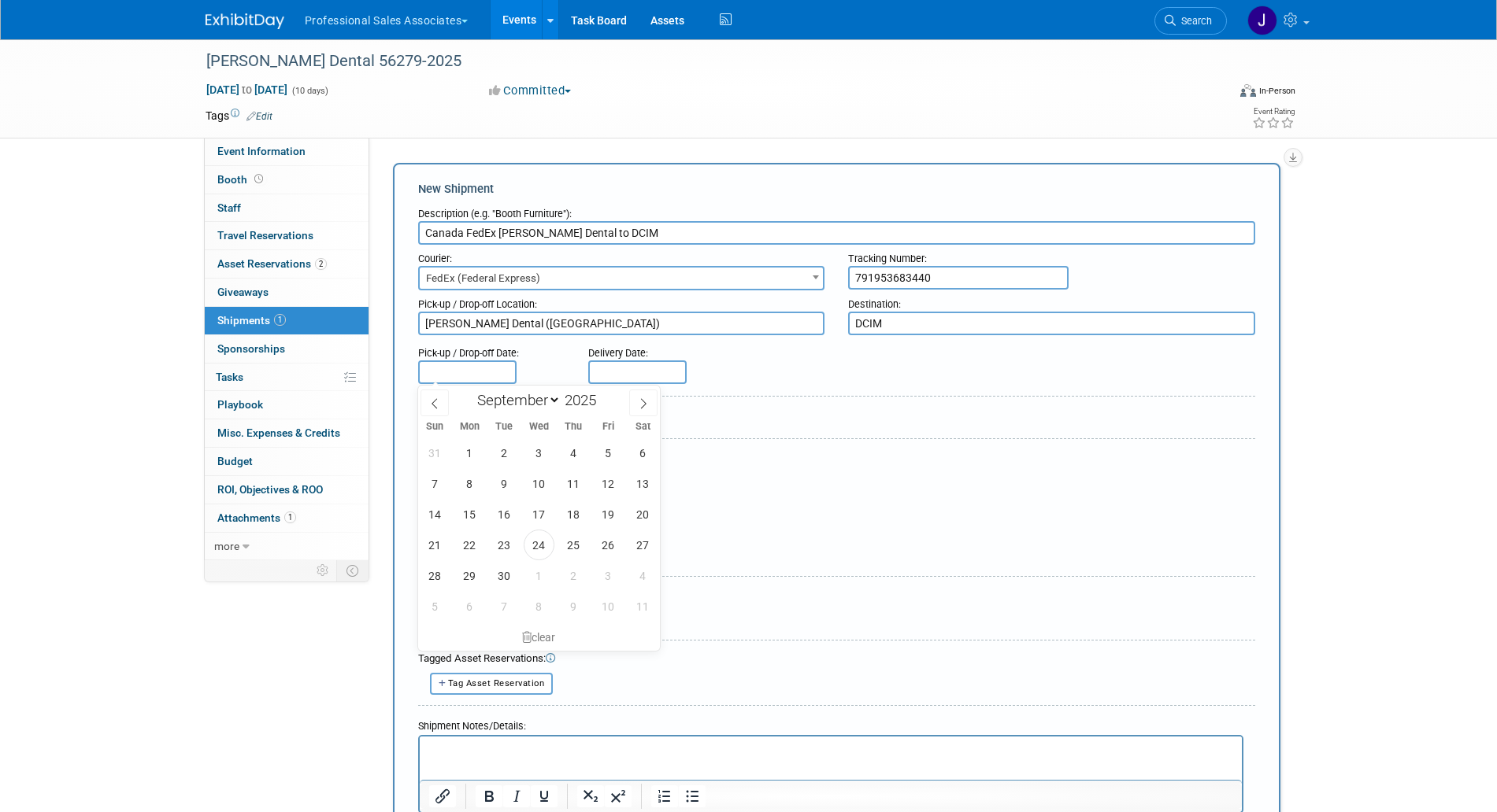
click at [472, 368] on input "text" at bounding box center [467, 373] width 99 height 24
click at [553, 362] on div "Pick-up / Drop-off Date:" at bounding box center [491, 361] width 170 height 45
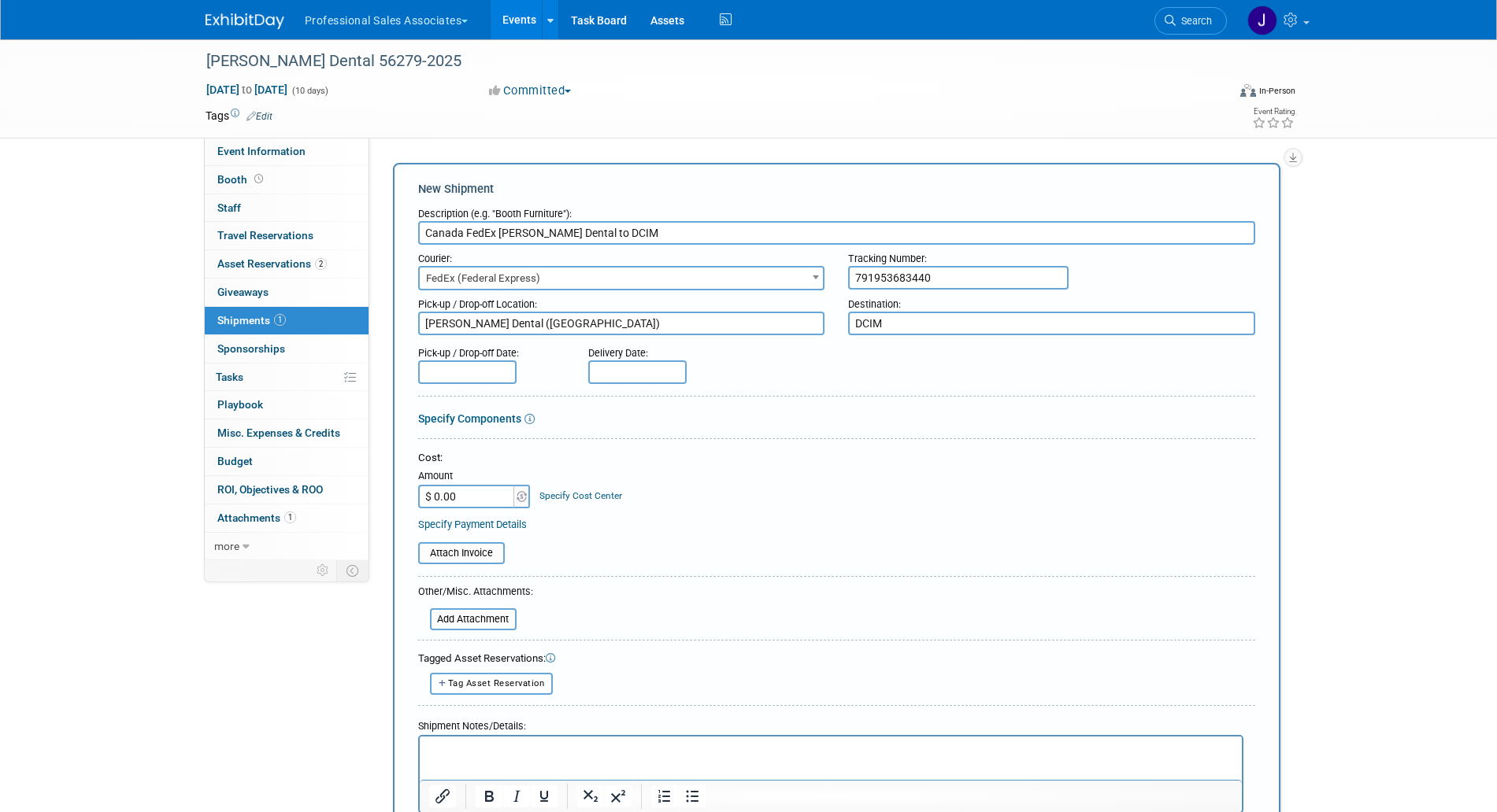
scroll to position [197, 0]
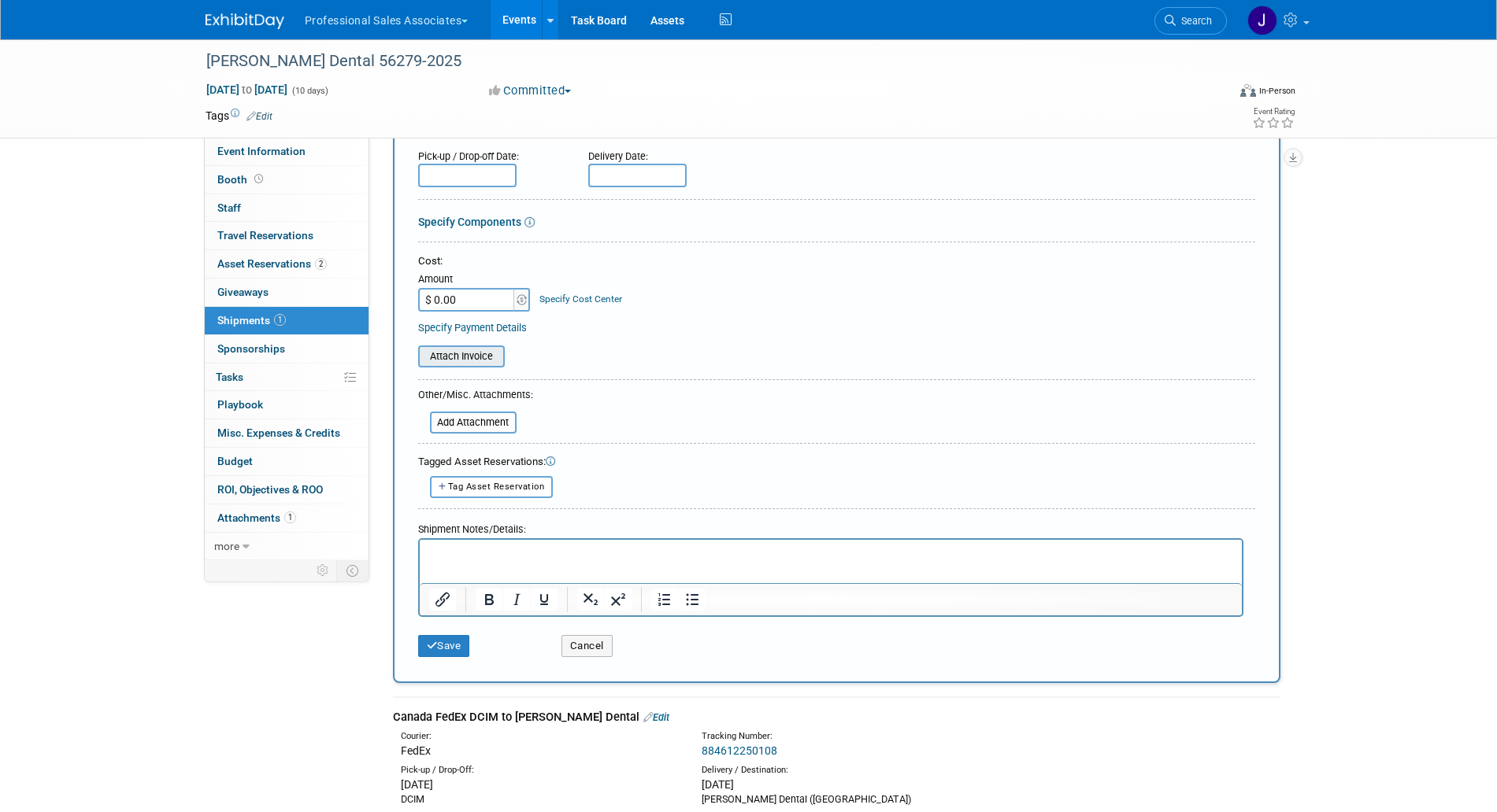
click at [481, 355] on input "file" at bounding box center [410, 356] width 187 height 19
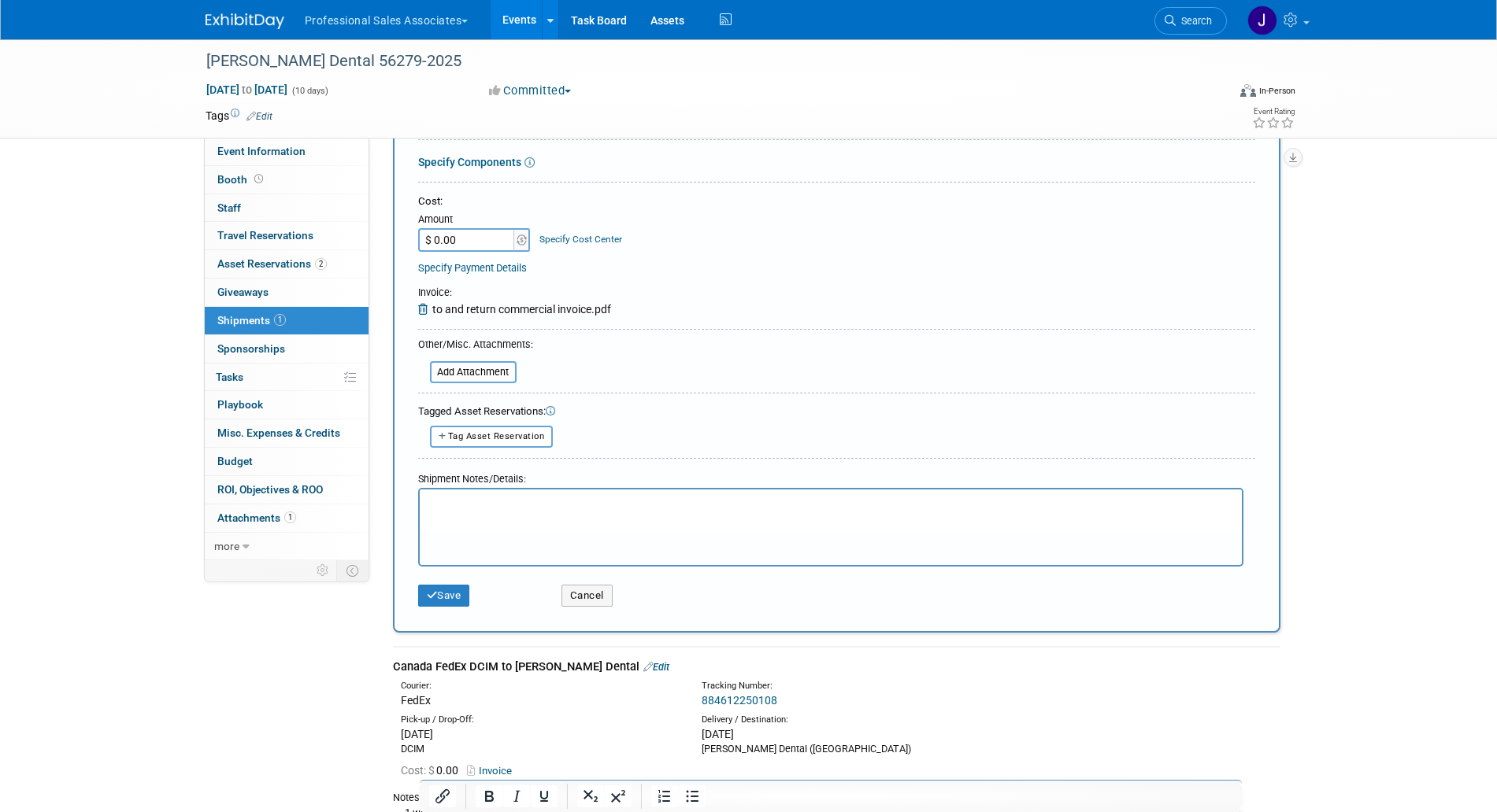
scroll to position [451, 0]
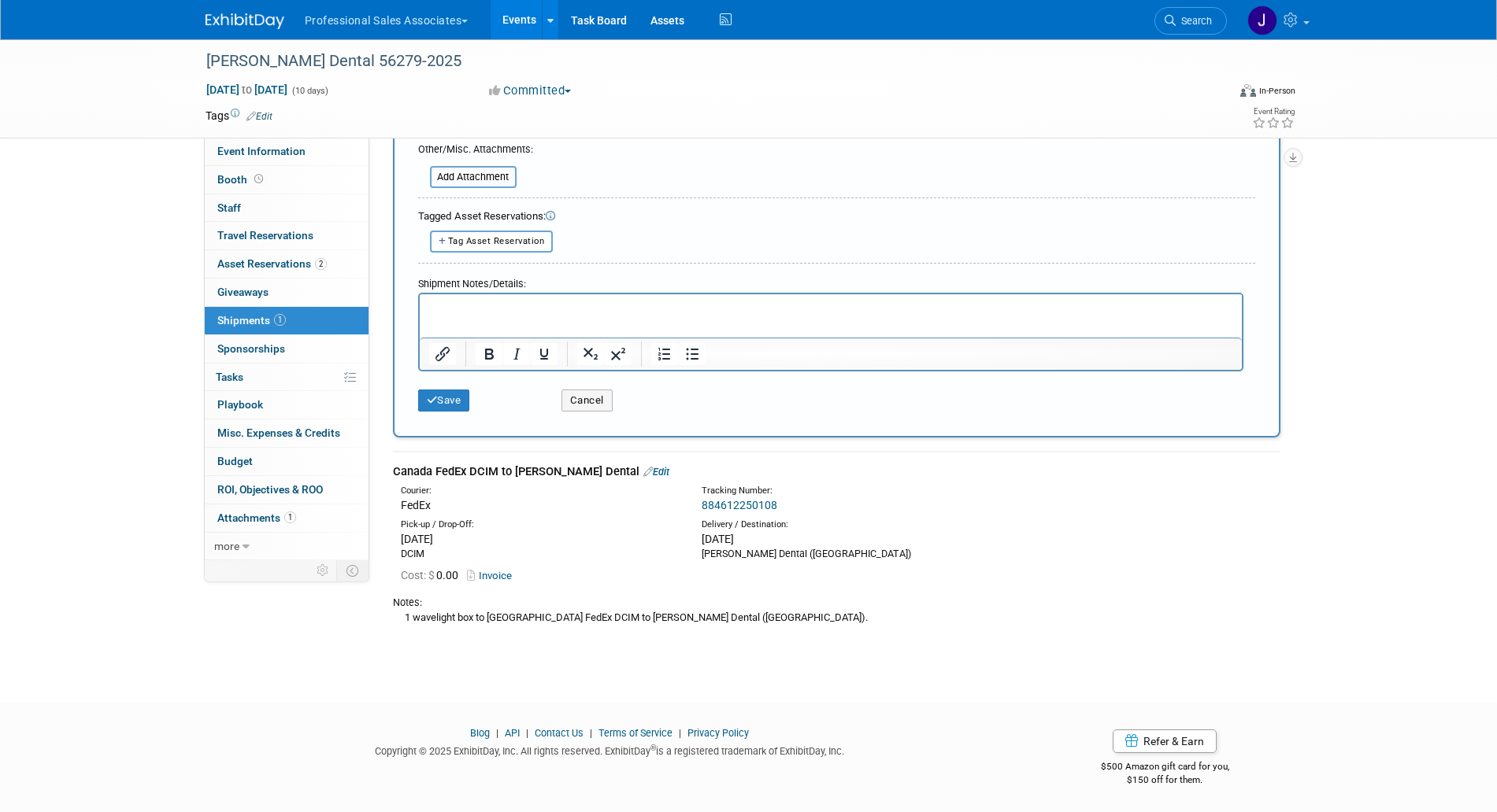
click at [506, 622] on div "1 wavelight box to Canada FedEx DCIM to Sinclair Dental (QUEBEC)." at bounding box center [836, 617] width 887 height 16
click at [507, 618] on div "1 wavelight box to Canada FedEx DCIM to Sinclair Dental (QUEBEC)." at bounding box center [836, 617] width 887 height 16
click at [507, 617] on div "1 wavelight box to Canada FedEx DCIM to Sinclair Dental (QUEBEC)." at bounding box center [836, 617] width 887 height 16
click at [507, 615] on div "1 wavelight box to Canada FedEx DCIM to Sinclair Dental (QUEBEC)." at bounding box center [836, 617] width 887 height 16
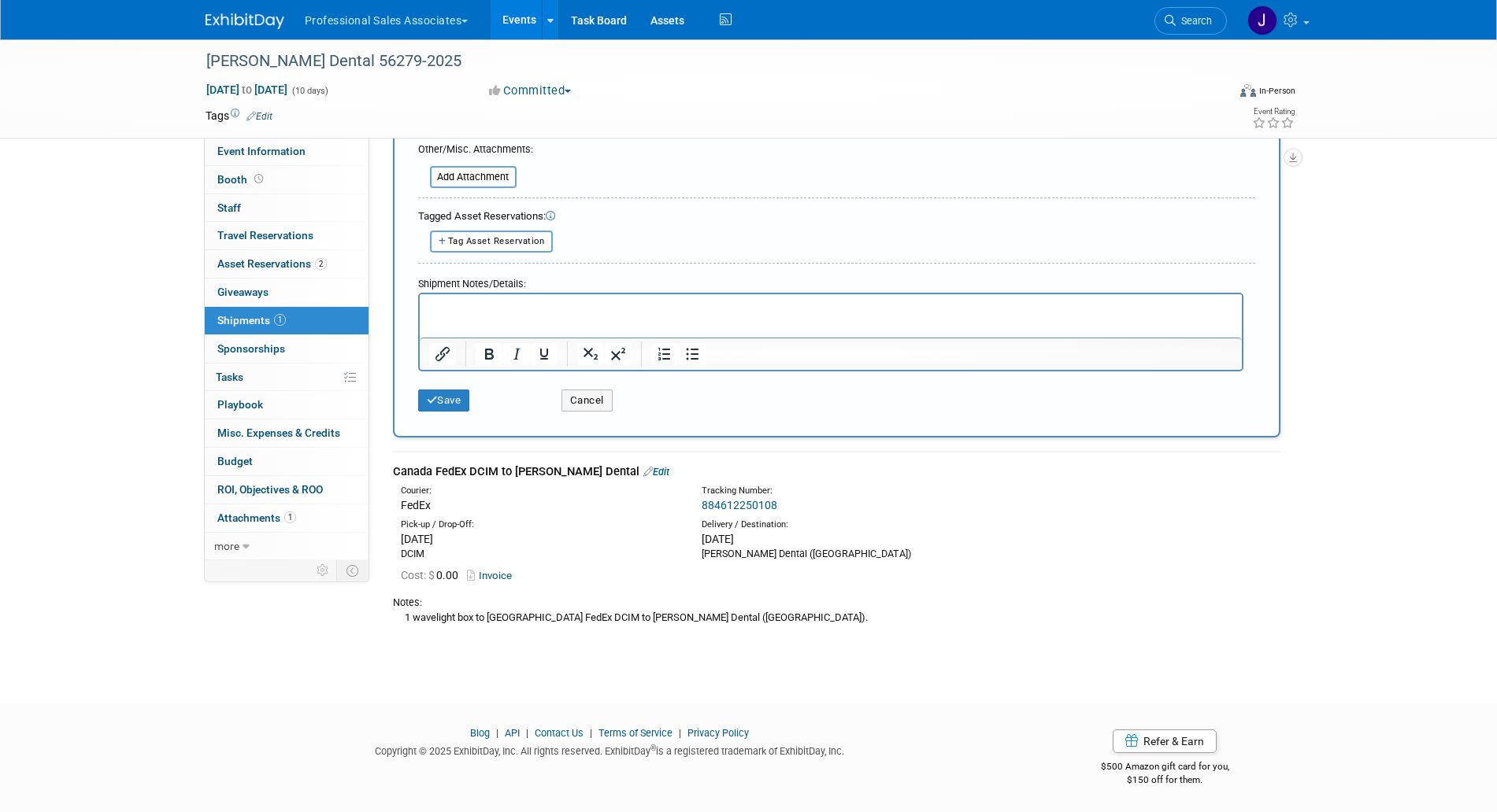
click at [507, 615] on div "1 wavelight box to Canada FedEx DCIM to Sinclair Dental (QUEBEC)." at bounding box center [836, 617] width 887 height 16
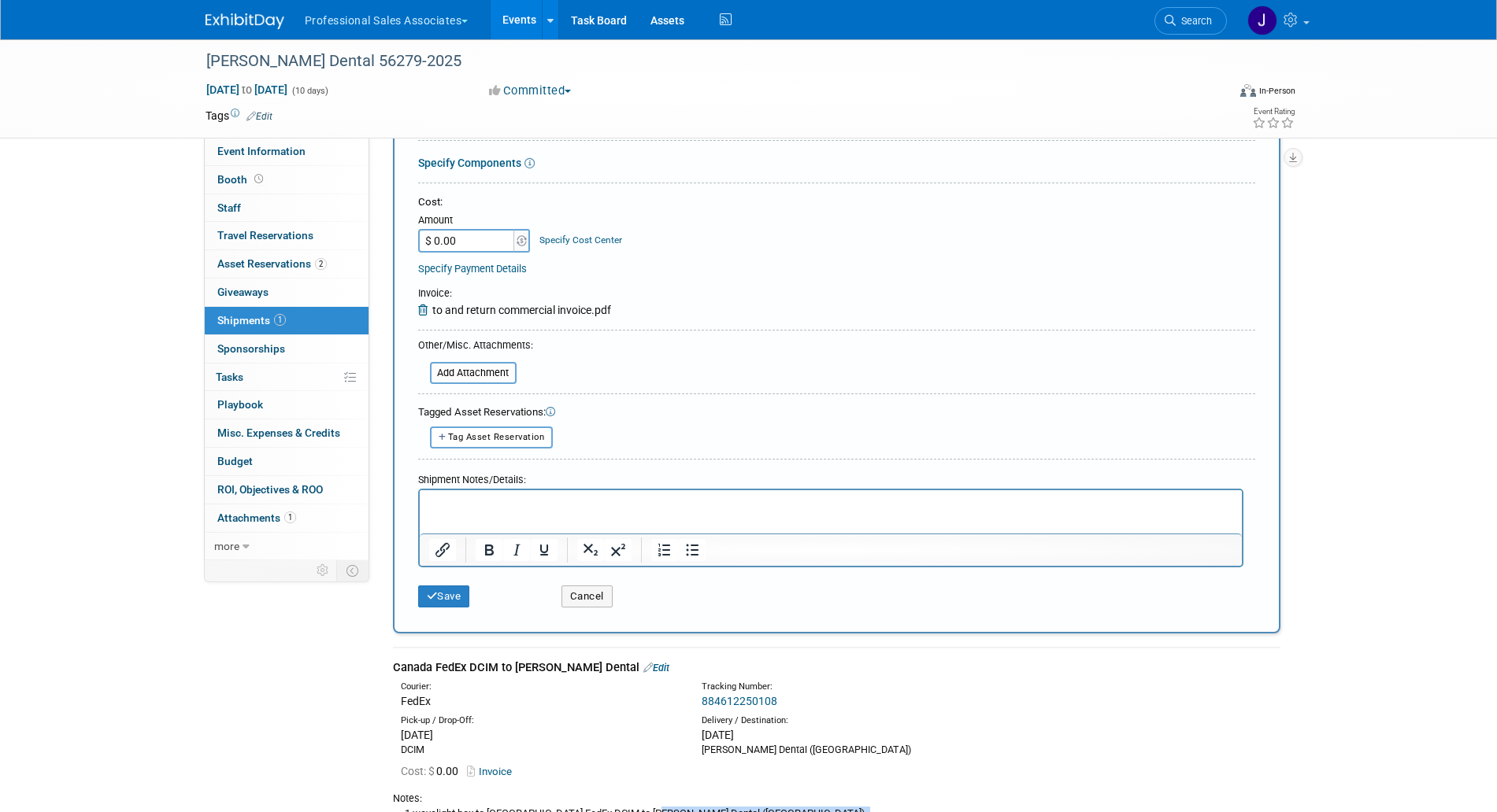
scroll to position [255, 0]
click at [520, 512] on html at bounding box center [830, 501] width 822 height 22
paste body "Rich Text Area. Press ALT-0 for help."
click at [781, 502] on p "1 wavelight box to Canada FedEx DCIM to Sinclair Dental (QUEBEC)." at bounding box center [831, 504] width 804 height 15
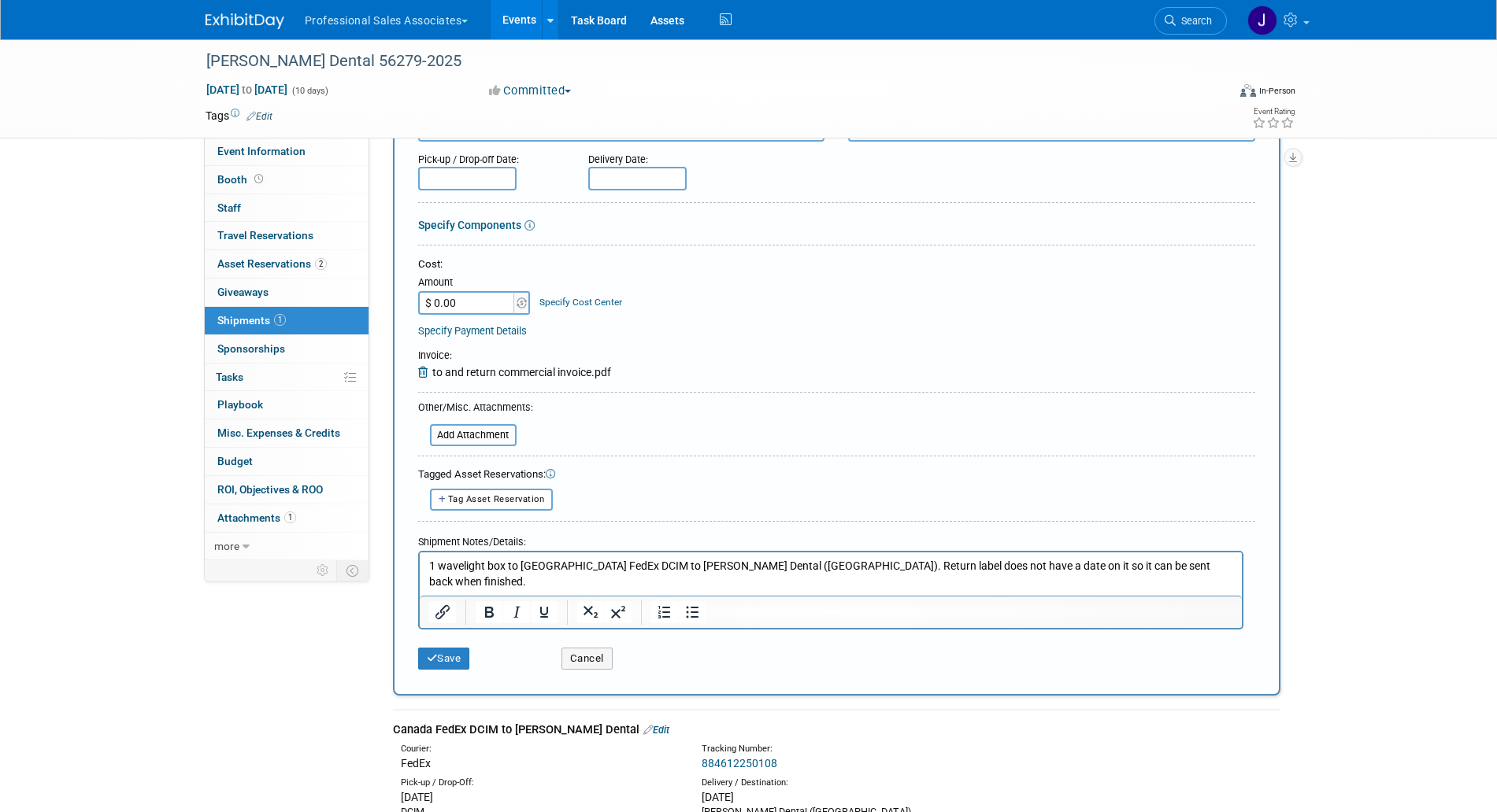
scroll to position [197, 0]
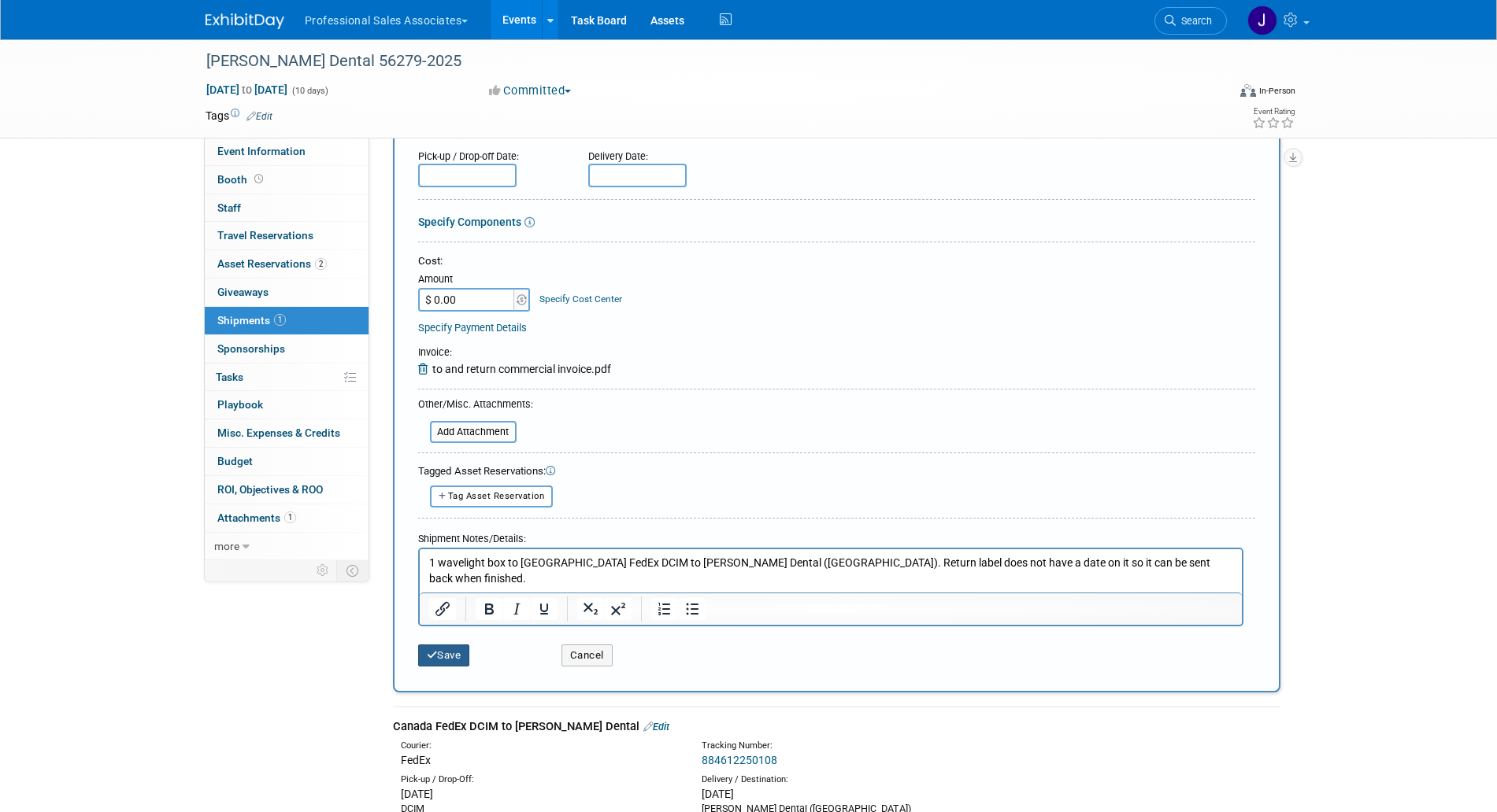
click at [453, 651] on button "Save" at bounding box center [444, 656] width 52 height 22
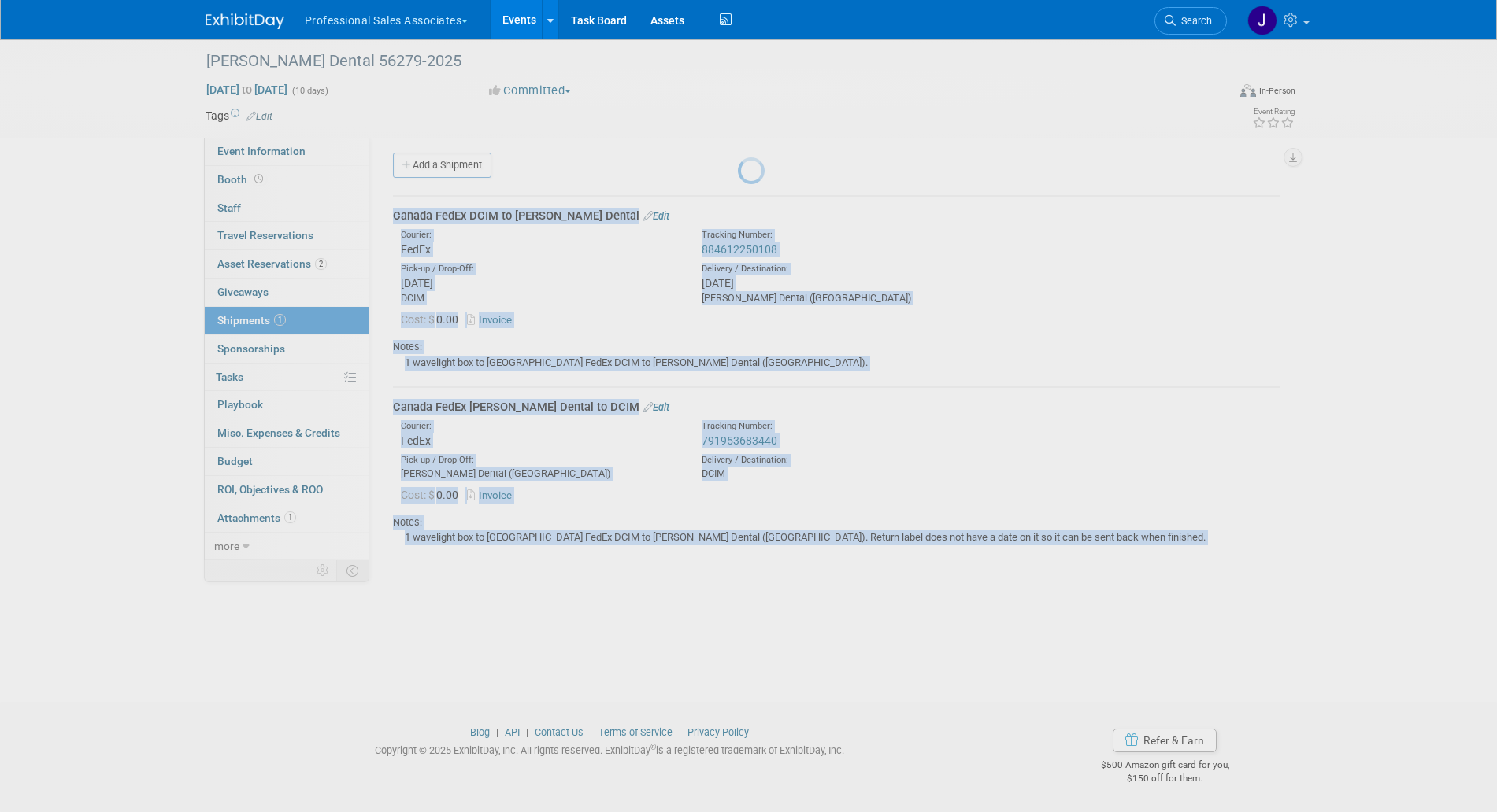
scroll to position [6, 0]
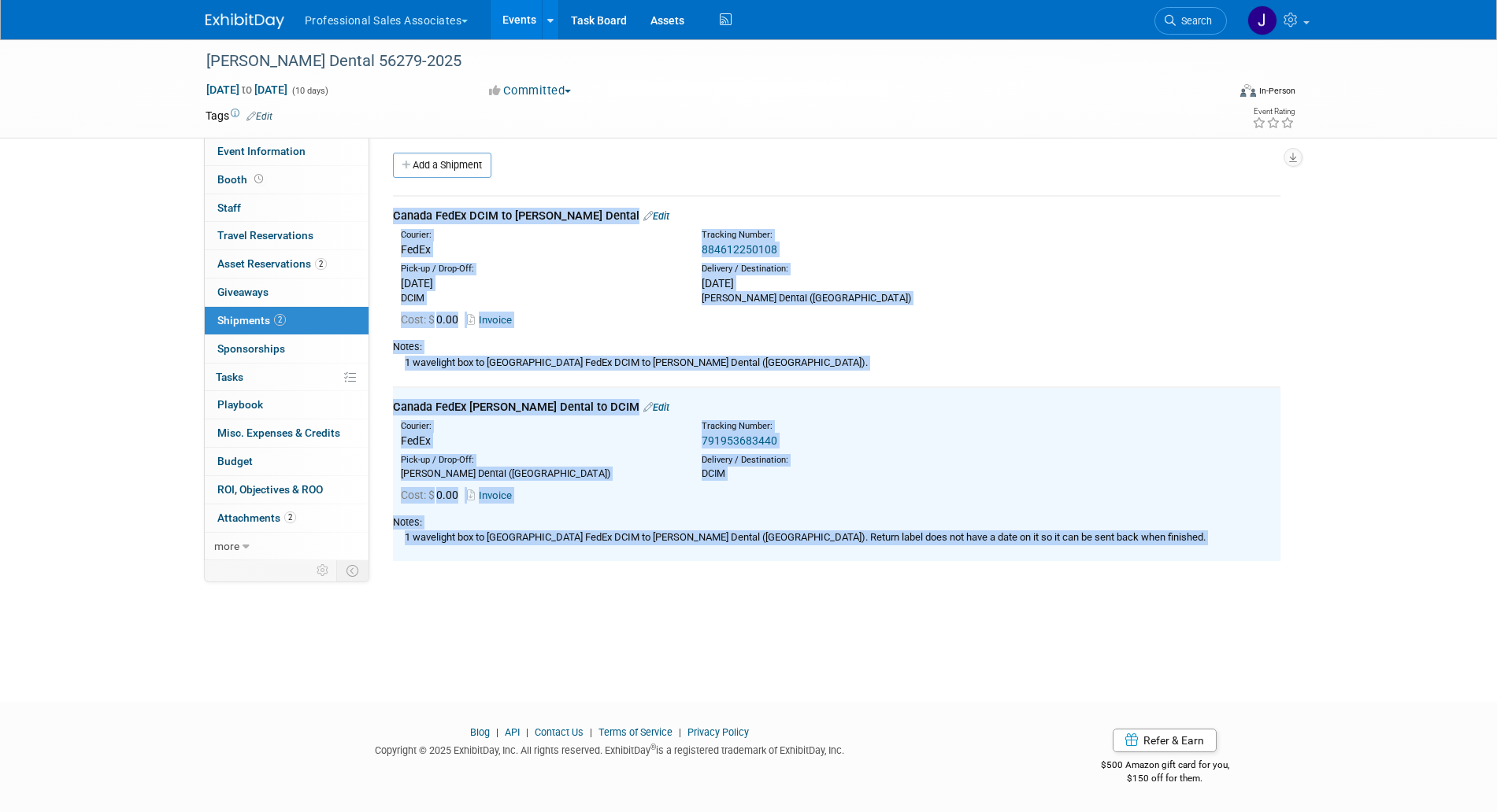
click at [591, 463] on div "Pick-up / Drop-Off:" at bounding box center [539, 460] width 277 height 13
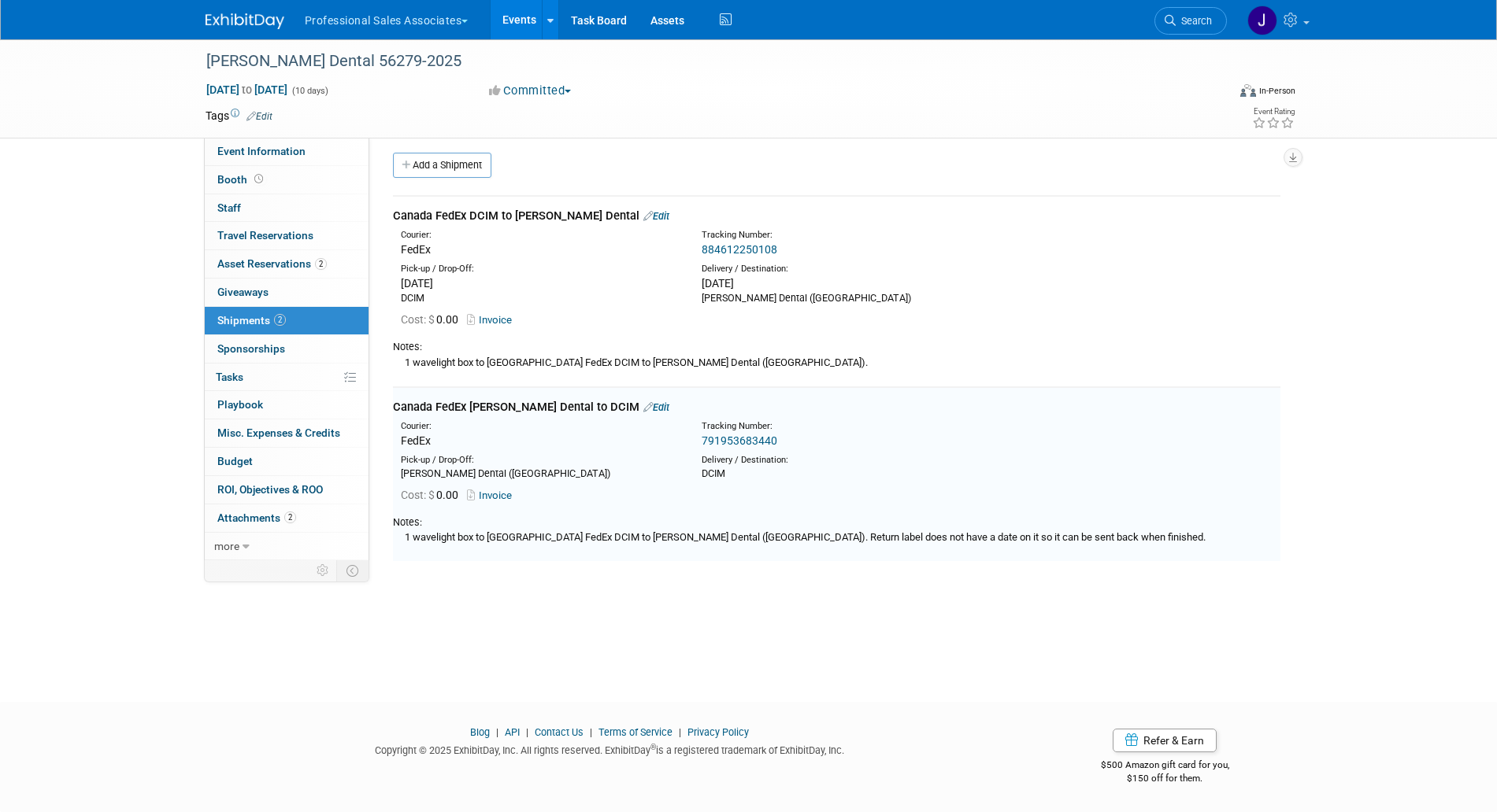
click at [643, 411] on link "Edit" at bounding box center [656, 408] width 26 height 12
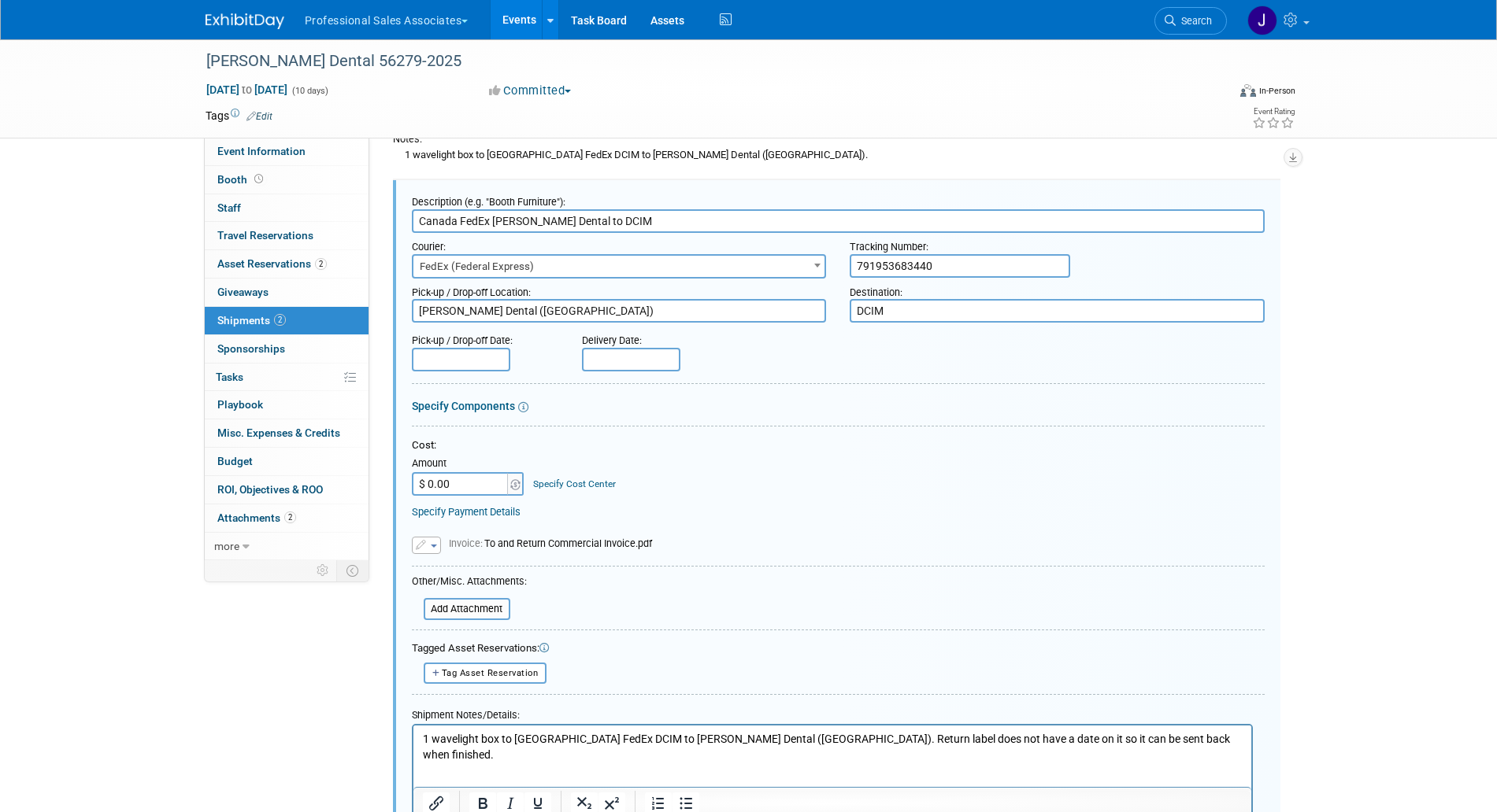
scroll to position [0, 0]
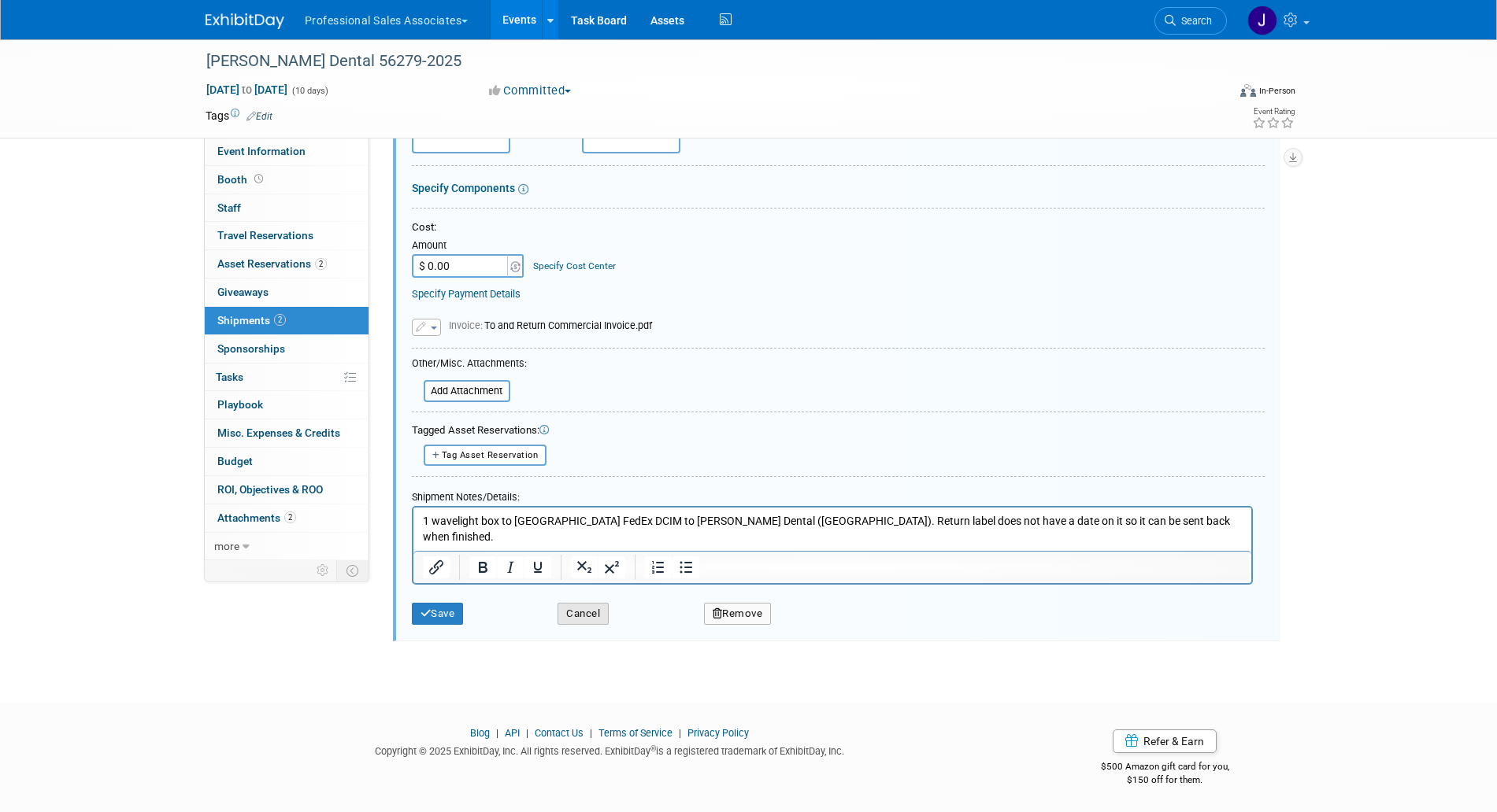
click at [596, 607] on button "Cancel" at bounding box center [583, 614] width 52 height 22
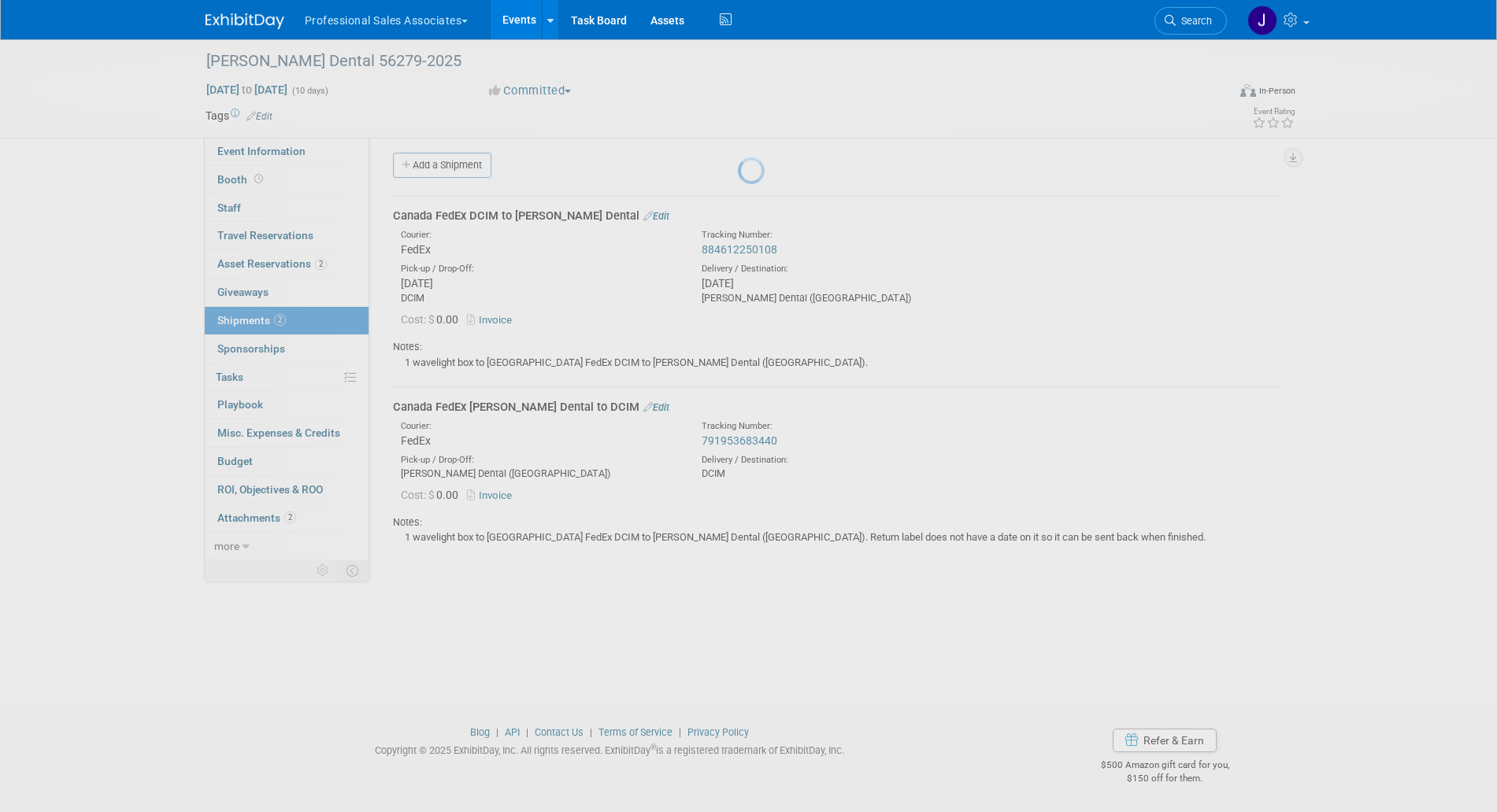
scroll to position [6, 0]
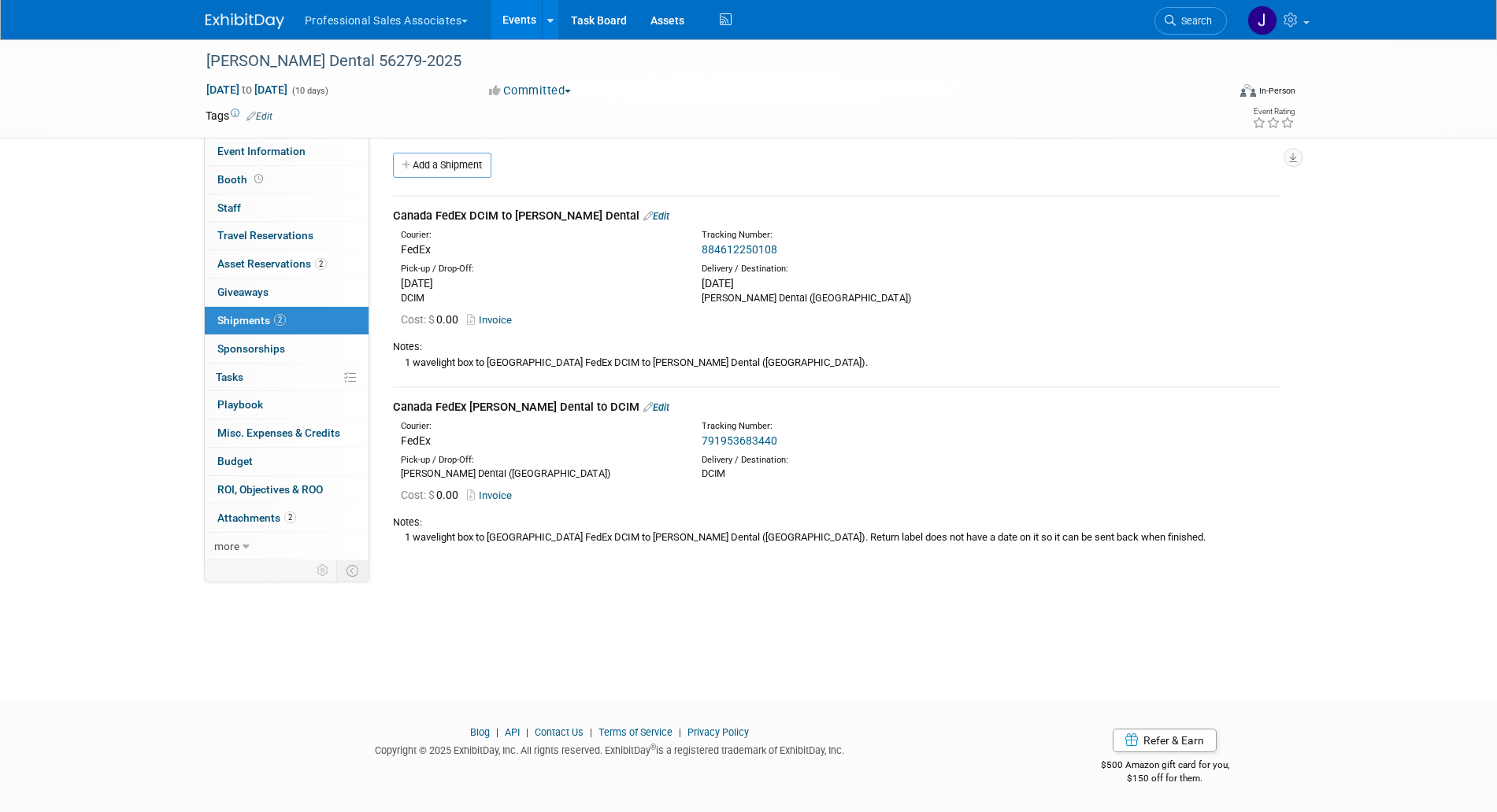
click at [619, 227] on div "Courier: FedEx Tracking Number: 884612250108" at bounding box center [837, 240] width 911 height 33
click at [643, 221] on link "Edit" at bounding box center [656, 216] width 26 height 12
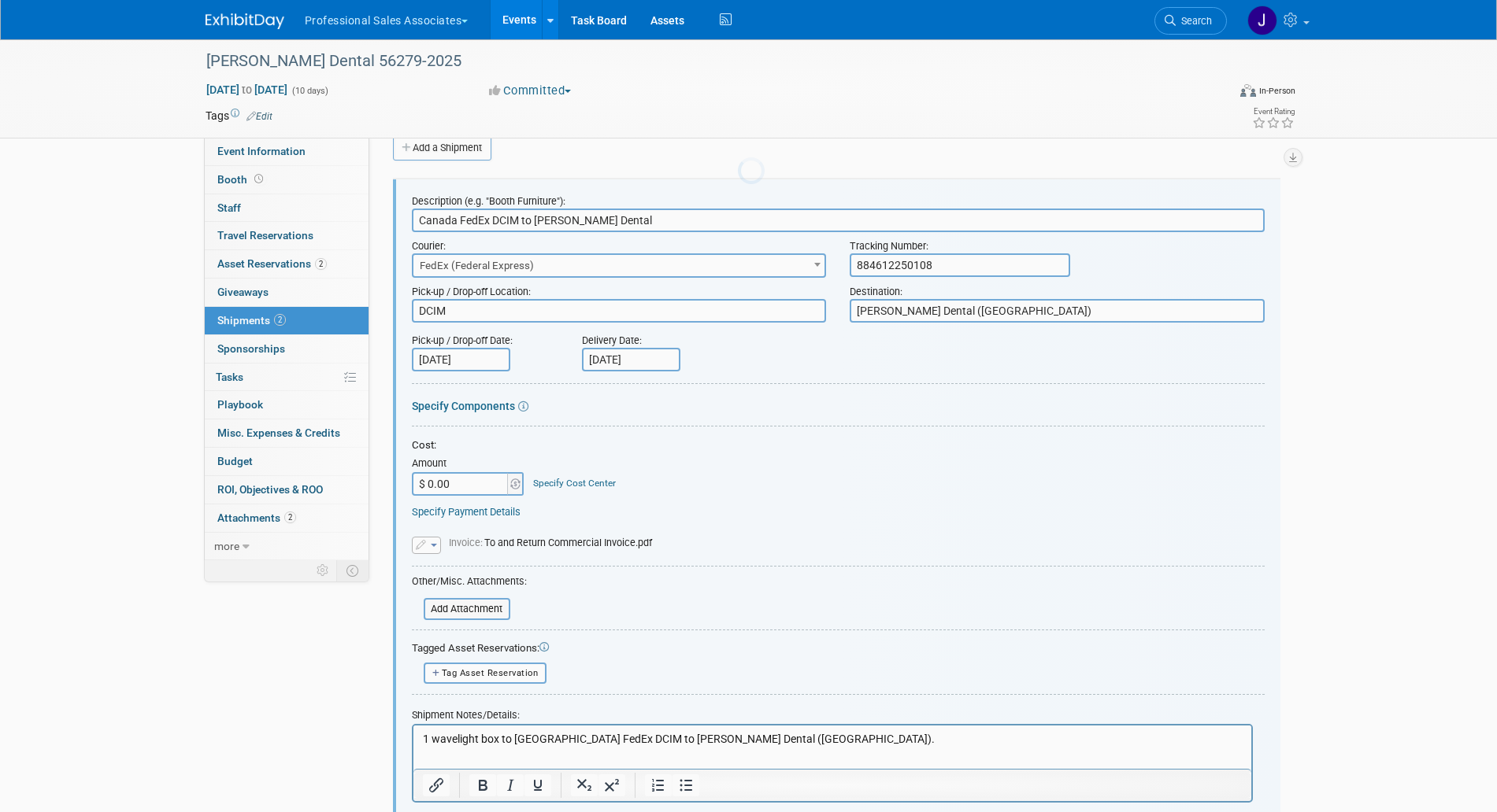
scroll to position [0, 0]
click at [806, 736] on p "1 wavelight box to Canada FedEx DCIM to Sinclair Dental (QUEBEC)." at bounding box center [831, 739] width 819 height 15
click at [820, 734] on p "1 wavelight box to Canada FedEx DCIM to Sinclair Dental (QUEBEC). PU: 9/24 Del.…" at bounding box center [831, 739] width 819 height 15
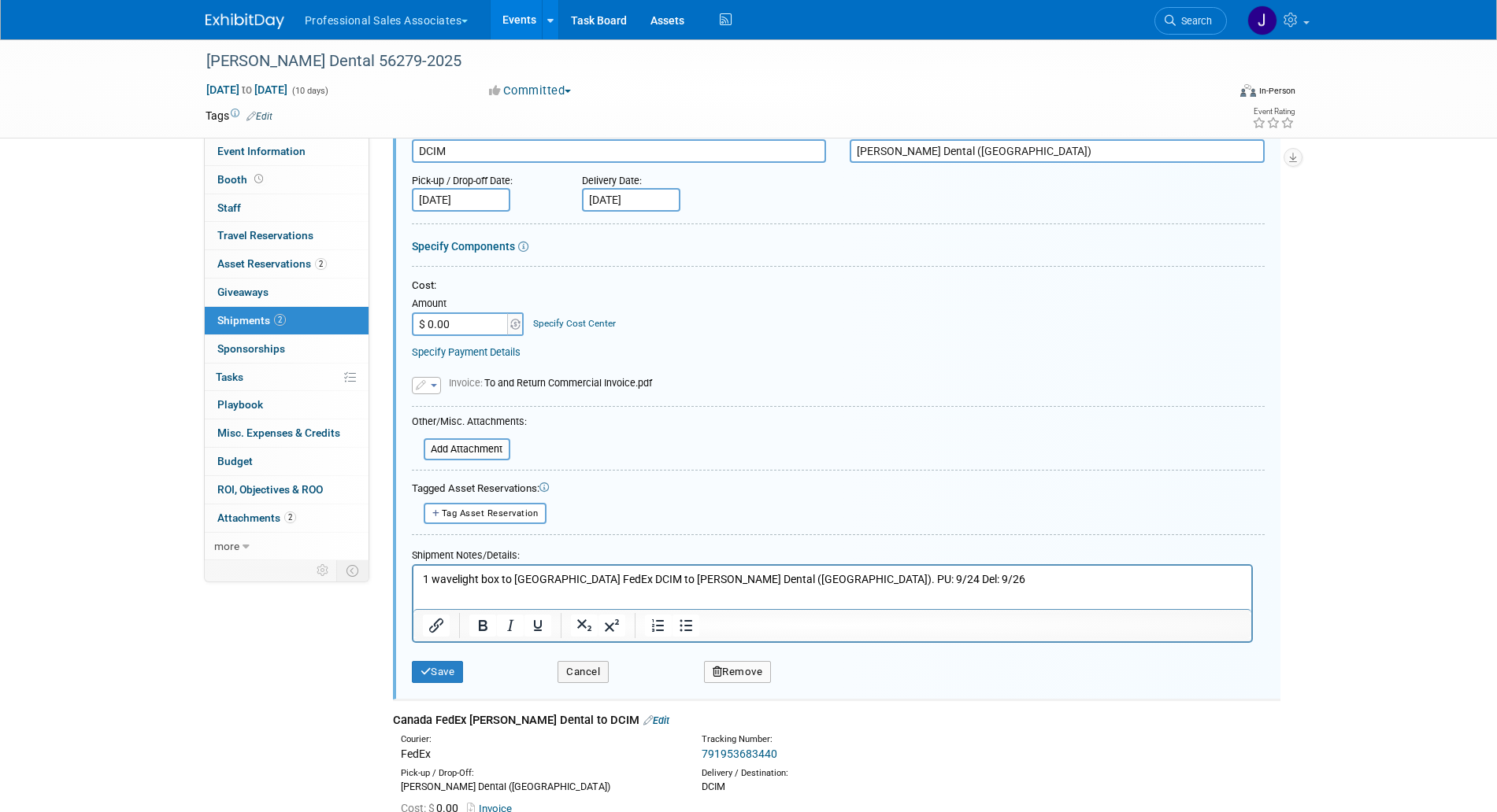
scroll to position [221, 0]
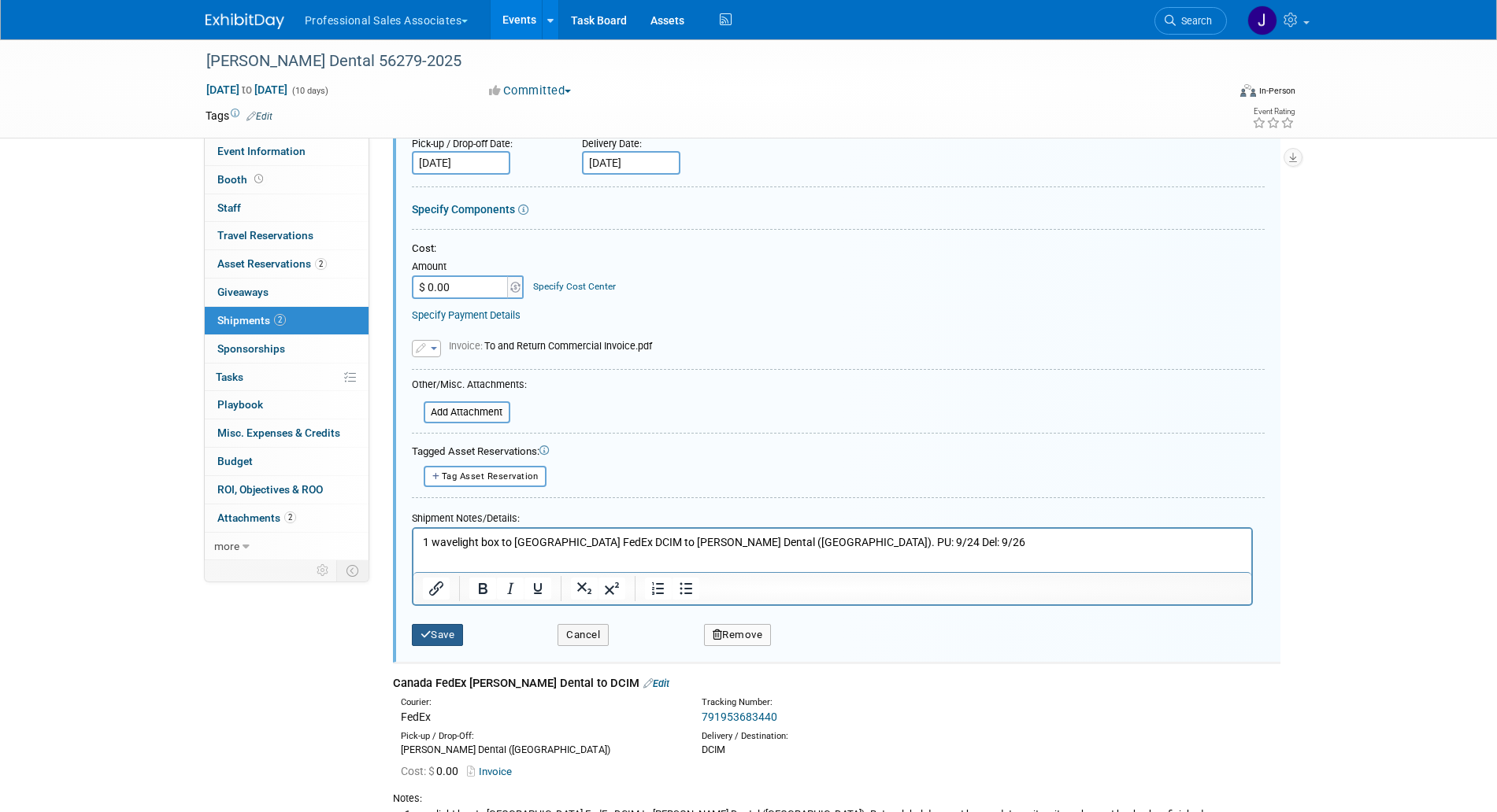
click at [449, 636] on button "Save" at bounding box center [437, 635] width 52 height 22
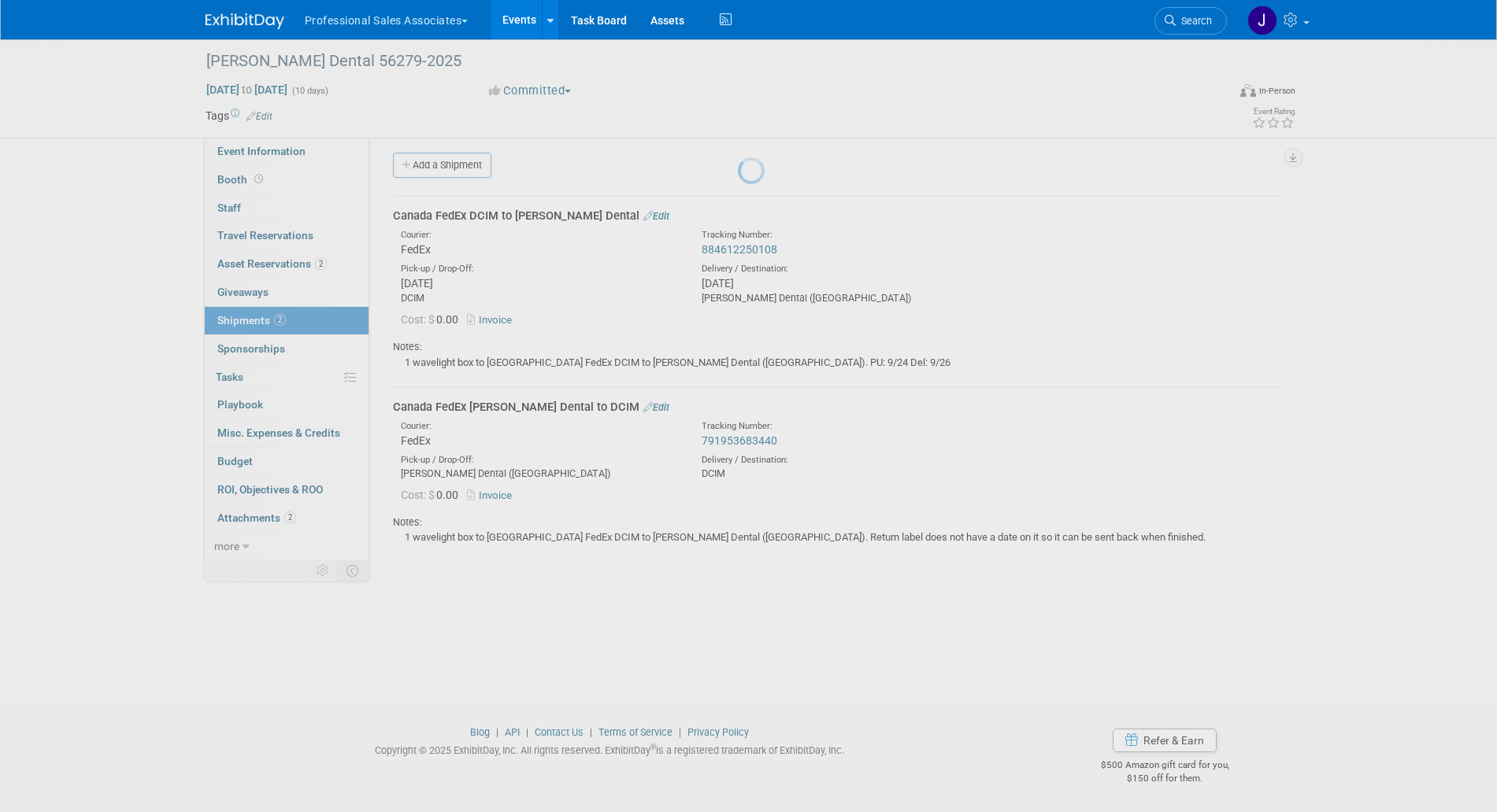
scroll to position [6, 0]
